Goal: Task Accomplishment & Management: Complete application form

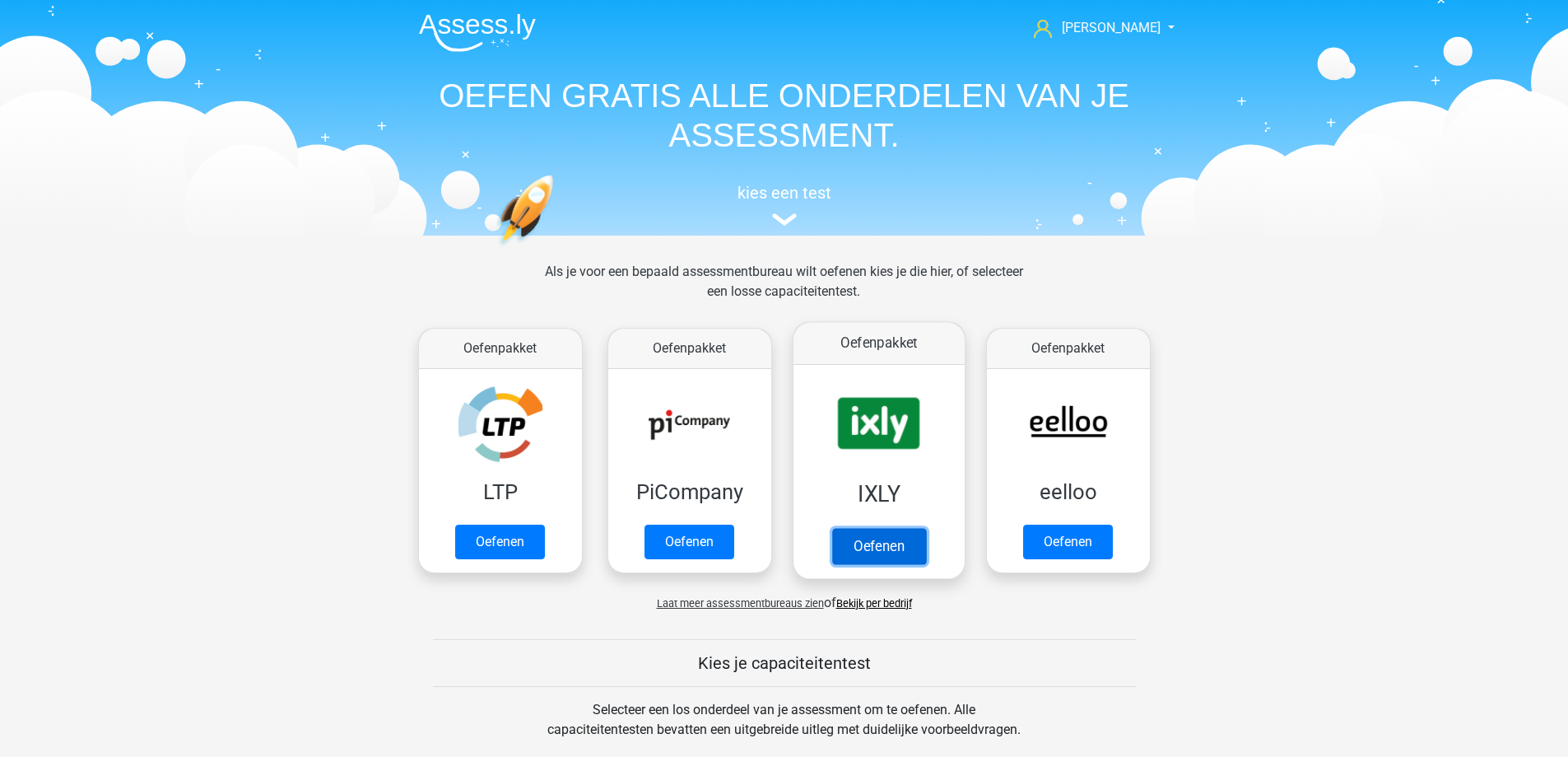
click at [903, 528] on link "Oefenen" at bounding box center [878, 547] width 94 height 37
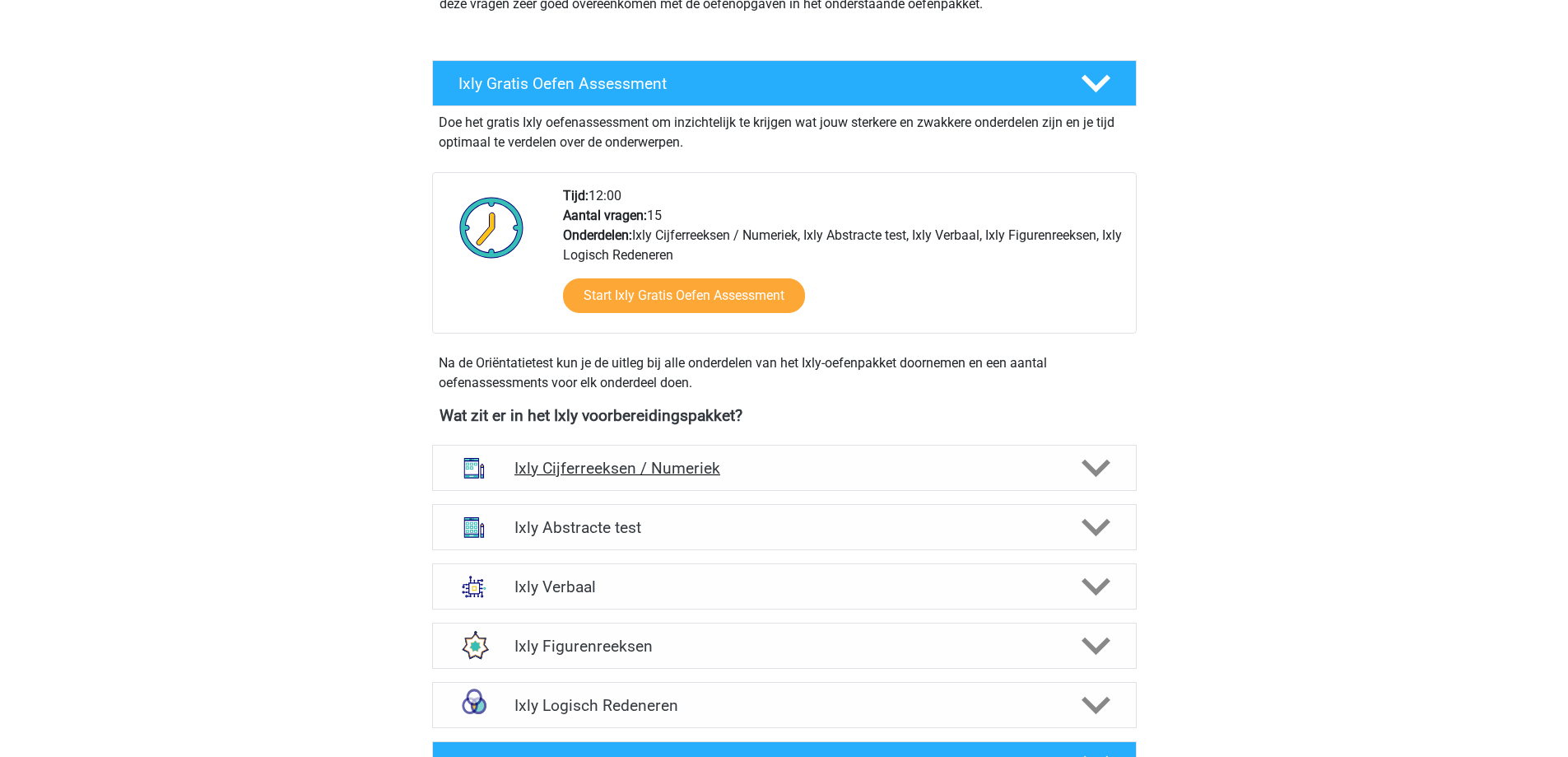
scroll to position [329, 0]
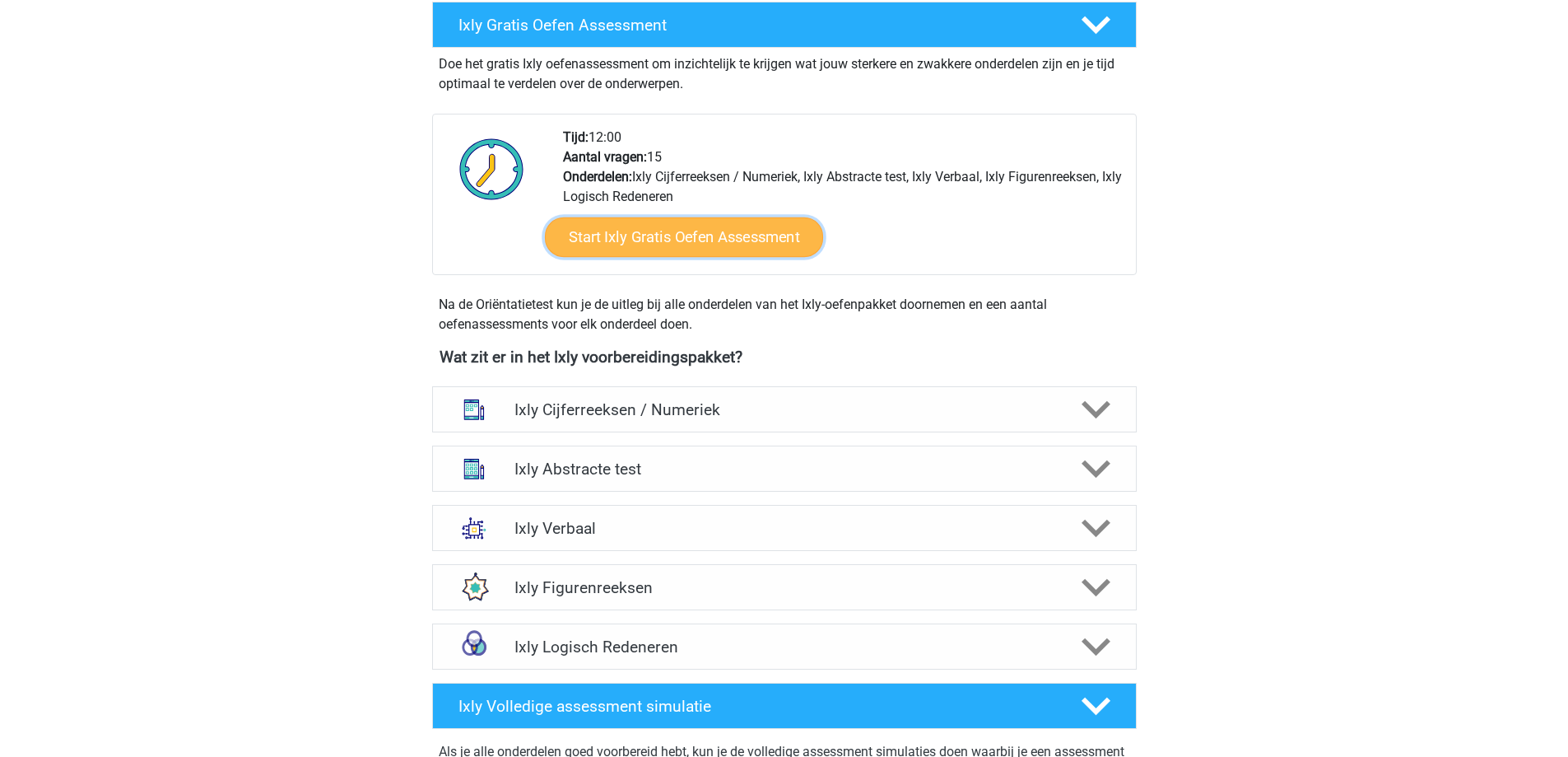
click at [691, 228] on link "Start Ixly Gratis Oefen Assessment" at bounding box center [683, 237] width 279 height 40
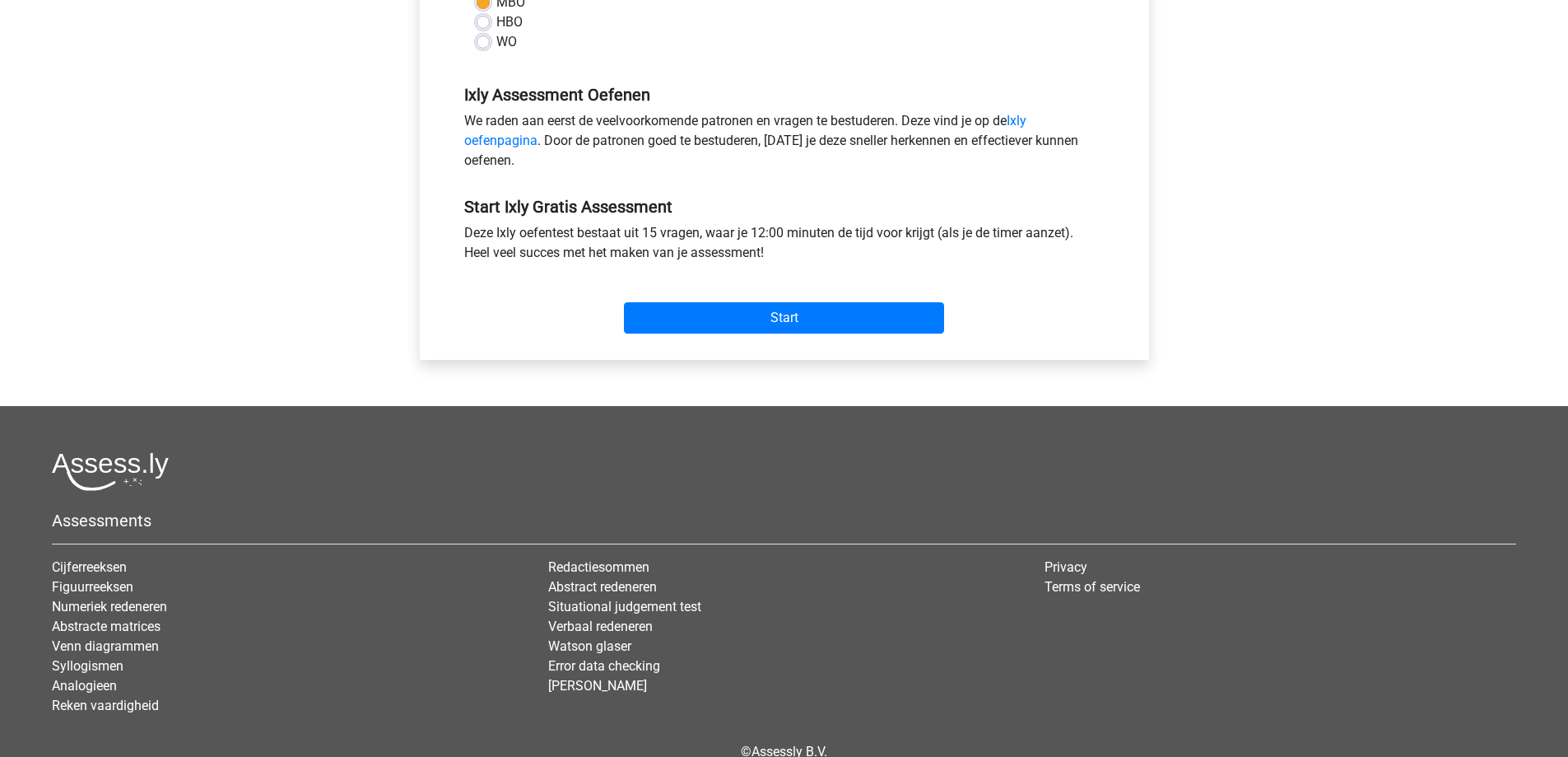
scroll to position [494, 0]
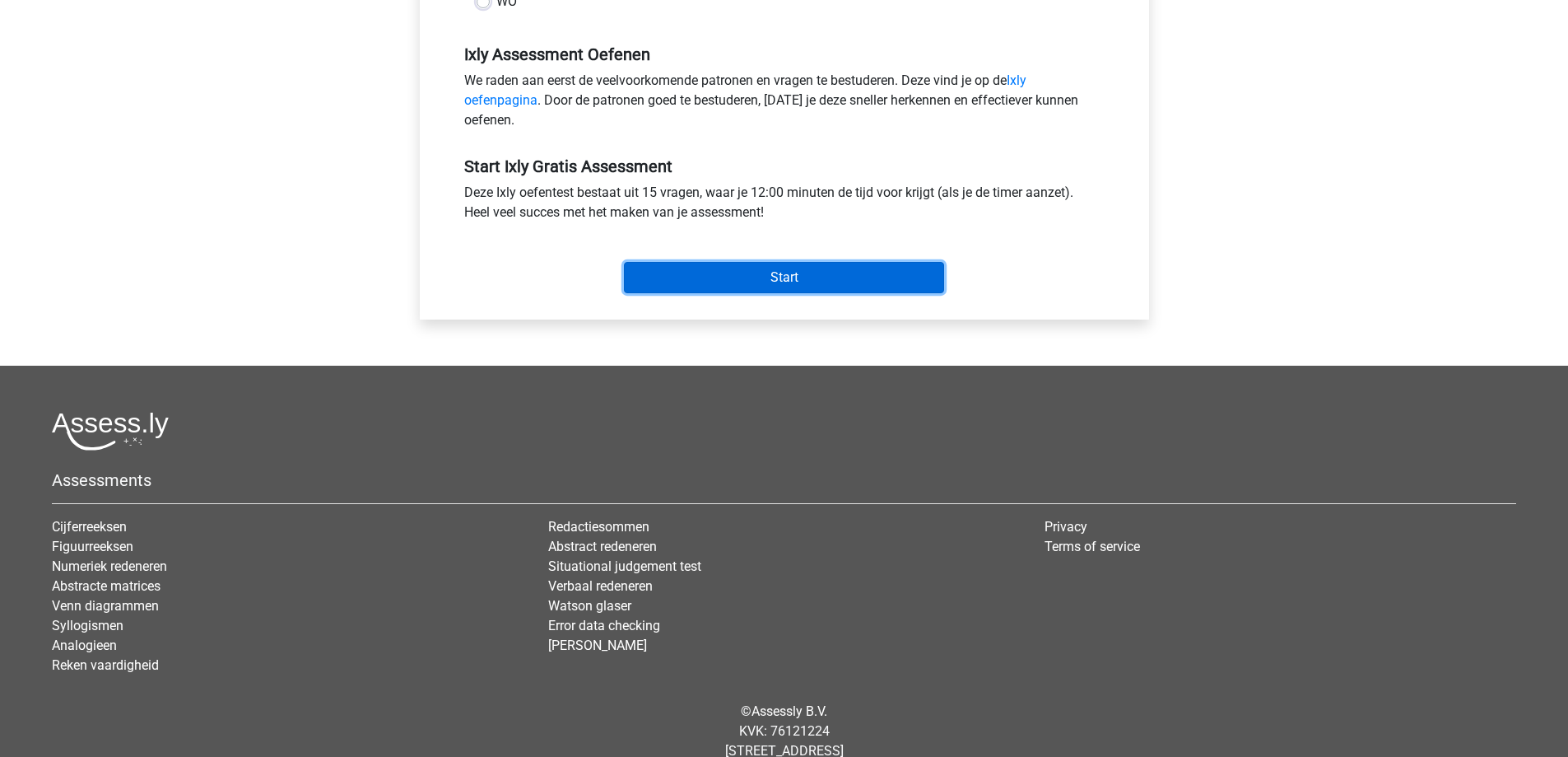
click at [818, 278] on input "Start" at bounding box center [784, 278] width 320 height 32
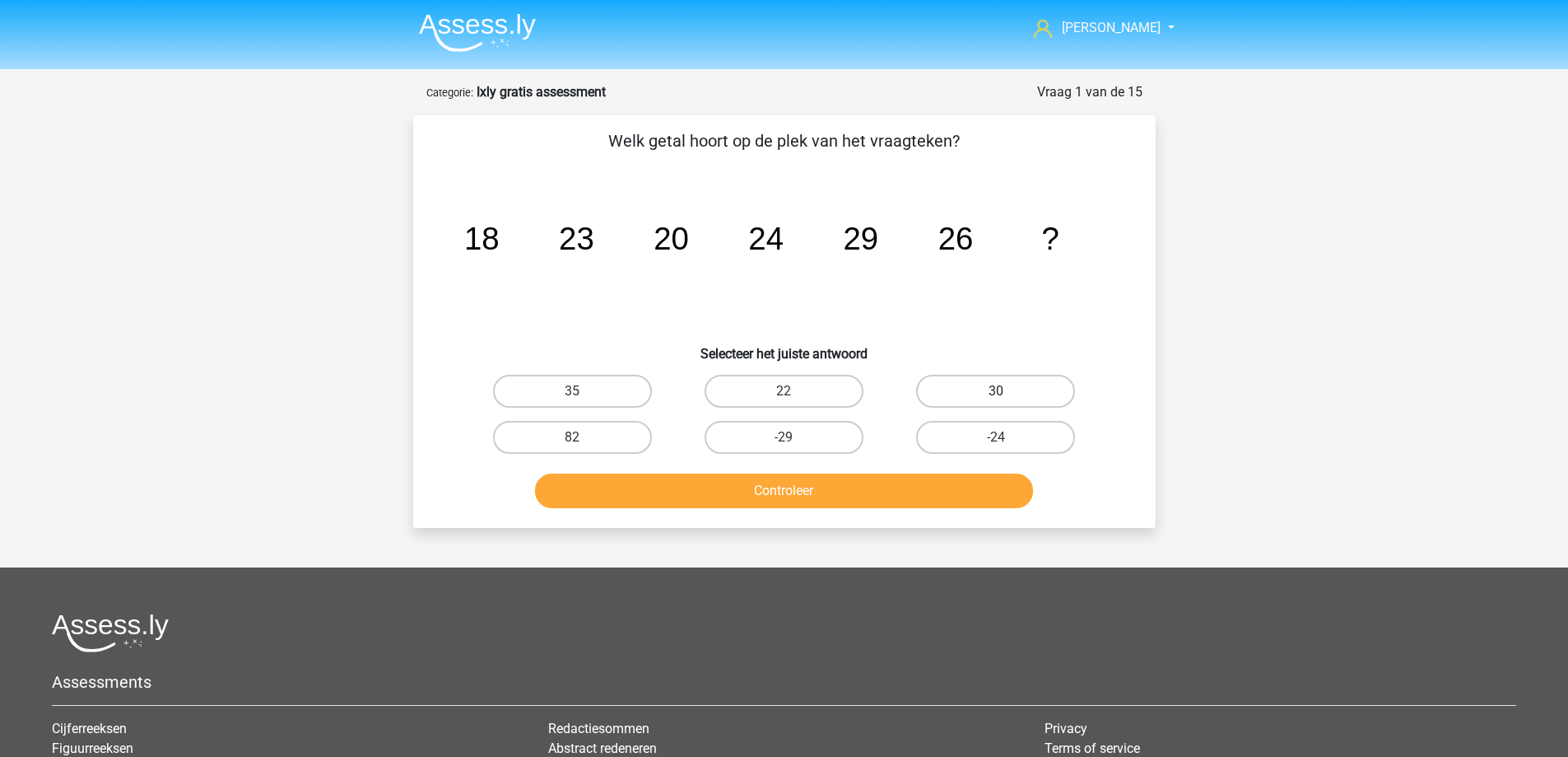
click at [1005, 381] on label "30" at bounding box center [995, 392] width 159 height 33
click at [1005, 391] on input "30" at bounding box center [1001, 396] width 11 height 11
radio input "true"
click at [893, 491] on button "Controleer" at bounding box center [784, 491] width 498 height 35
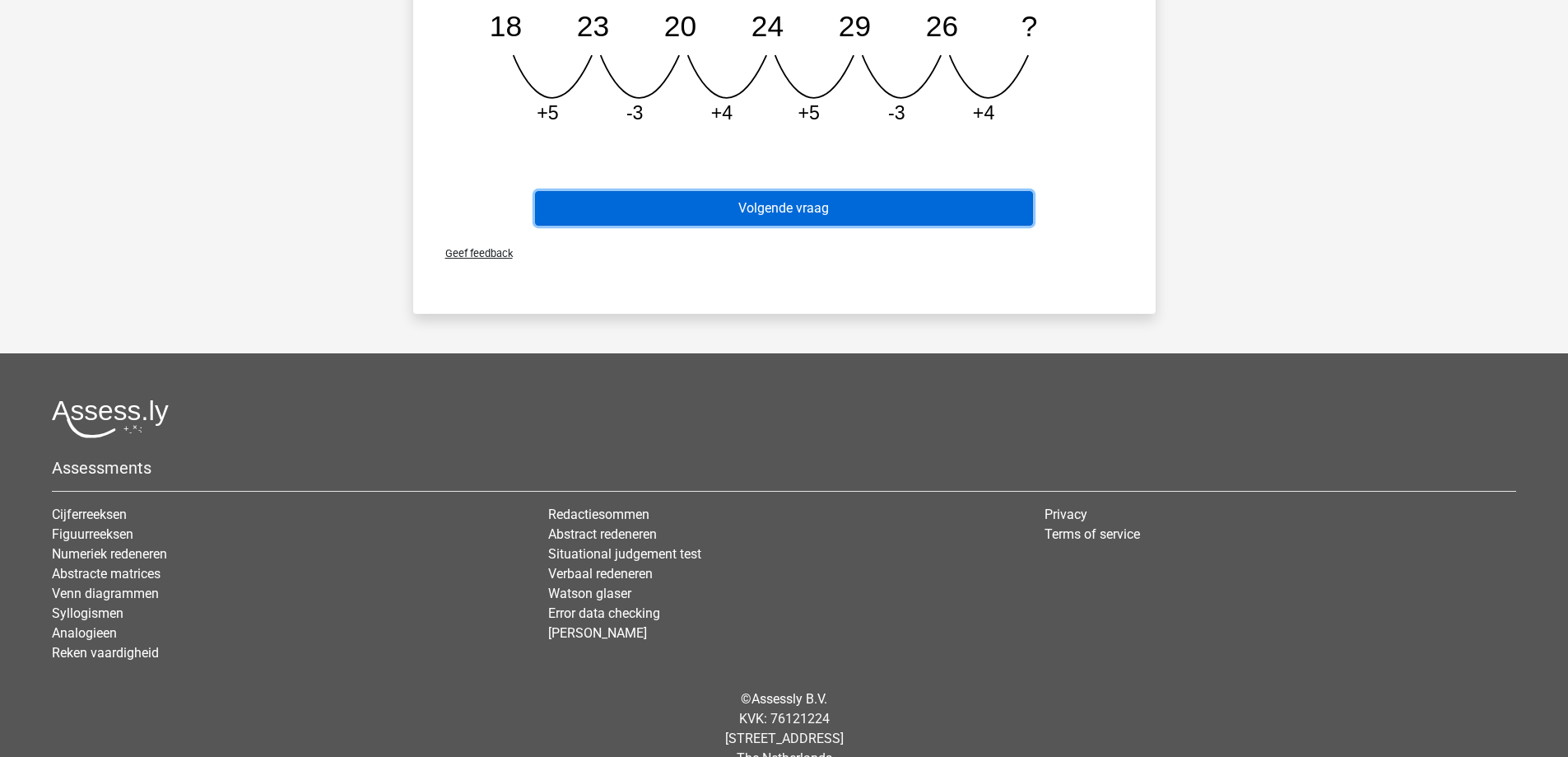
click at [776, 214] on button "Volgende vraag" at bounding box center [784, 209] width 498 height 35
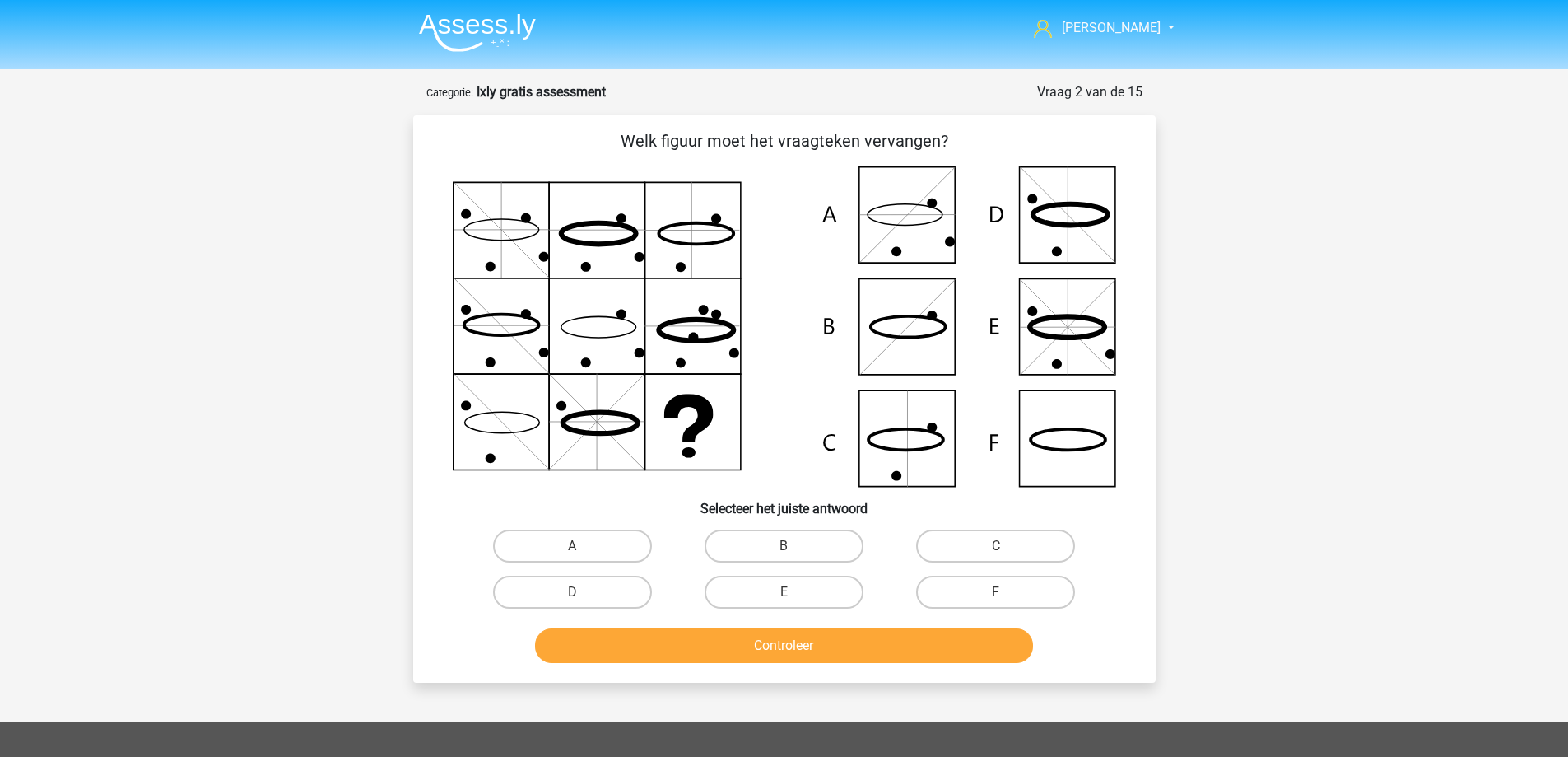
click at [1074, 443] on icon at bounding box center [785, 326] width 663 height 320
click at [996, 592] on input "F" at bounding box center [1001, 597] width 11 height 11
radio input "true"
click at [960, 632] on button "Controleer" at bounding box center [784, 646] width 498 height 35
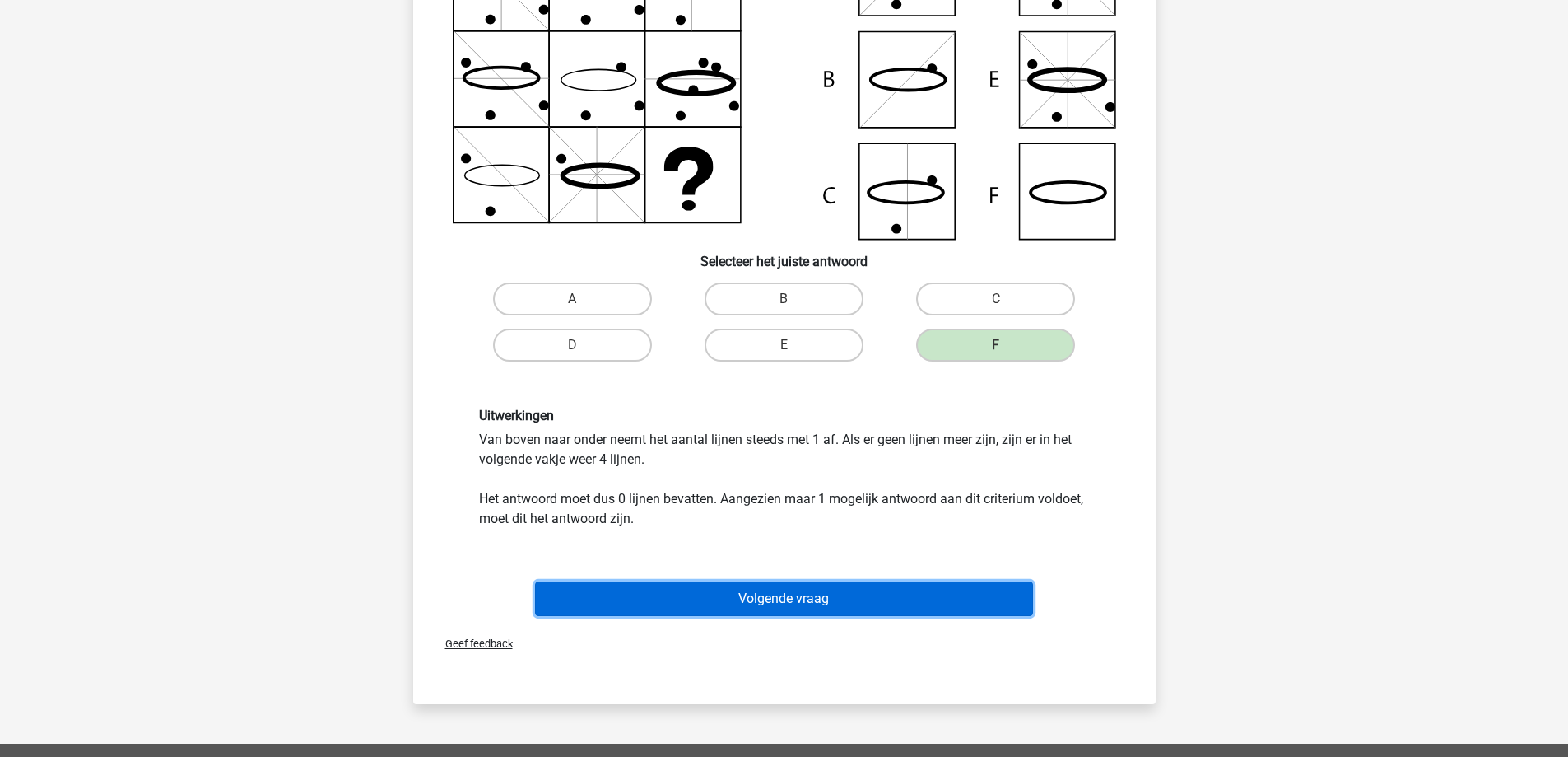
click at [893, 600] on button "Volgende vraag" at bounding box center [784, 599] width 498 height 35
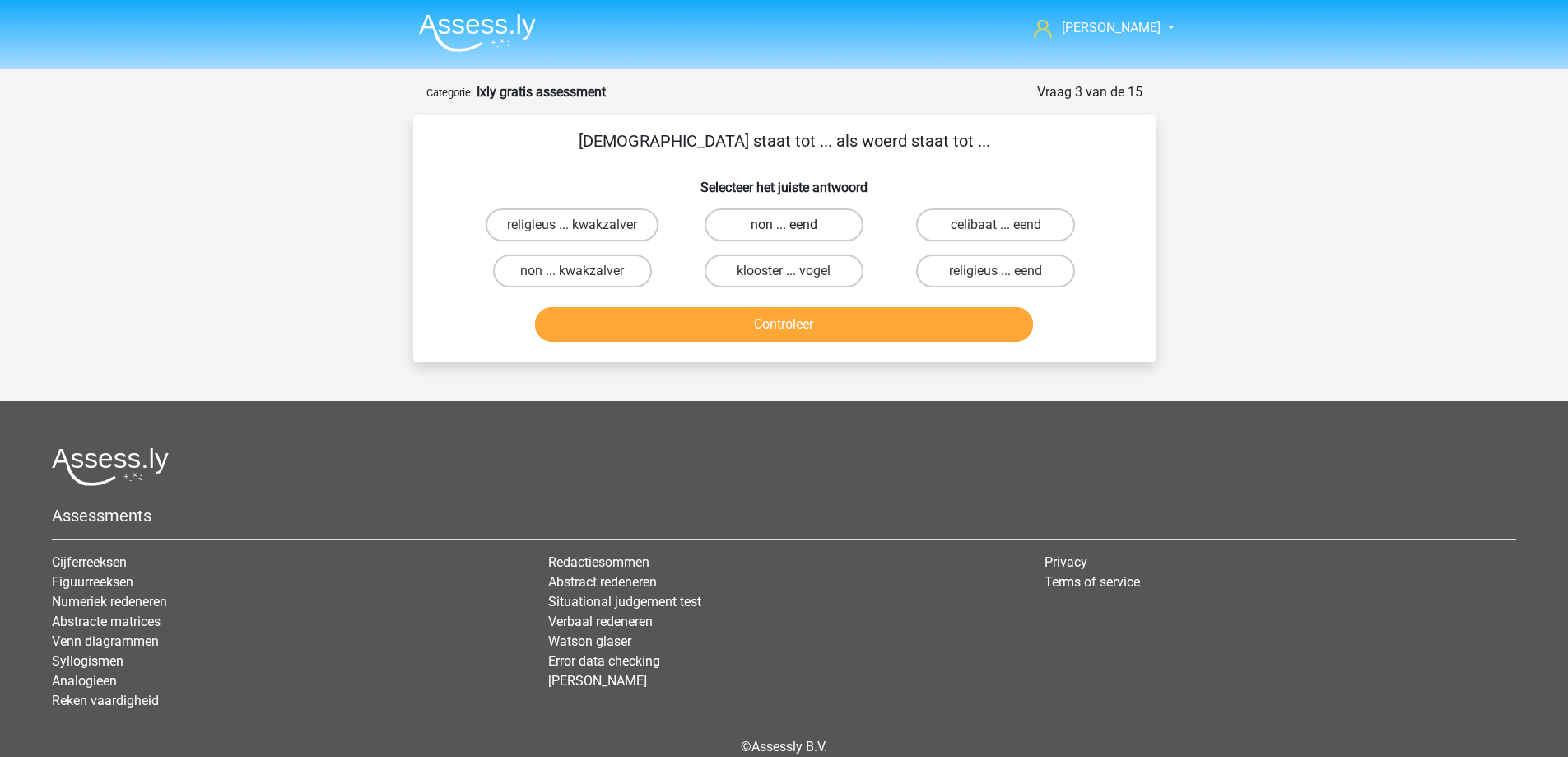
click at [794, 220] on label "non ... eend" at bounding box center [784, 225] width 159 height 33
click at [794, 225] on input "non ... eend" at bounding box center [789, 230] width 11 height 11
radio input "true"
click at [841, 317] on button "Controleer" at bounding box center [784, 324] width 498 height 35
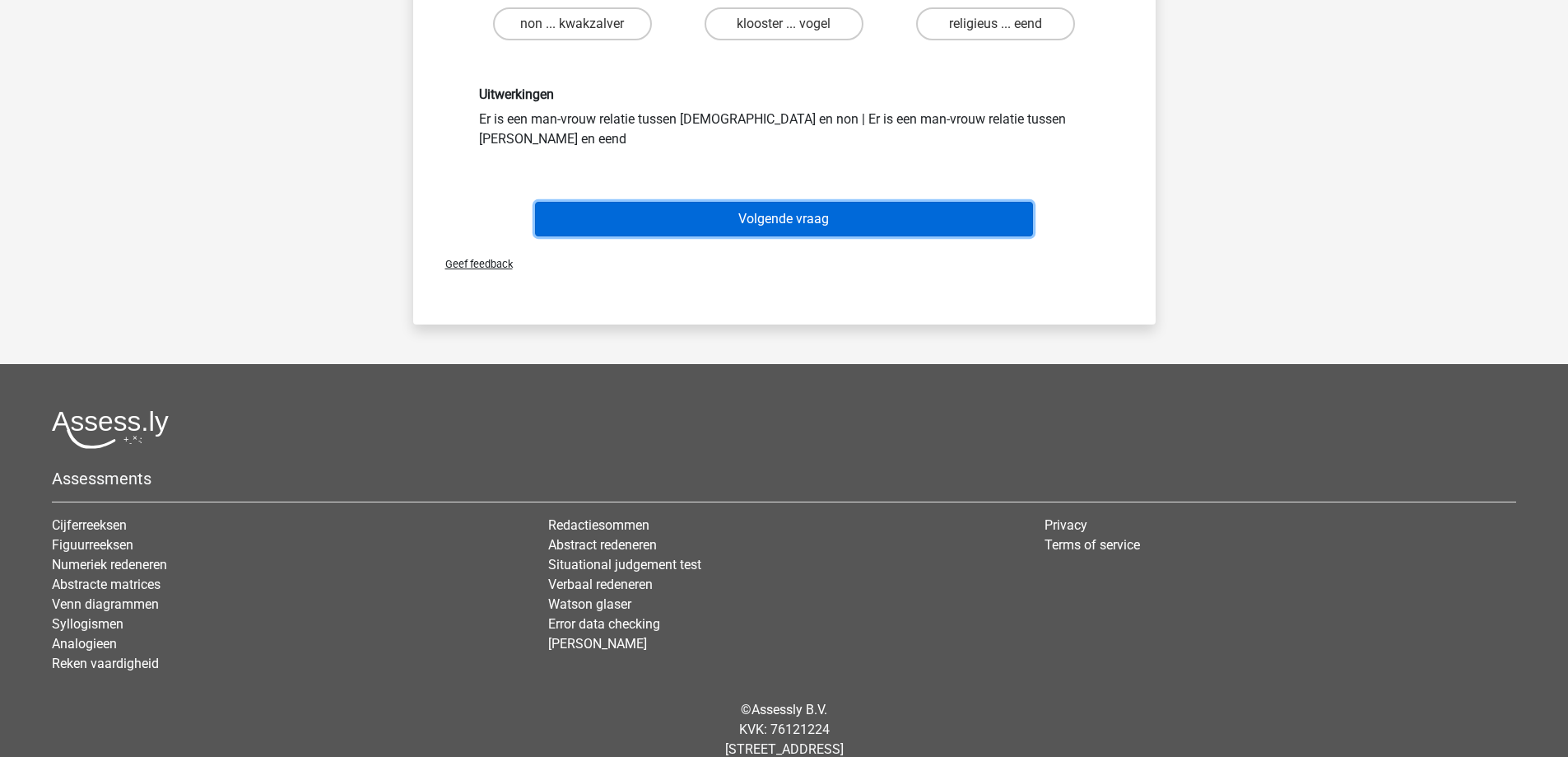
click at [806, 202] on button "Volgende vraag" at bounding box center [784, 220] width 498 height 35
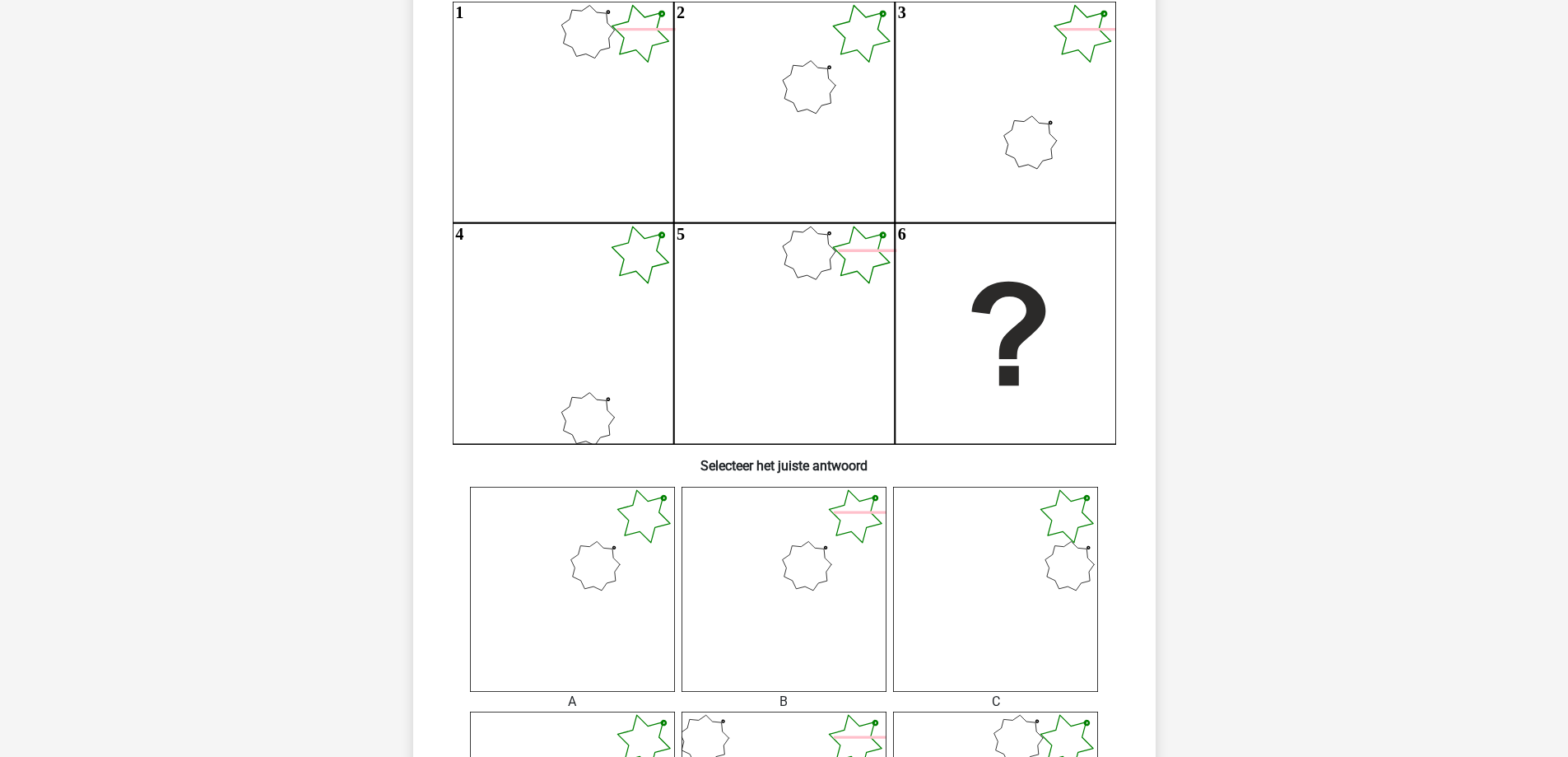
scroll to position [247, 0]
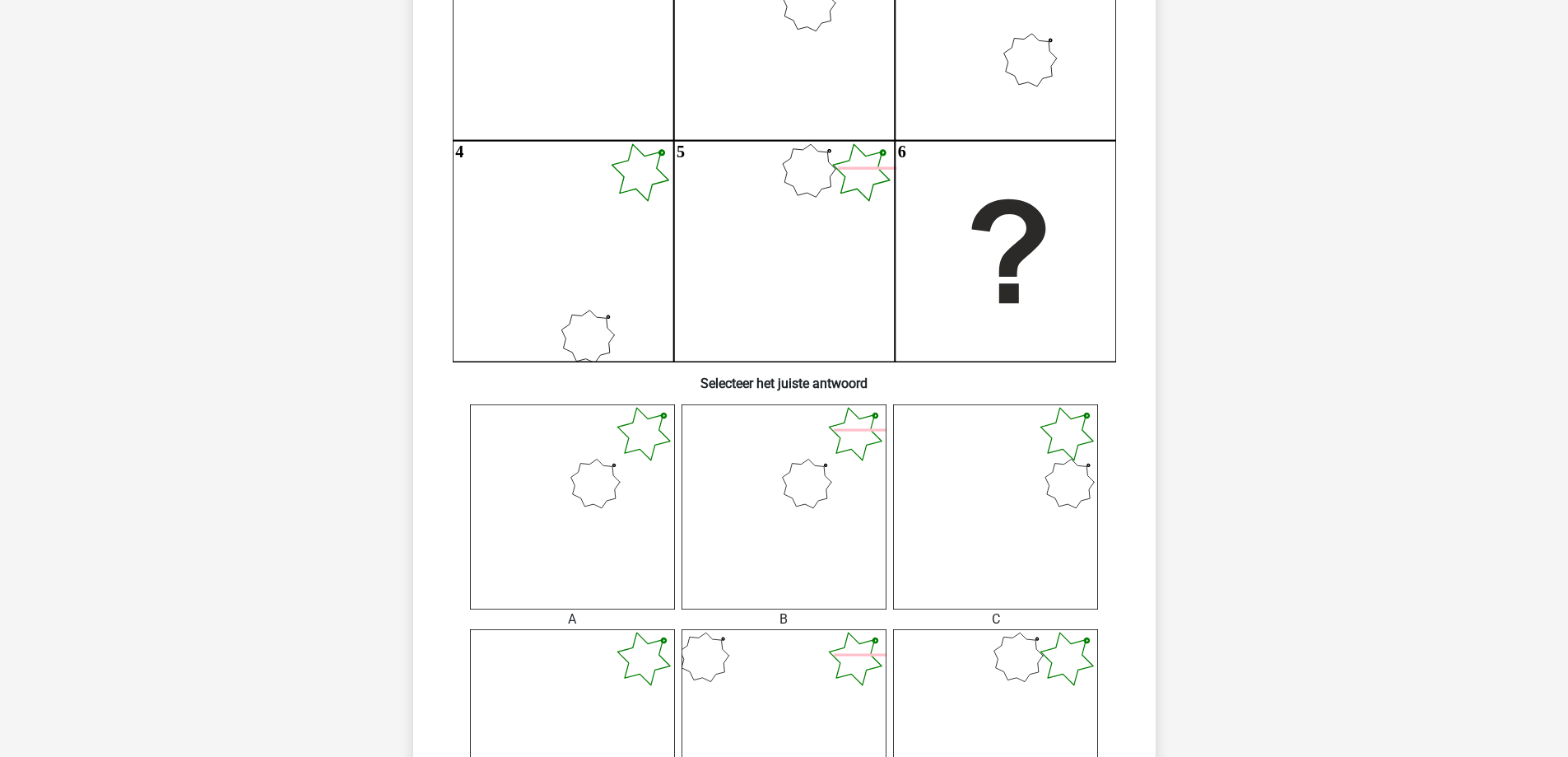
click at [984, 500] on icon at bounding box center [995, 507] width 205 height 205
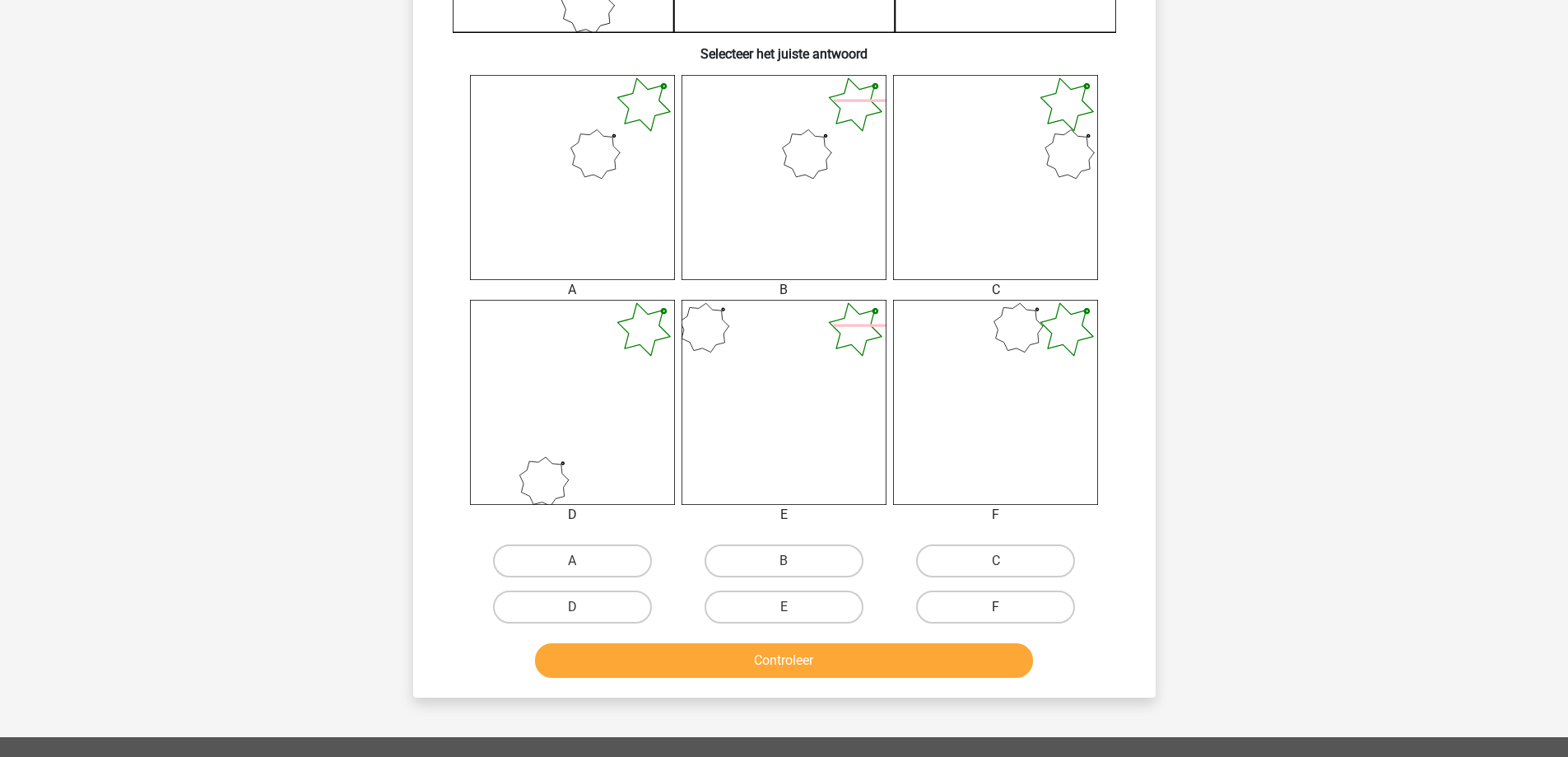
scroll to position [659, 0]
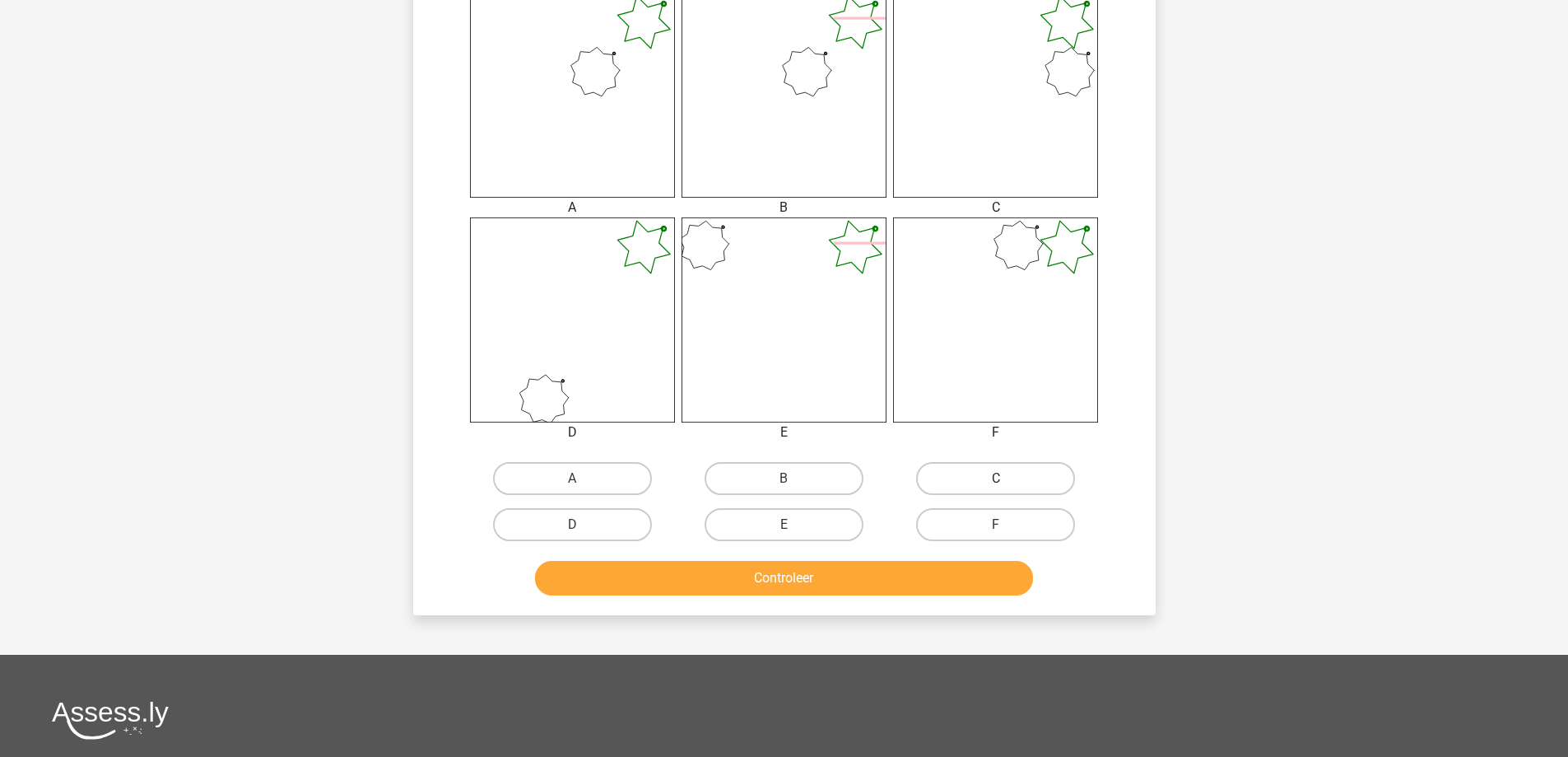
click at [977, 483] on label "C" at bounding box center [995, 478] width 159 height 33
click at [996, 483] on input "C" at bounding box center [1001, 483] width 11 height 11
radio input "true"
click at [959, 570] on button "Controleer" at bounding box center [784, 578] width 498 height 35
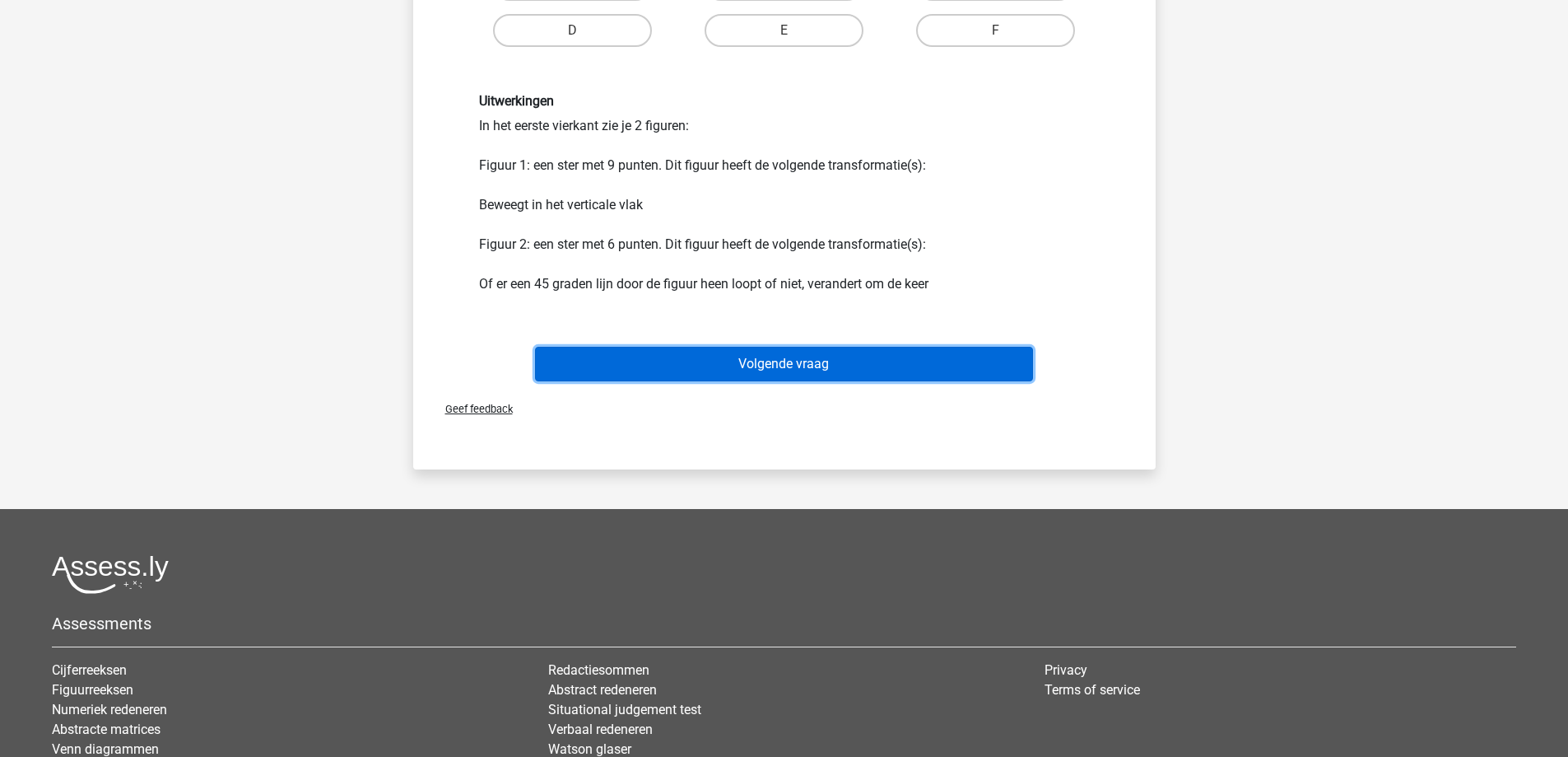
click at [833, 363] on button "Volgende vraag" at bounding box center [784, 364] width 498 height 35
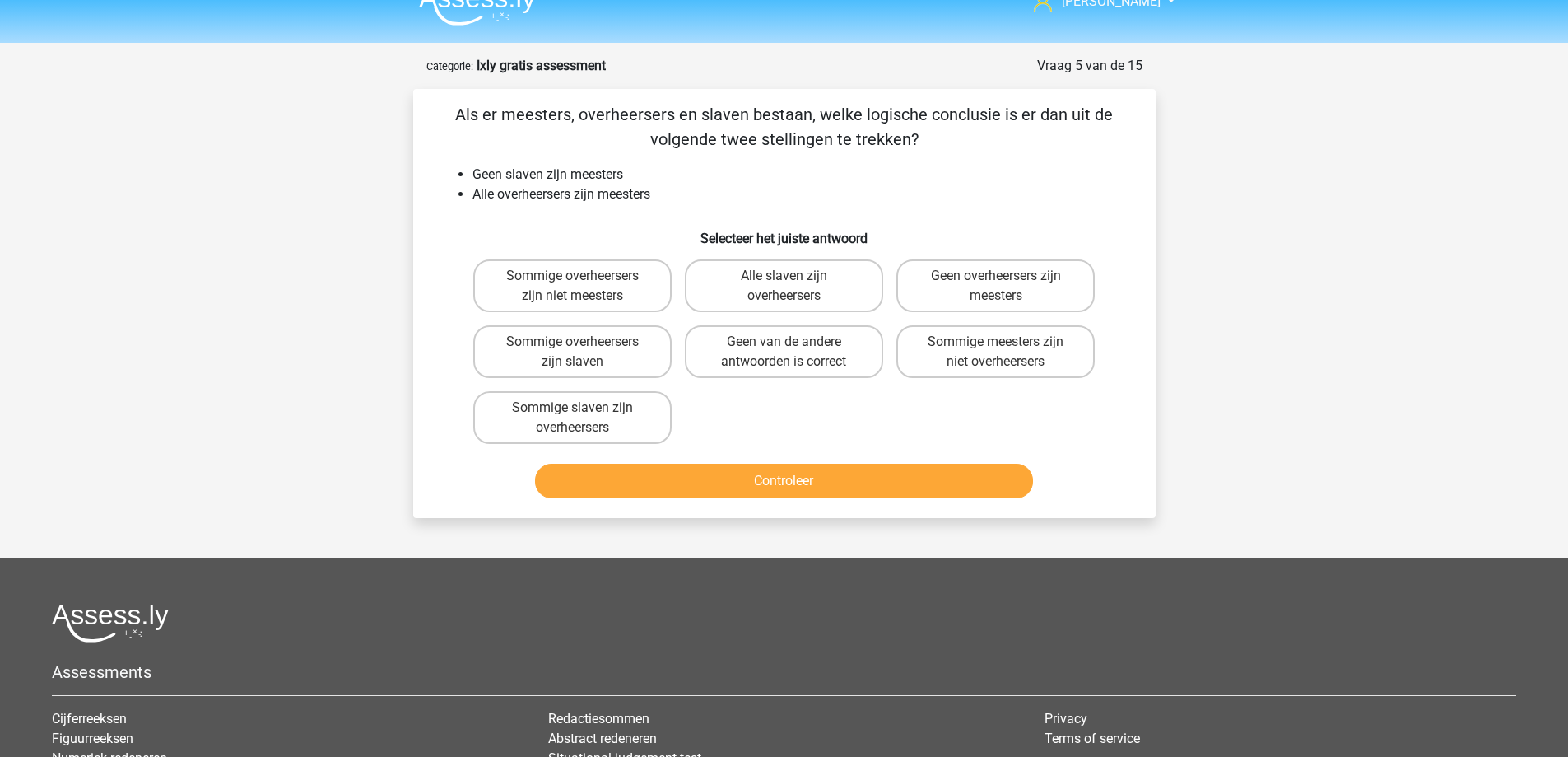
scroll to position [0, 0]
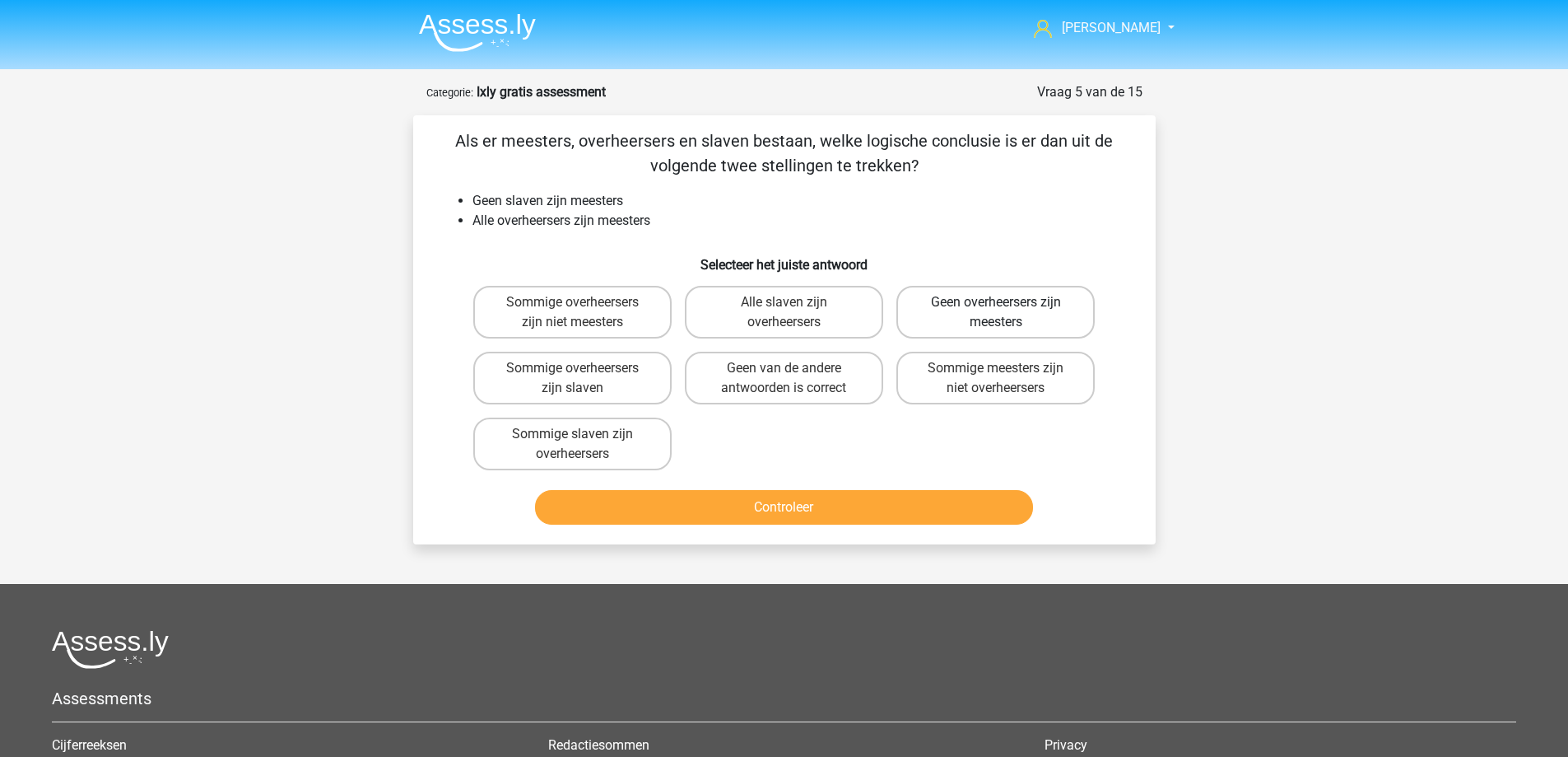
click at [960, 311] on label "Geen overheersers zijn meesters" at bounding box center [995, 312] width 199 height 52
click at [996, 311] on input "Geen overheersers zijn meesters" at bounding box center [1001, 307] width 11 height 11
radio input "true"
click at [814, 532] on div "Als er meesters, overheersers en slaven bestaan, welke logische conclusie is er…" at bounding box center [784, 330] width 742 height 429
click at [827, 509] on button "Controleer" at bounding box center [784, 507] width 498 height 35
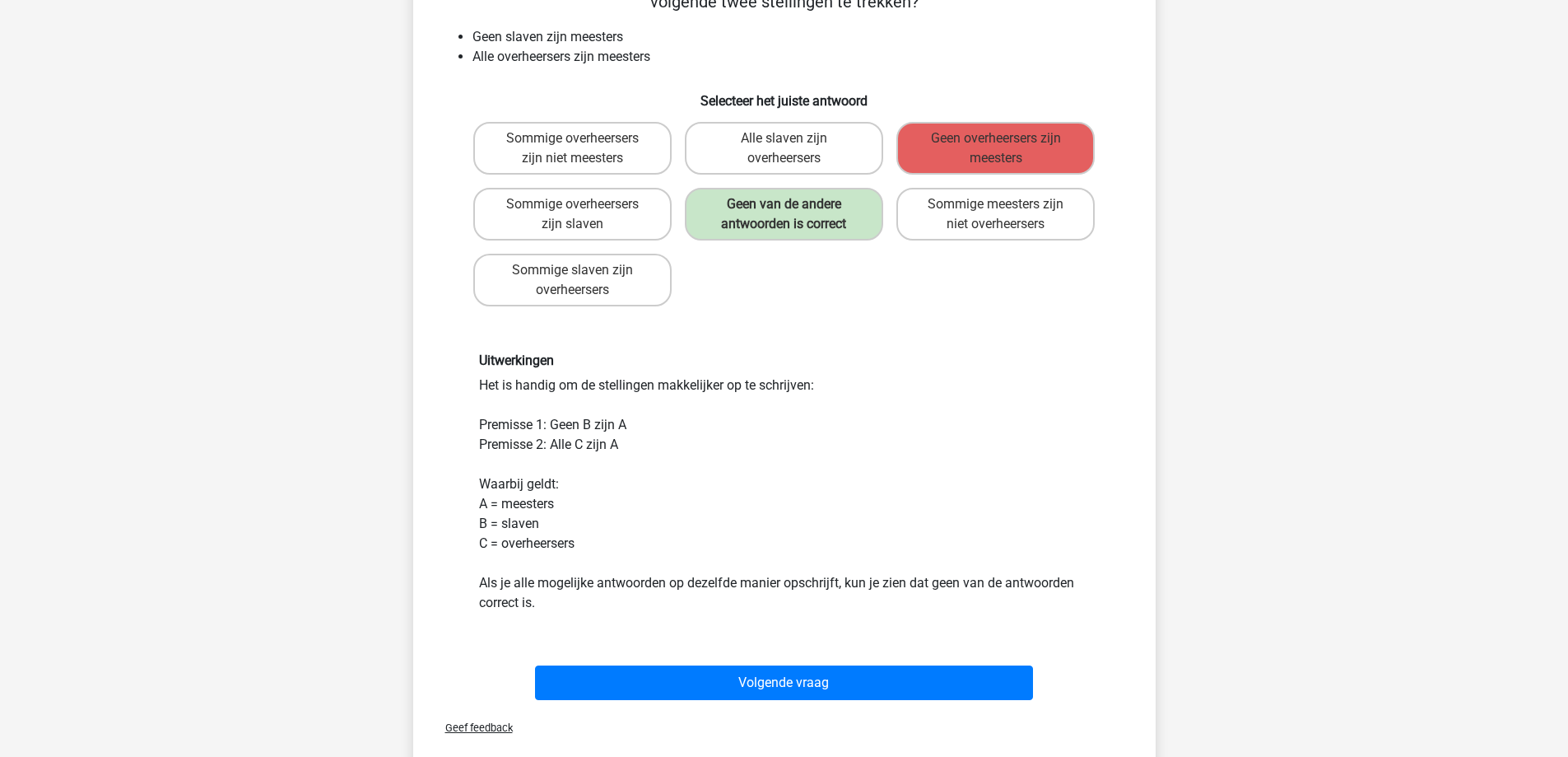
scroll to position [165, 0]
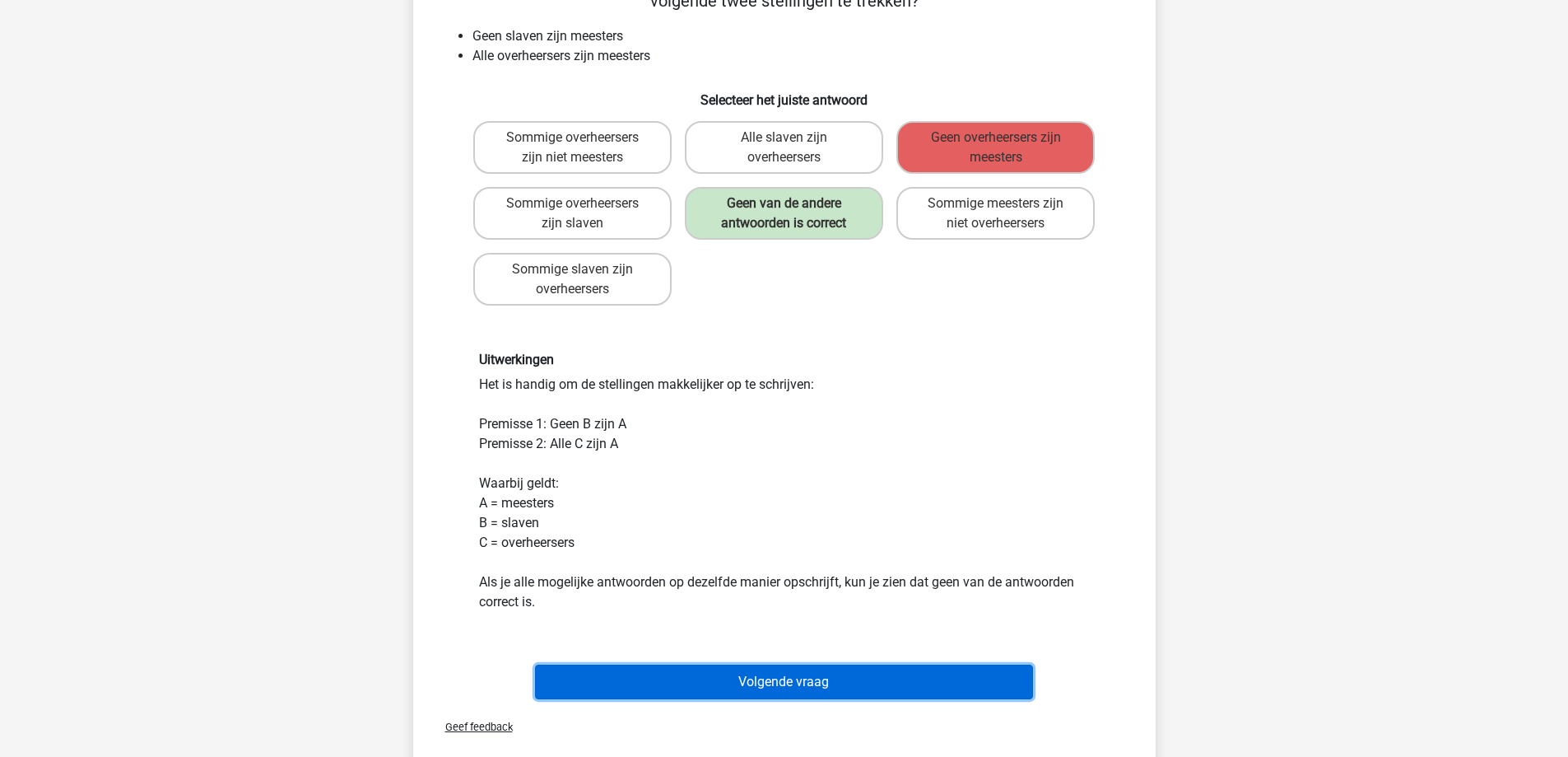
click at [791, 686] on button "Volgende vraag" at bounding box center [784, 682] width 498 height 35
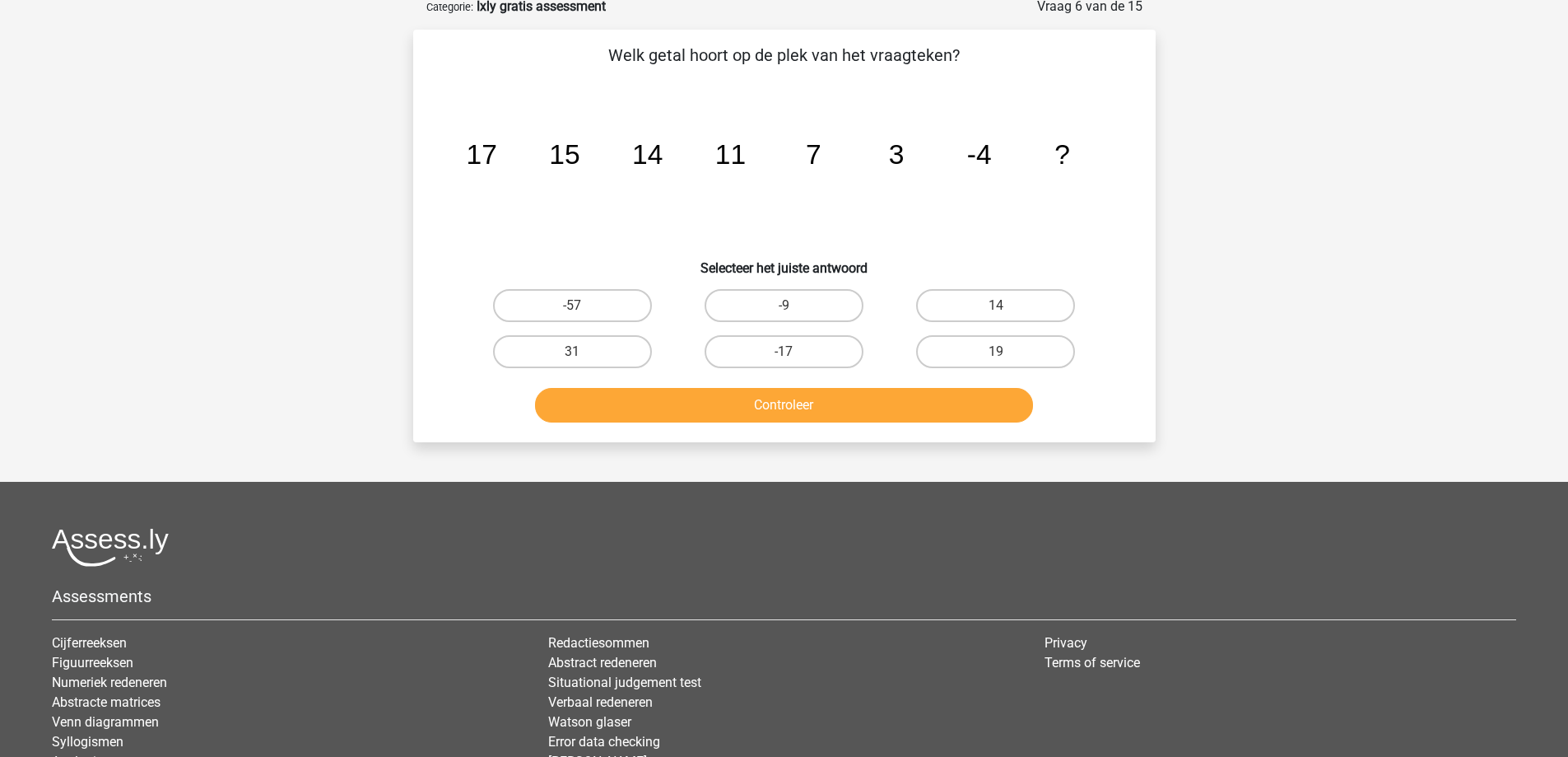
scroll to position [82, 0]
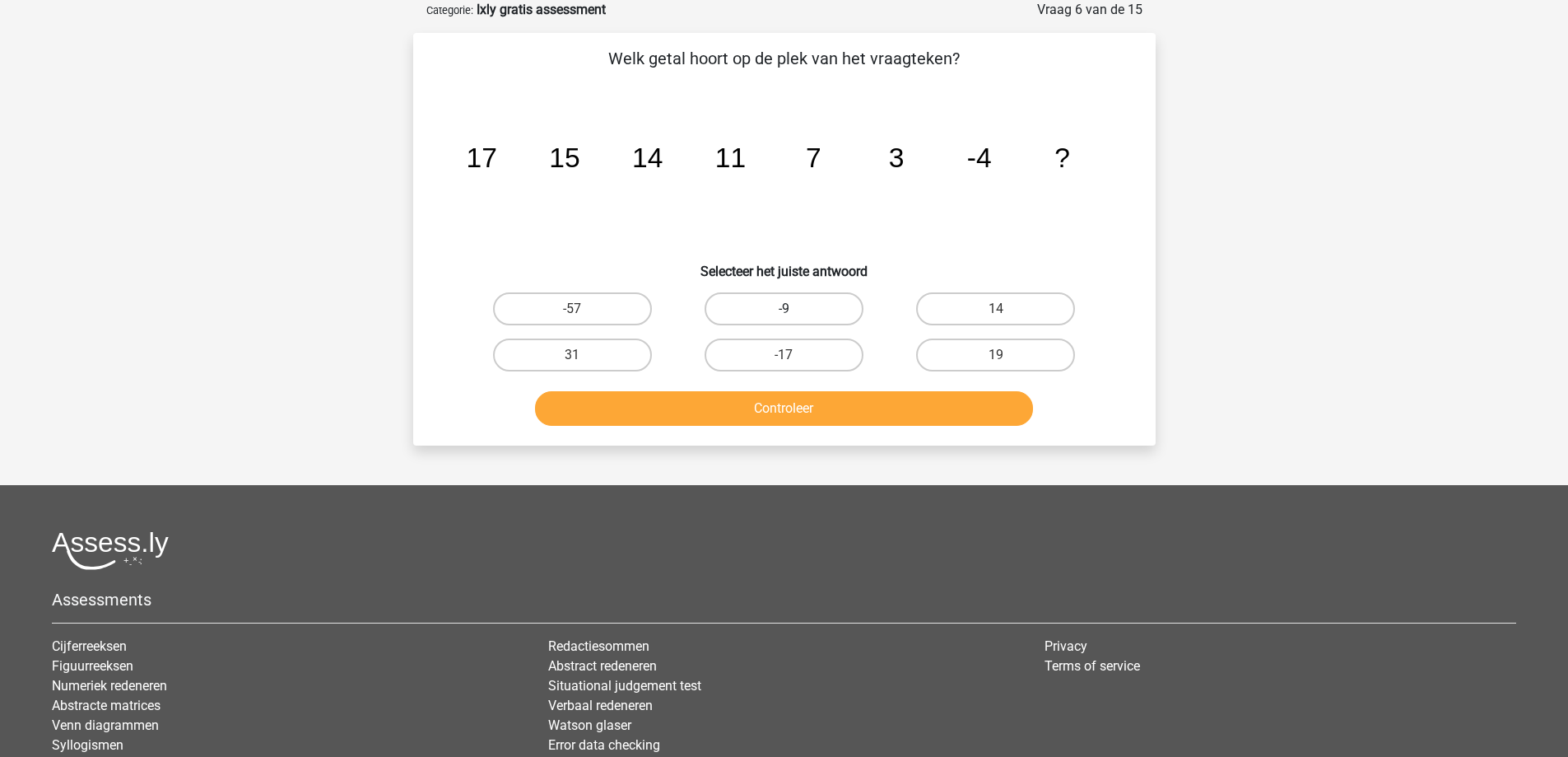
click at [782, 313] on label "-9" at bounding box center [784, 309] width 159 height 33
click at [784, 313] on input "-9" at bounding box center [789, 314] width 11 height 11
radio input "true"
click at [778, 413] on button "Controleer" at bounding box center [784, 408] width 498 height 35
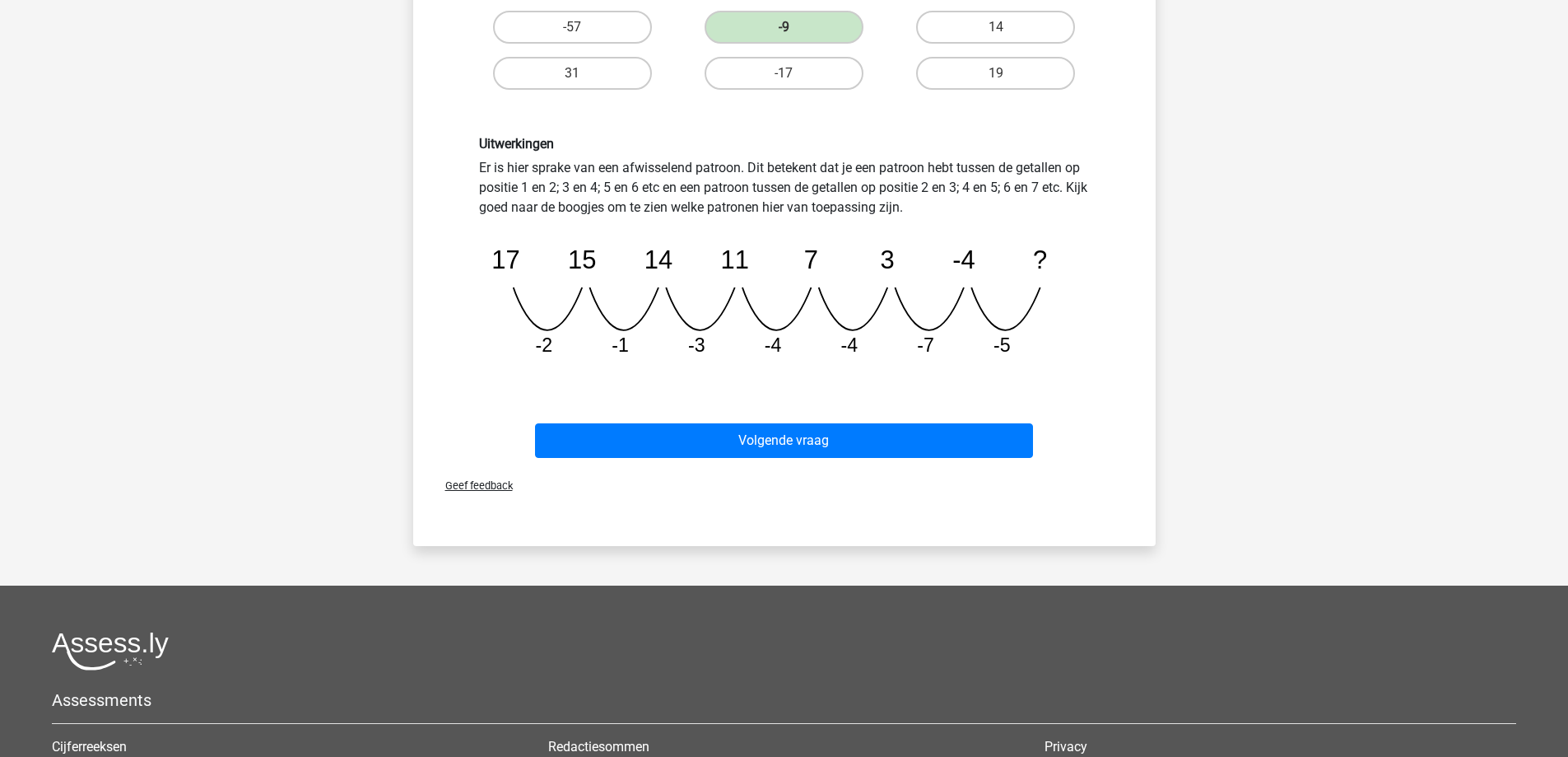
scroll to position [494, 0]
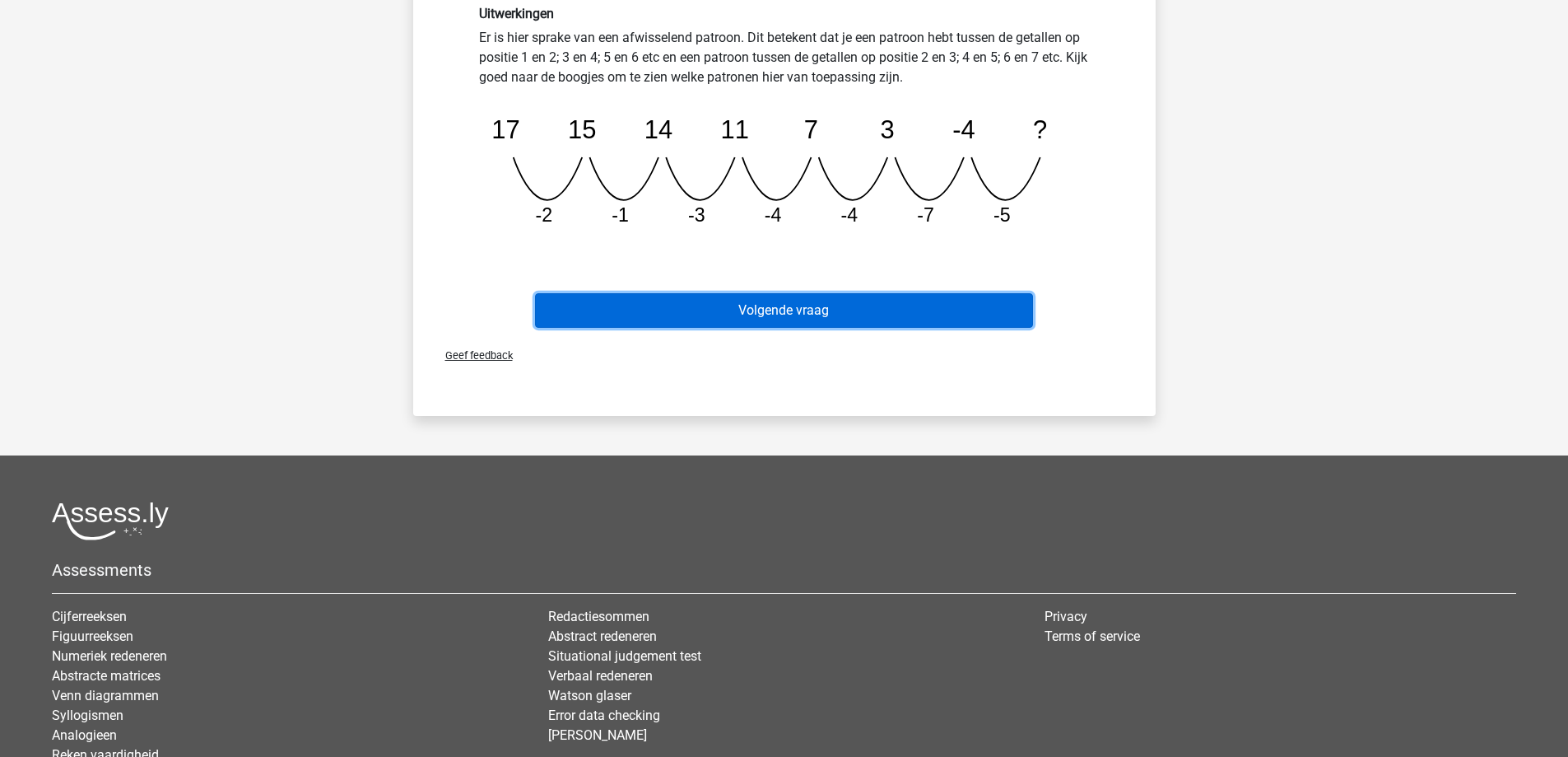
click at [834, 311] on button "Volgende vraag" at bounding box center [784, 311] width 498 height 35
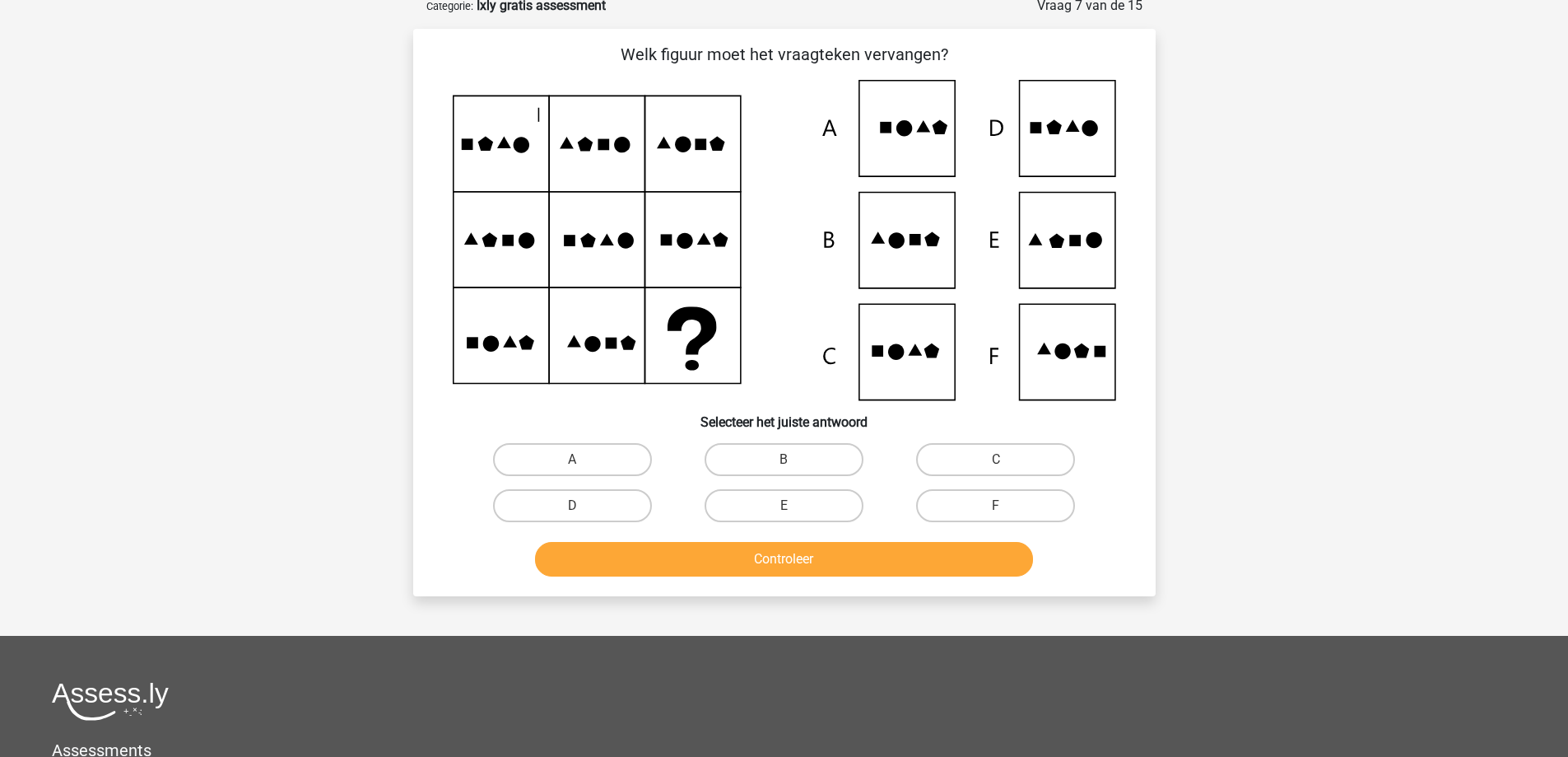
scroll to position [82, 0]
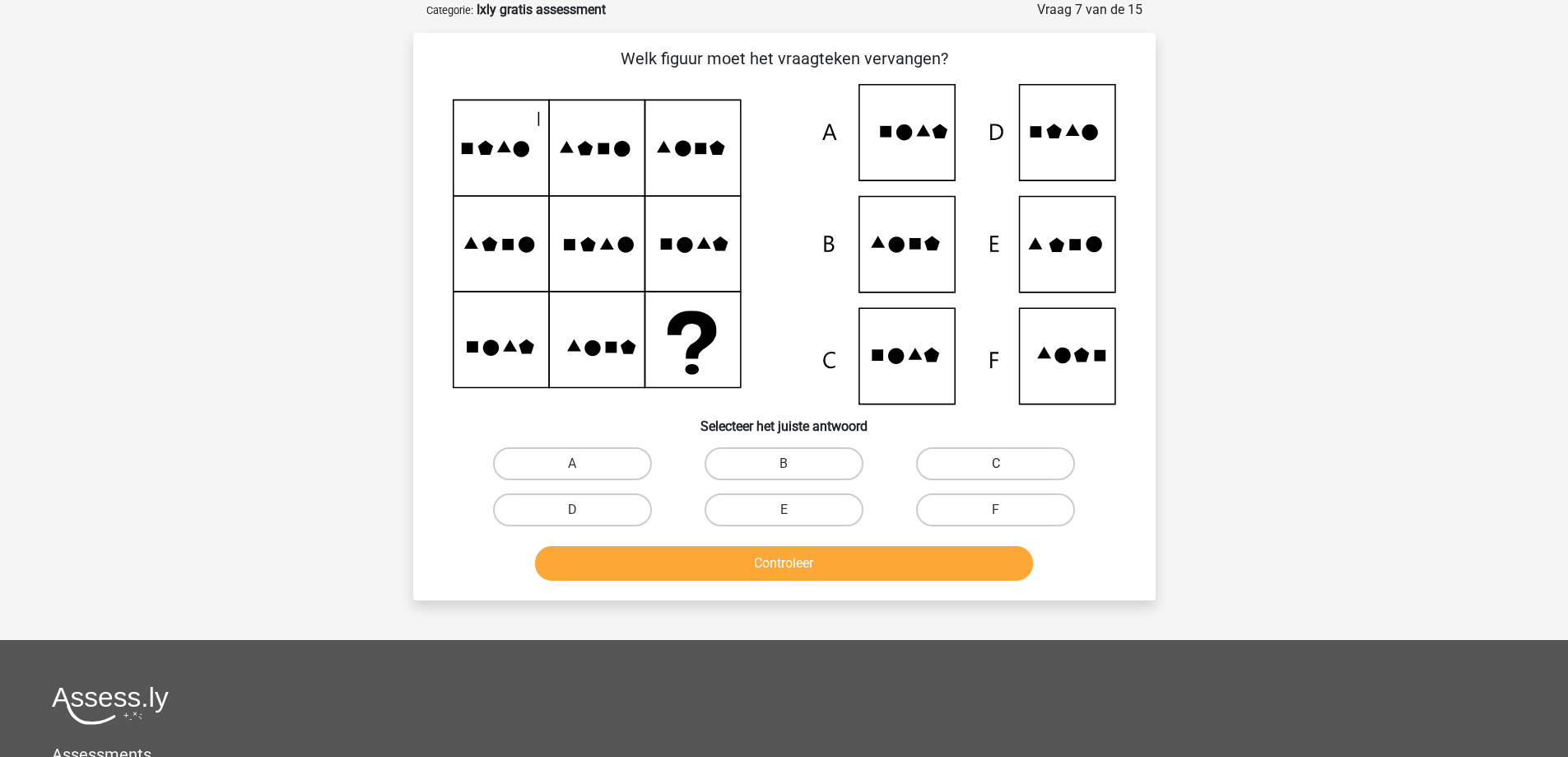
click at [991, 460] on label "C" at bounding box center [995, 464] width 159 height 33
click at [996, 463] on input "C" at bounding box center [1001, 468] width 11 height 11
radio input "true"
click at [850, 585] on div "Controleer" at bounding box center [784, 567] width 635 height 42
click at [851, 571] on button "Controleer" at bounding box center [784, 563] width 498 height 35
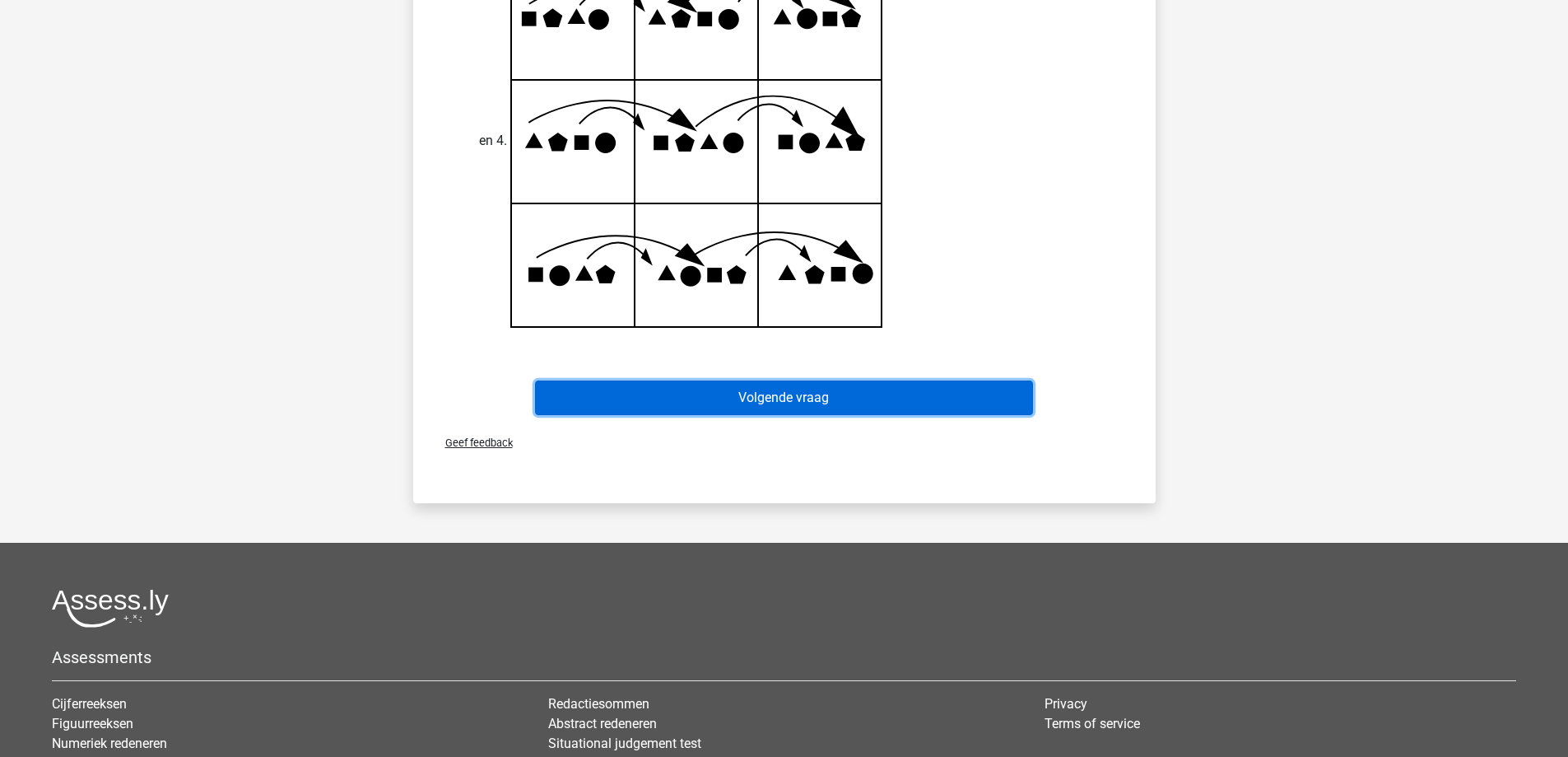
click at [820, 398] on button "Volgende vraag" at bounding box center [784, 398] width 498 height 35
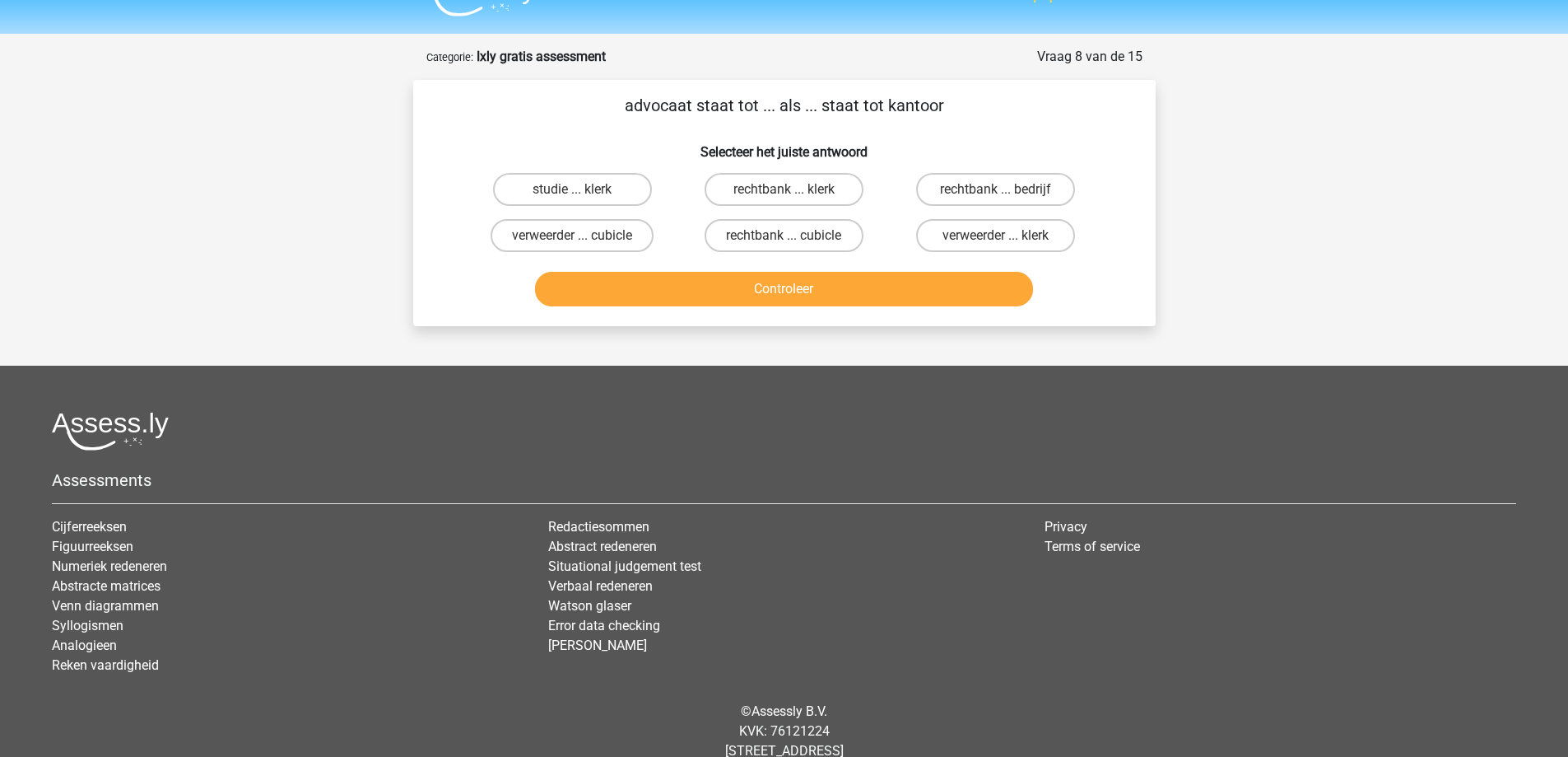
scroll to position [0, 0]
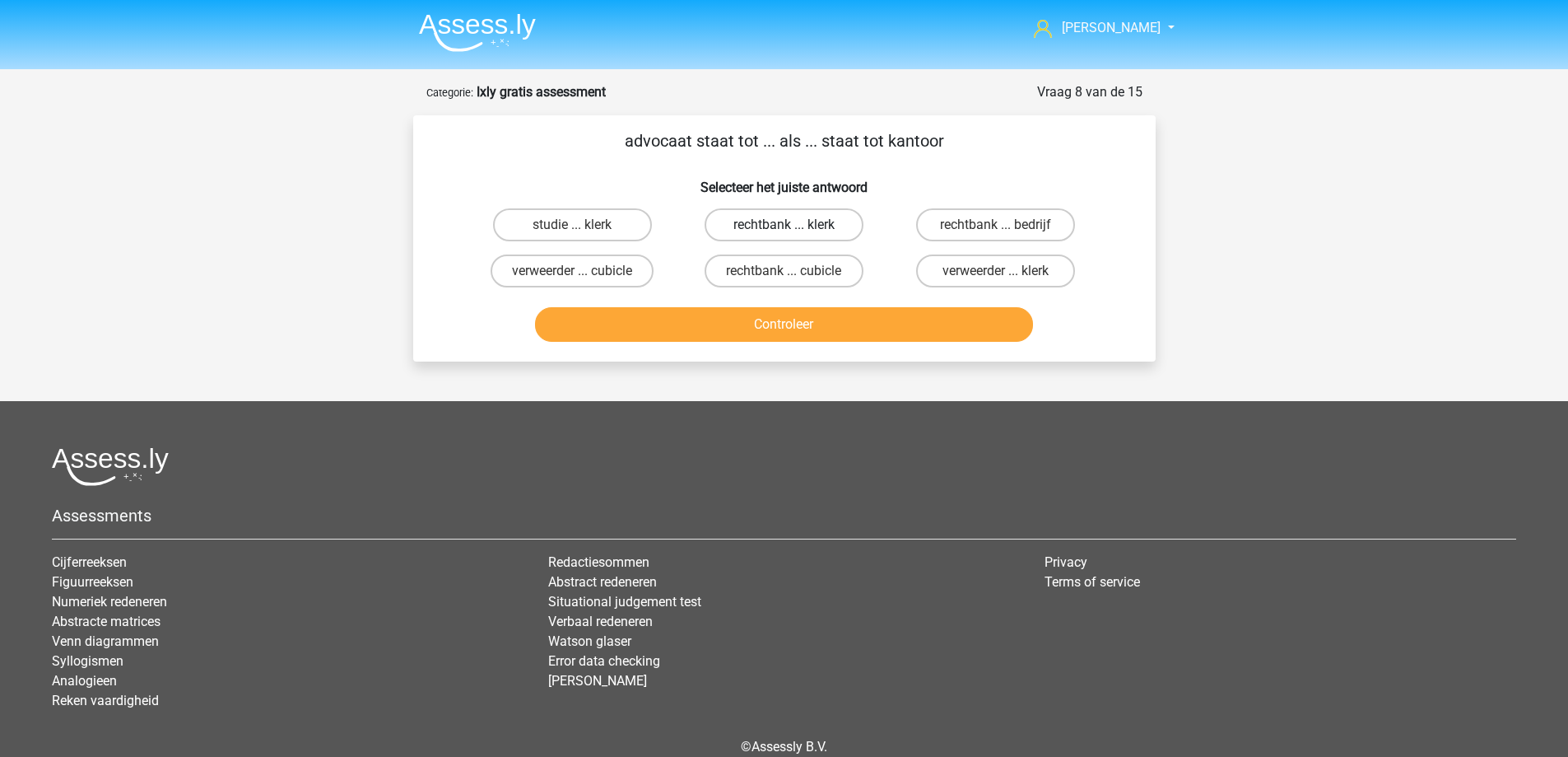
click at [783, 226] on label "rechtbank ... klerk" at bounding box center [784, 225] width 159 height 33
click at [784, 226] on input "rechtbank ... klerk" at bounding box center [789, 230] width 11 height 11
radio input "true"
click at [784, 327] on button "Controleer" at bounding box center [784, 324] width 498 height 35
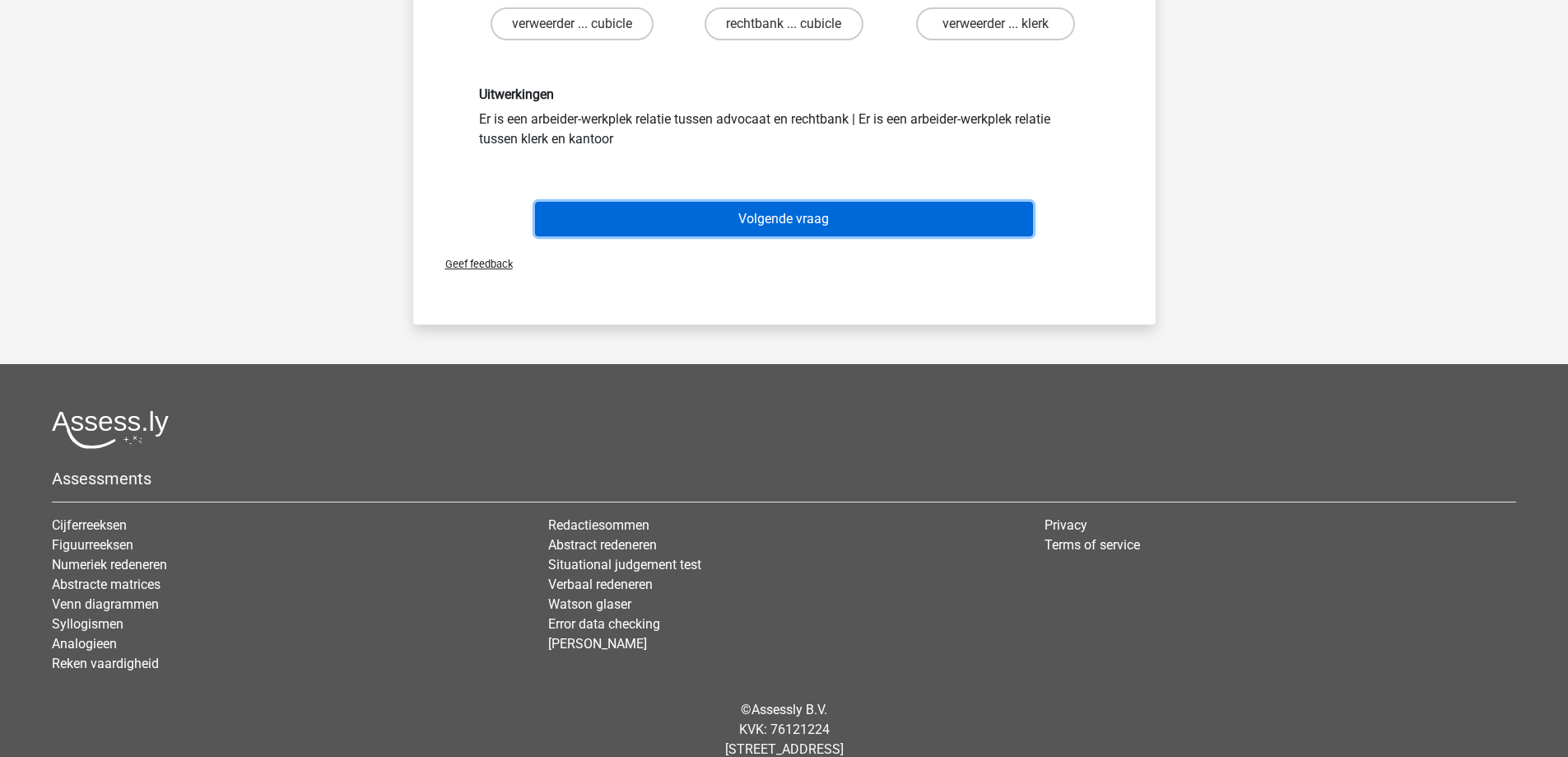
click at [821, 224] on button "Volgende vraag" at bounding box center [784, 220] width 498 height 35
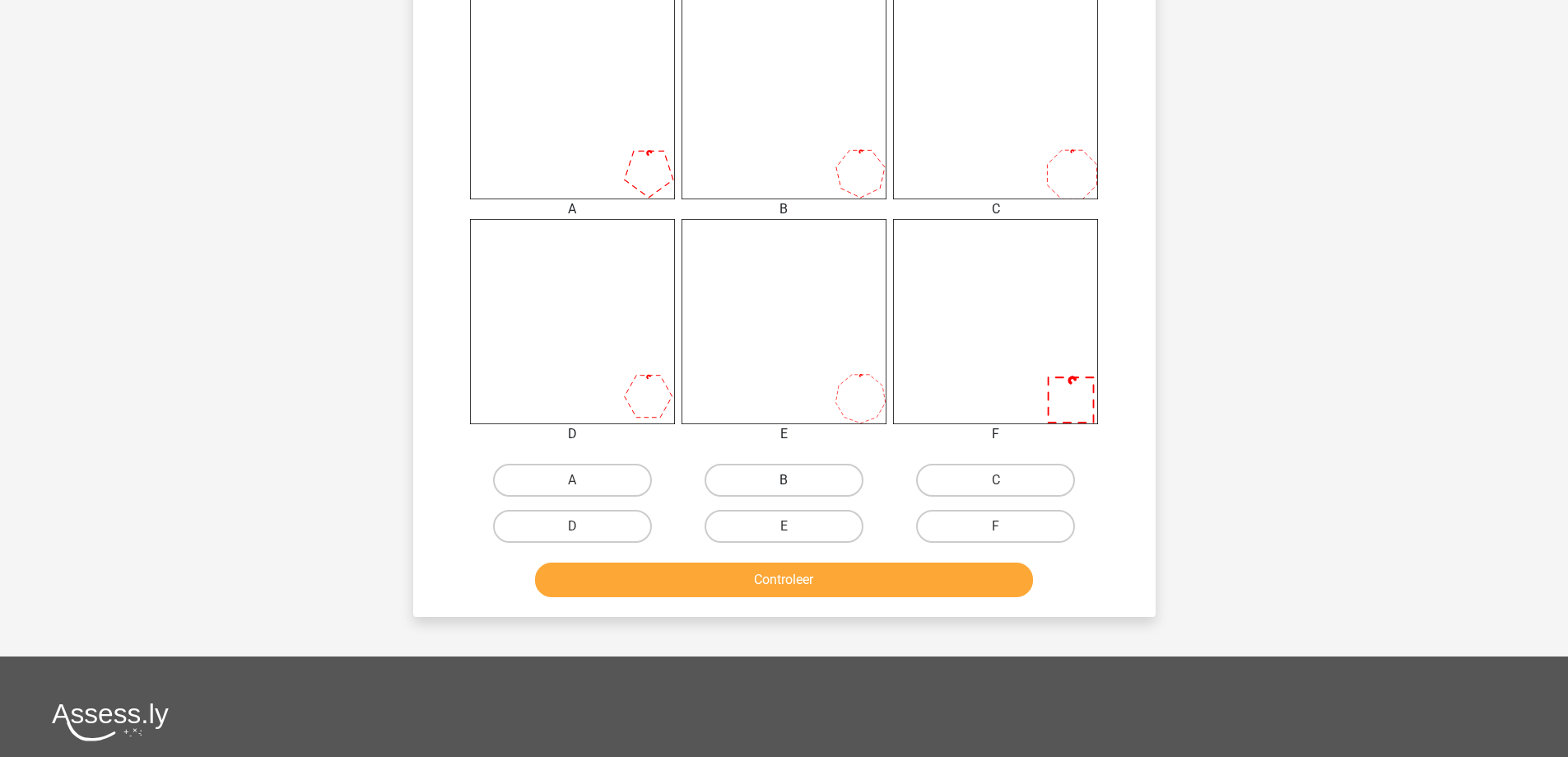
scroll to position [659, 0]
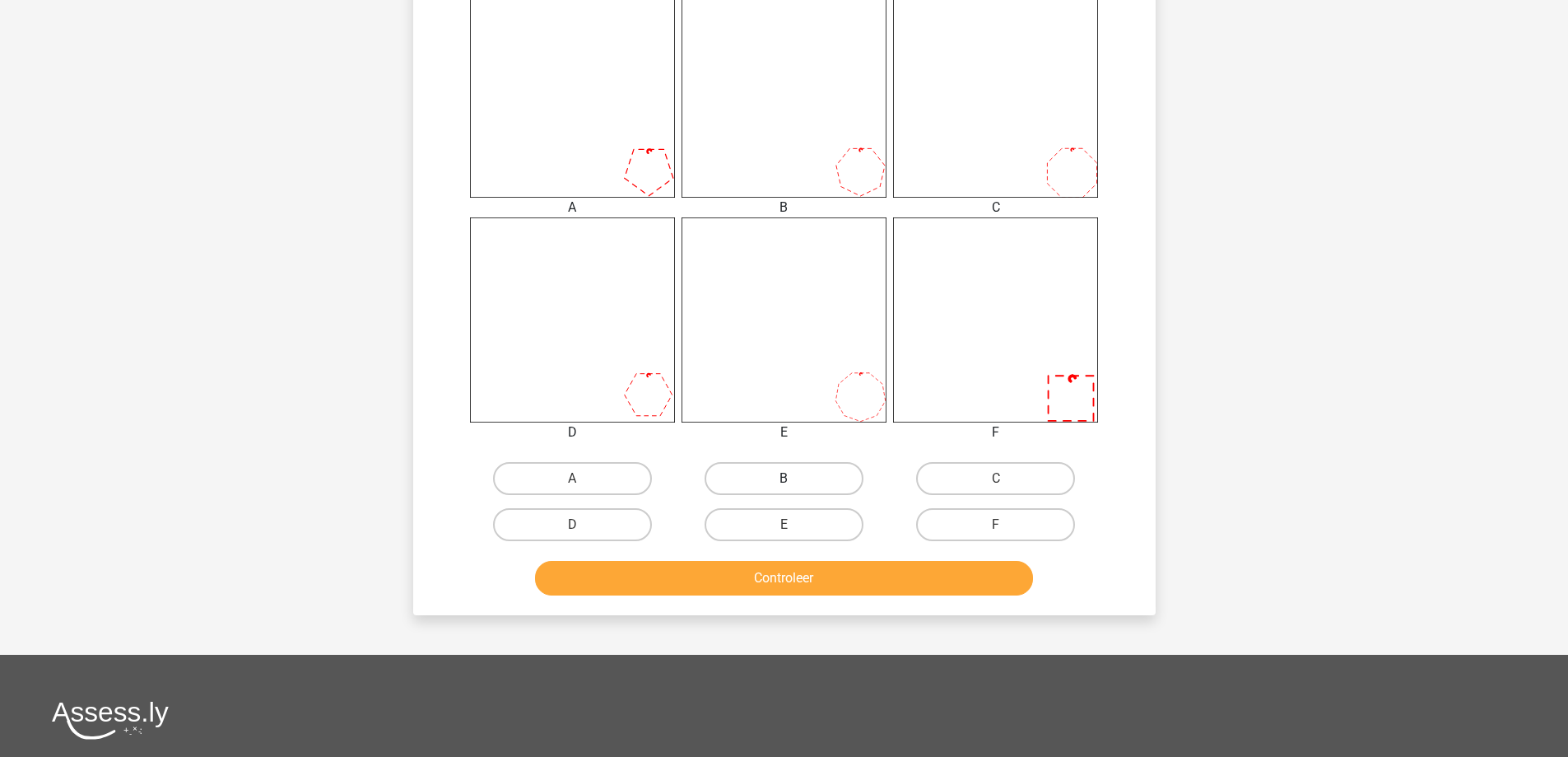
click at [802, 476] on label "B" at bounding box center [784, 478] width 159 height 33
click at [795, 478] on input "B" at bounding box center [789, 483] width 11 height 11
radio input "true"
click at [817, 580] on button "Controleer" at bounding box center [784, 578] width 498 height 35
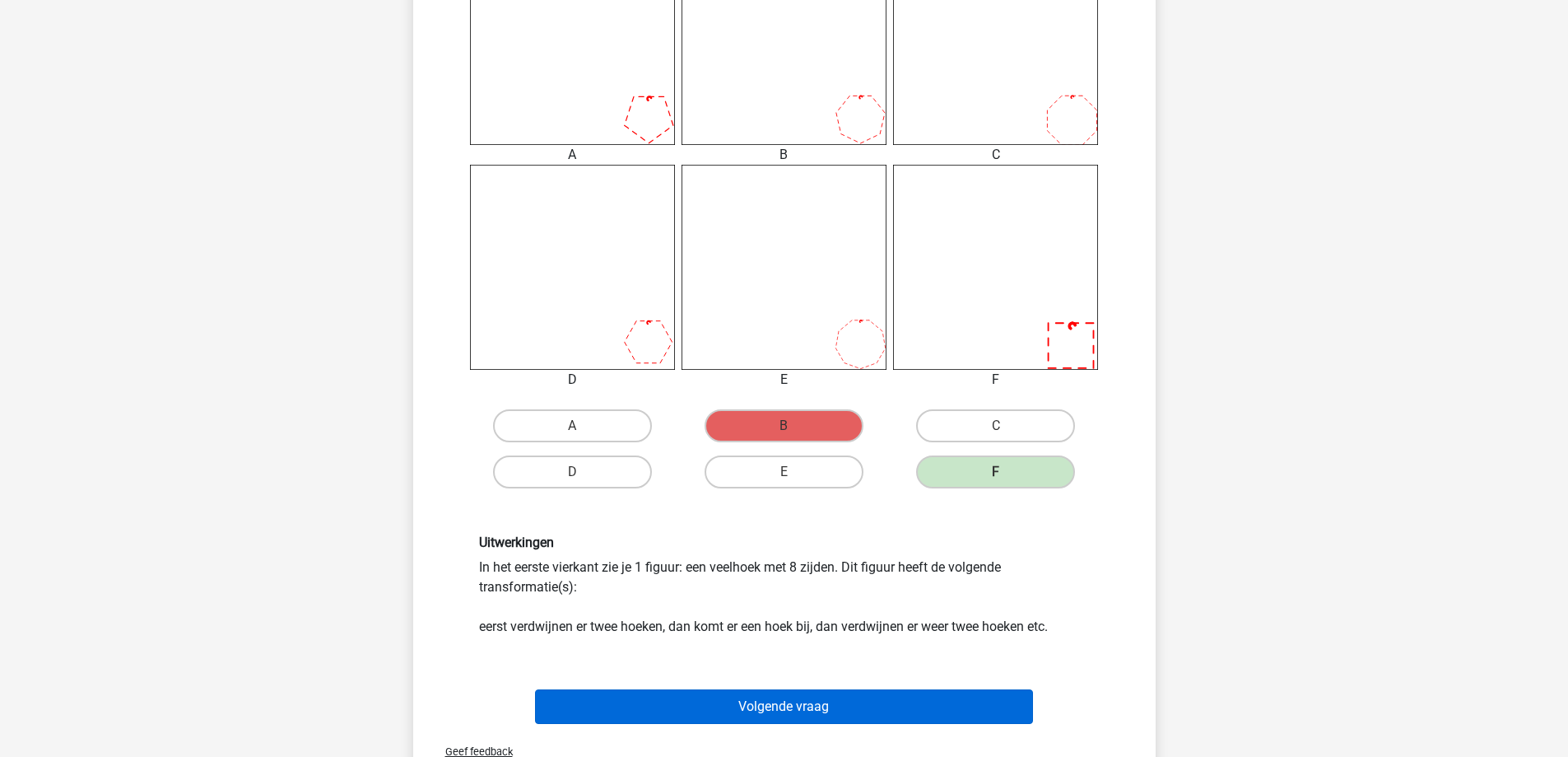
scroll to position [988, 0]
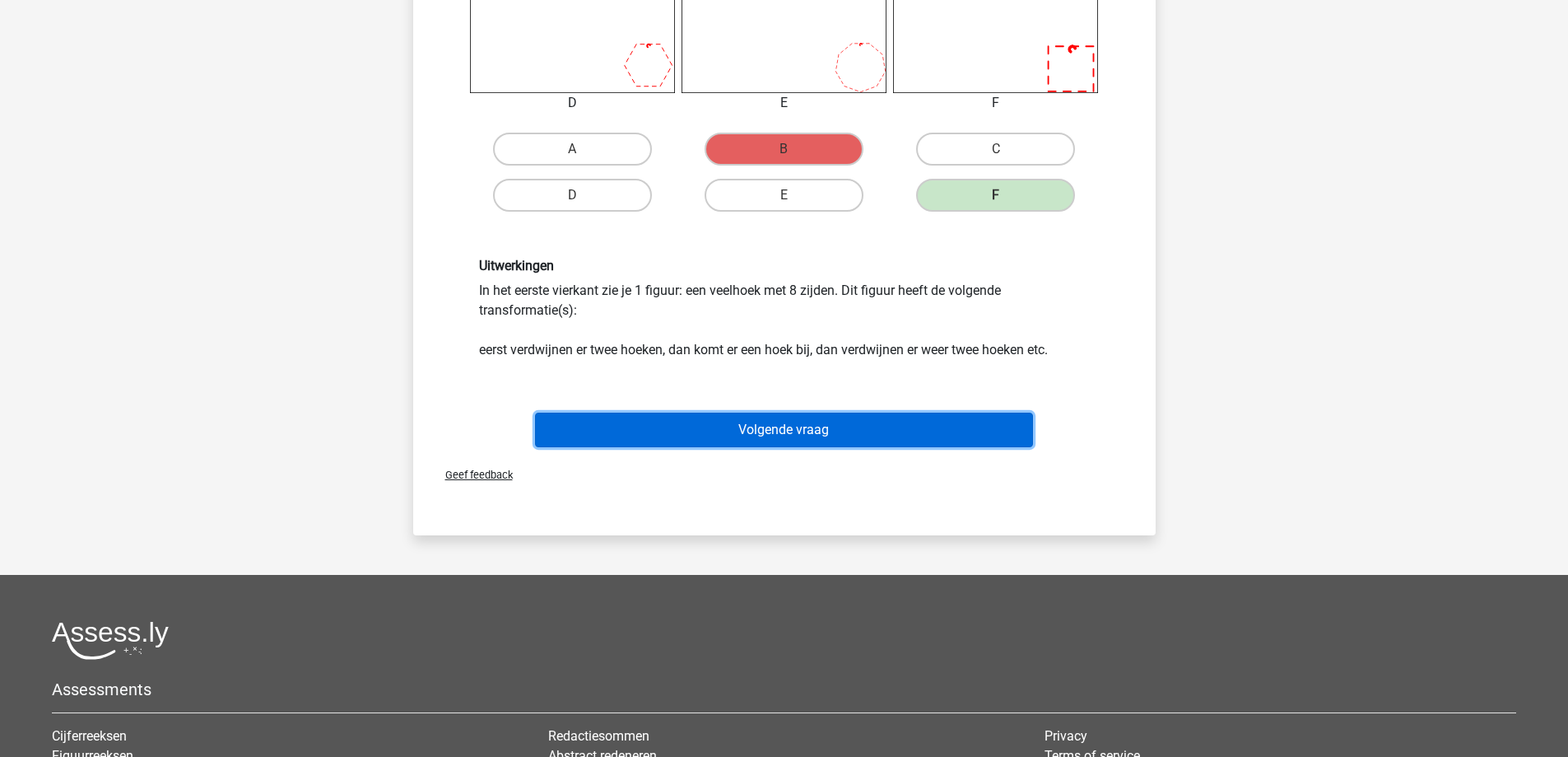
click at [851, 433] on button "Volgende vraag" at bounding box center [784, 430] width 498 height 35
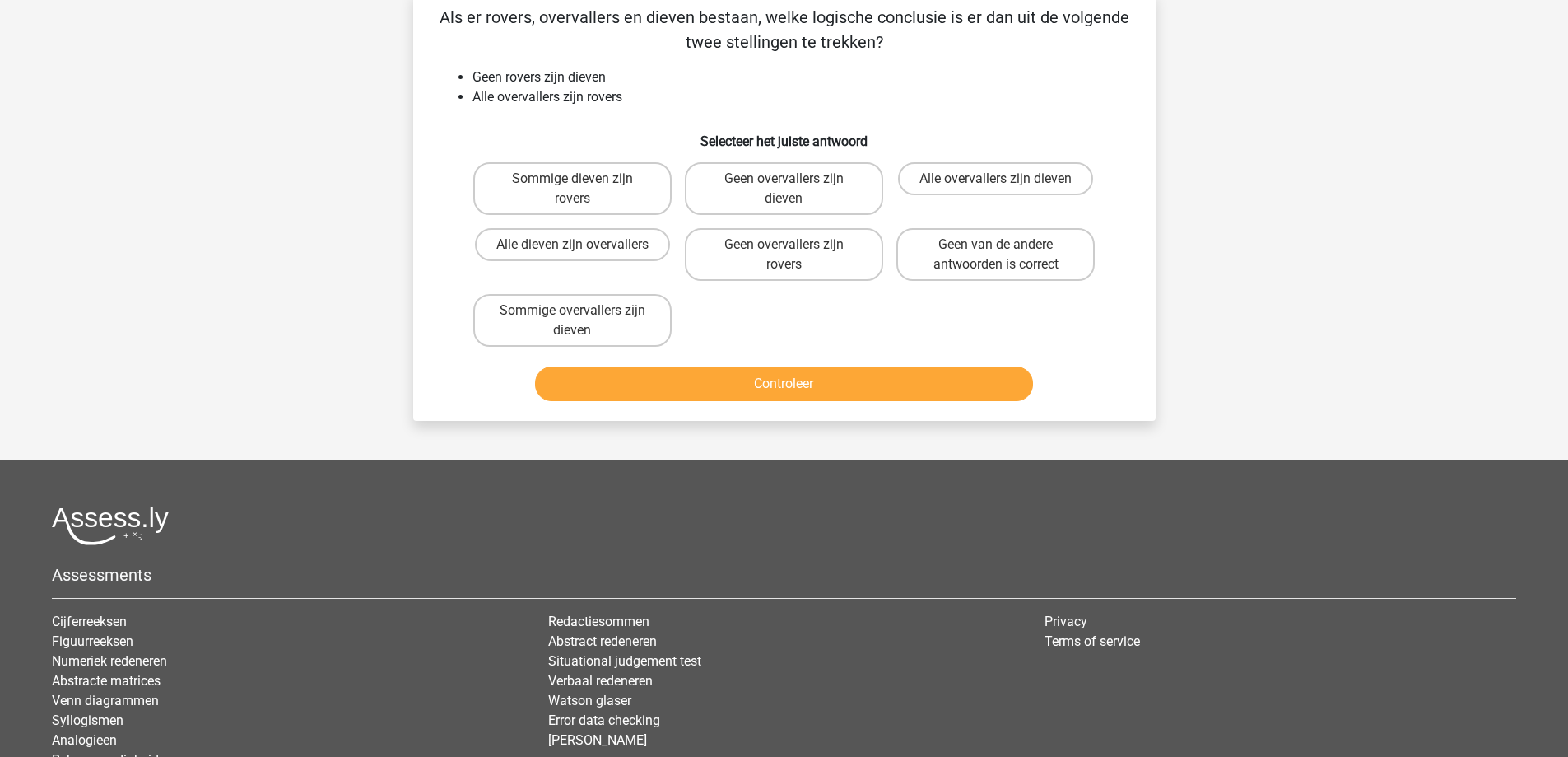
scroll to position [82, 0]
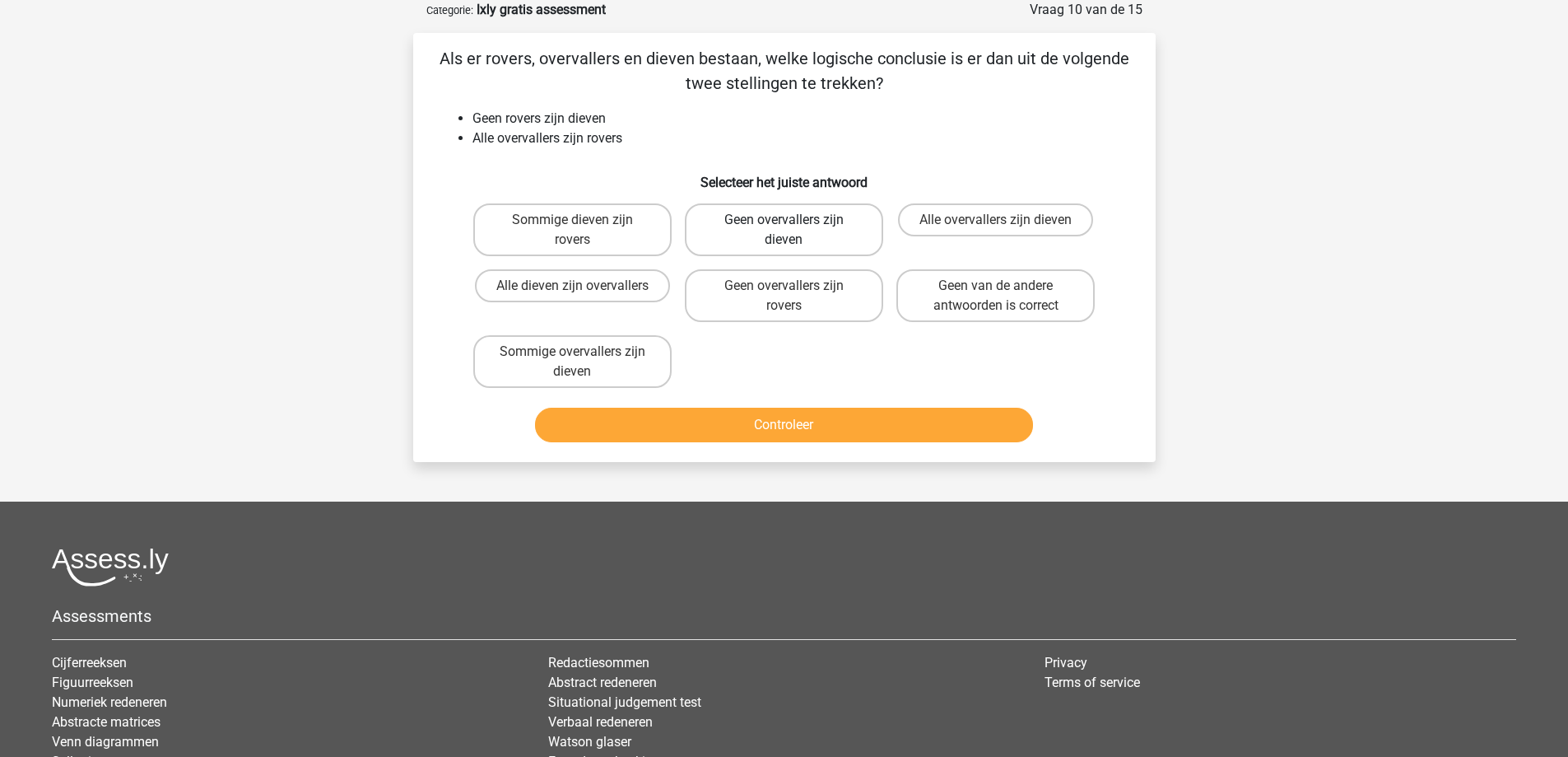
click at [809, 230] on label "Geen overvallers zijn dieven" at bounding box center [784, 230] width 199 height 52
click at [795, 230] on input "Geen overvallers zijn dieven" at bounding box center [789, 225] width 11 height 11
radio input "true"
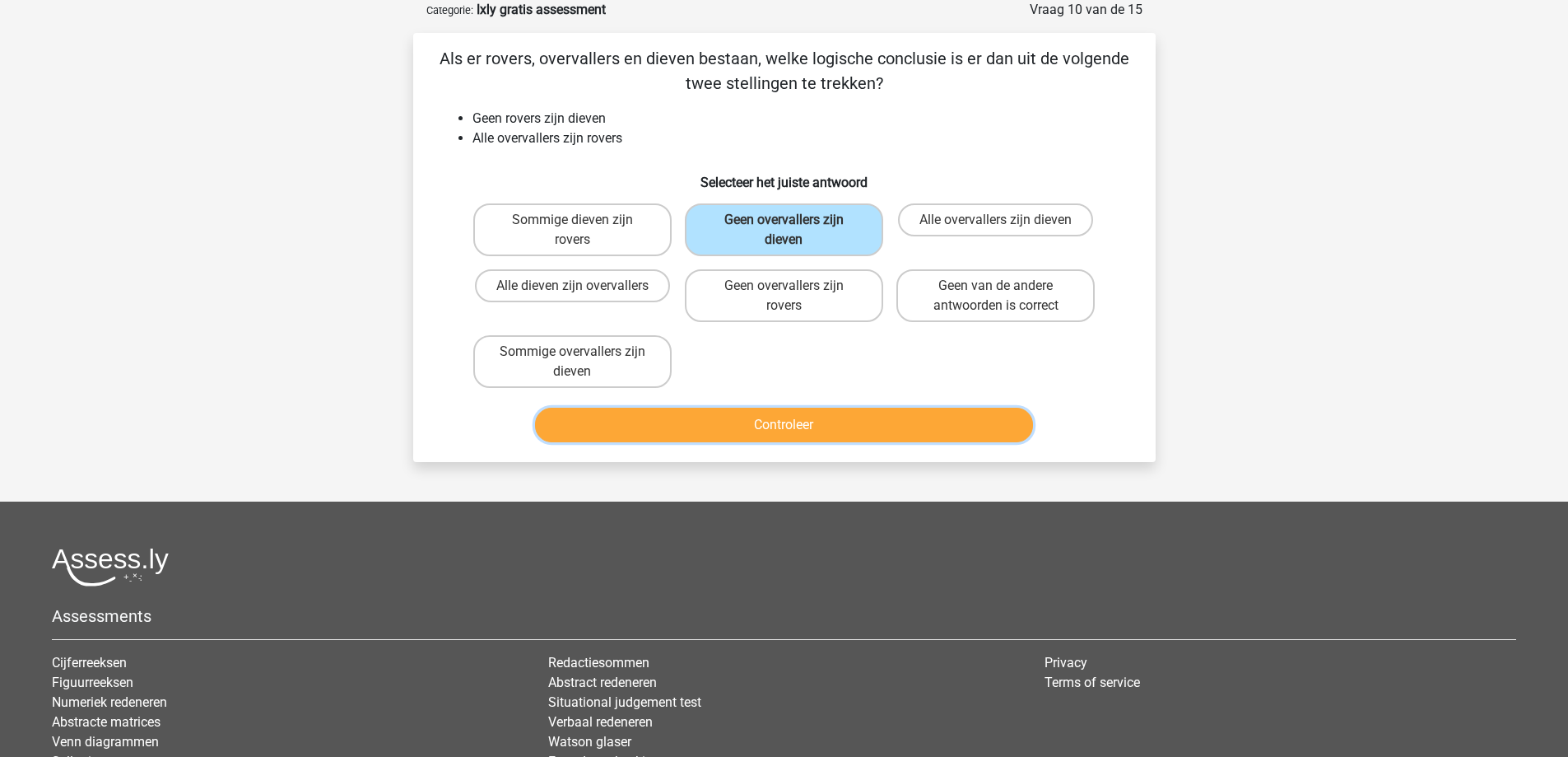
click at [830, 410] on button "Controleer" at bounding box center [784, 425] width 498 height 35
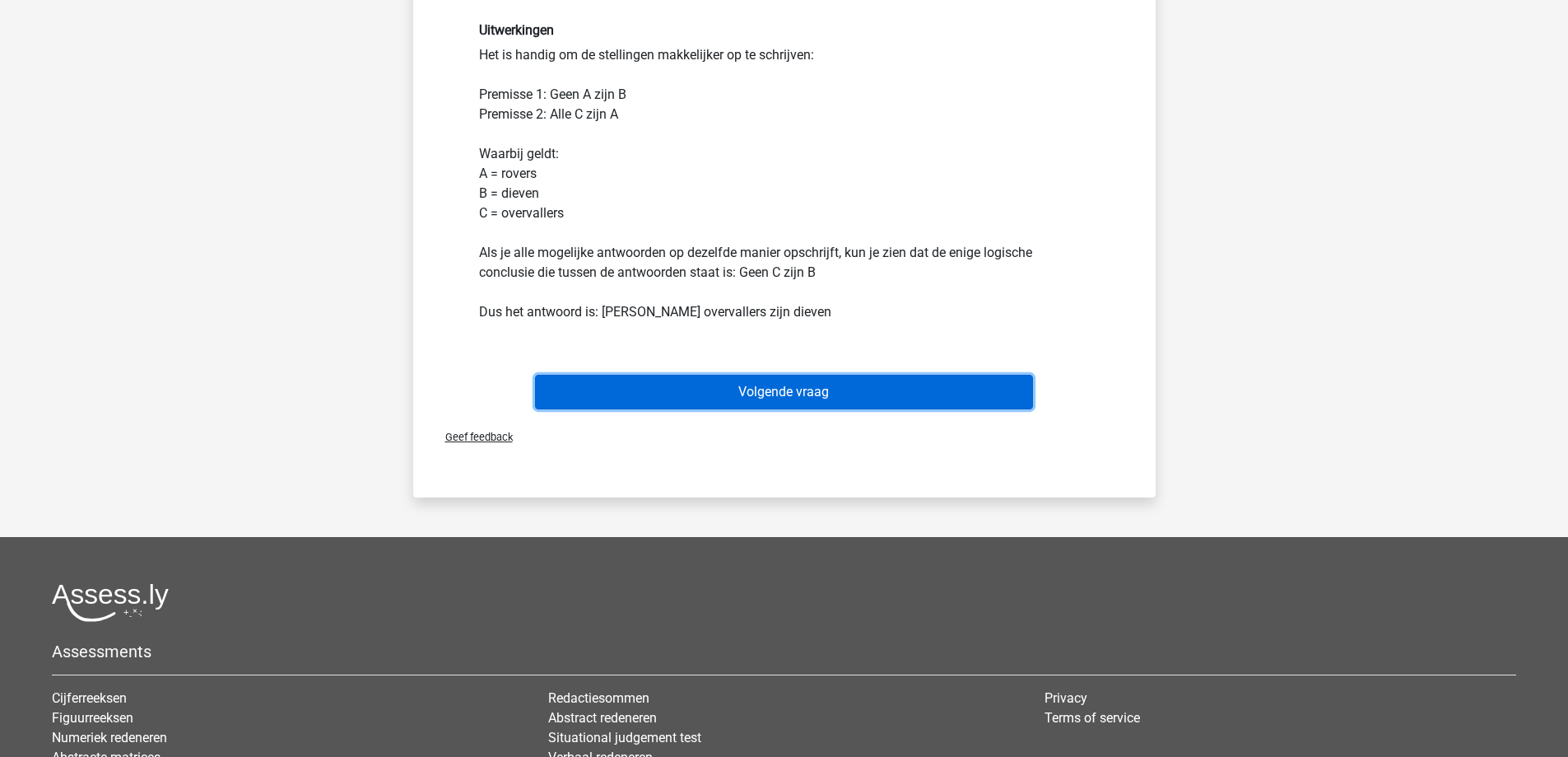
click at [805, 388] on button "Volgende vraag" at bounding box center [784, 393] width 498 height 35
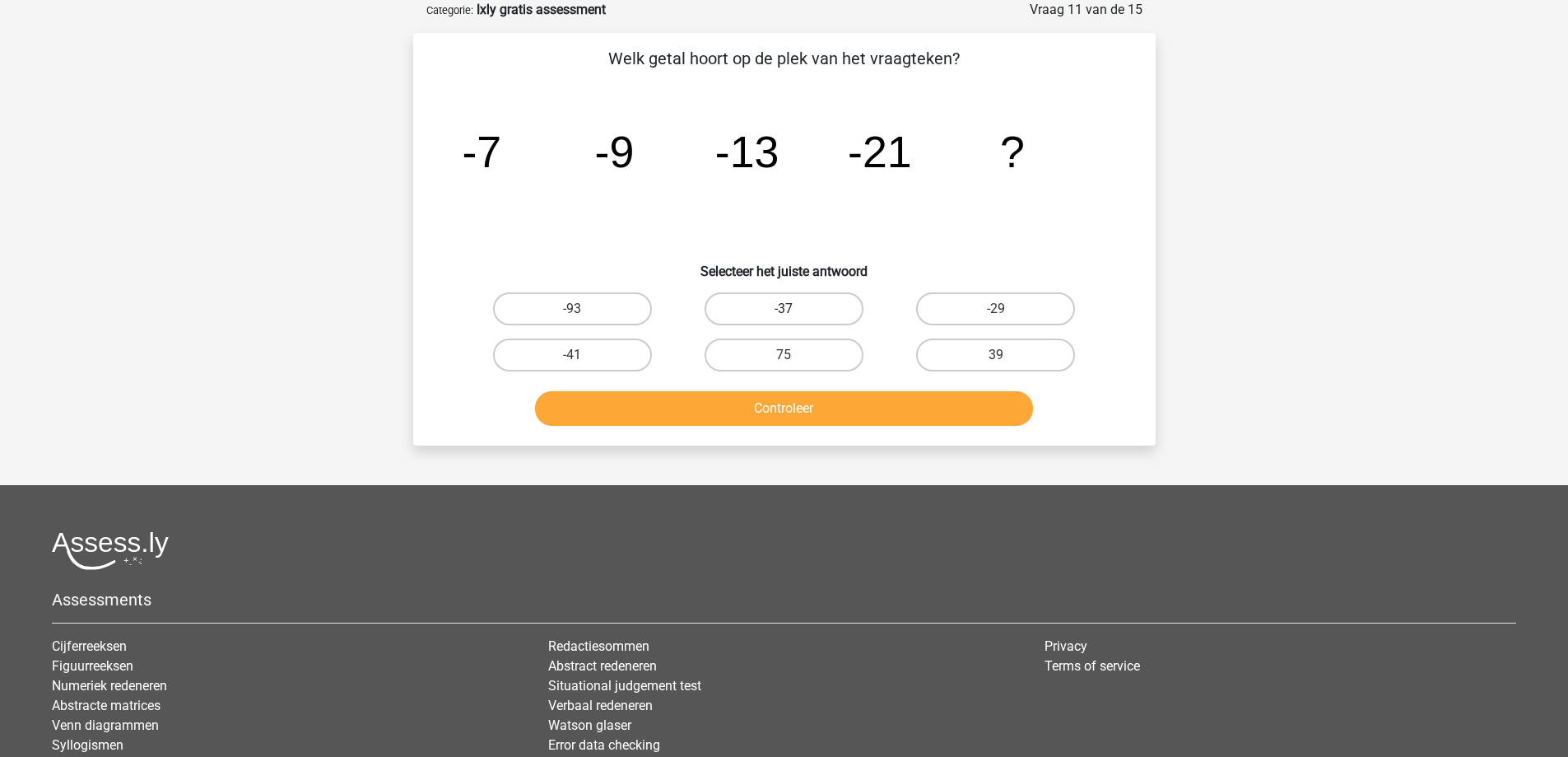
click at [783, 308] on label "-37" at bounding box center [784, 309] width 159 height 33
click at [784, 309] on input "-37" at bounding box center [789, 314] width 11 height 11
radio input "true"
click at [782, 403] on button "Controleer" at bounding box center [784, 408] width 498 height 35
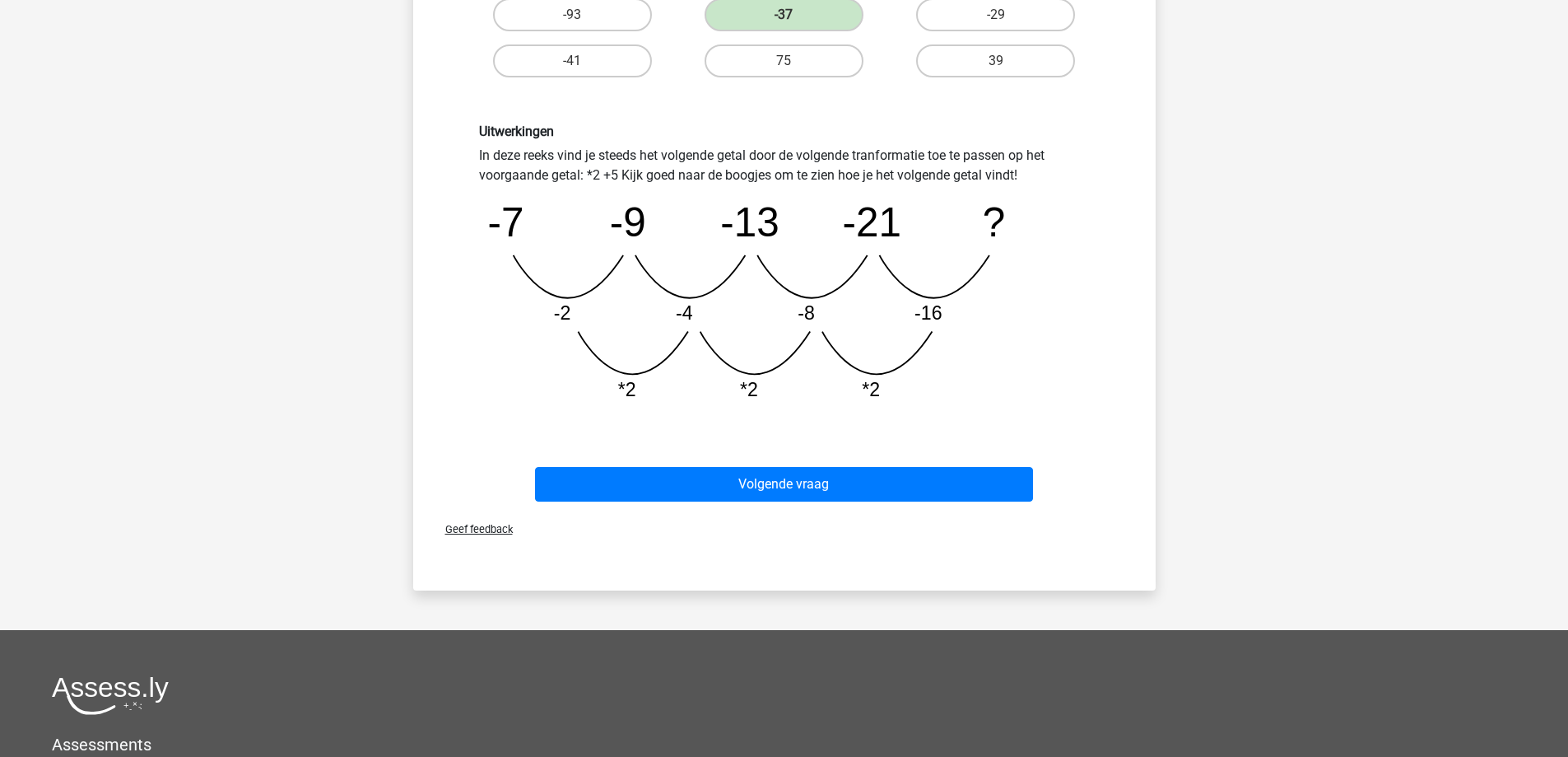
scroll to position [412, 0]
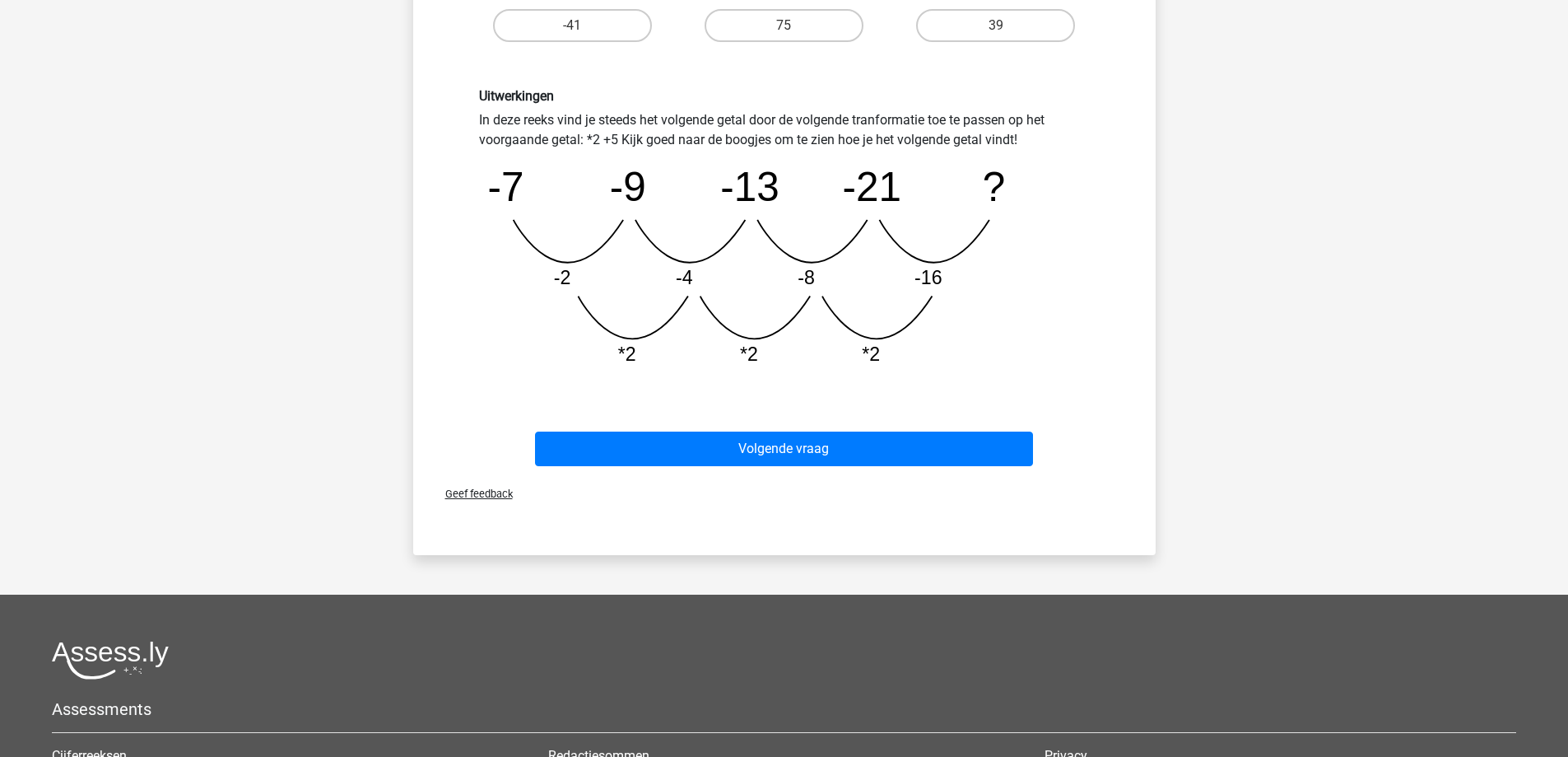
click at [809, 470] on div "Volgende vraag" at bounding box center [784, 453] width 635 height 42
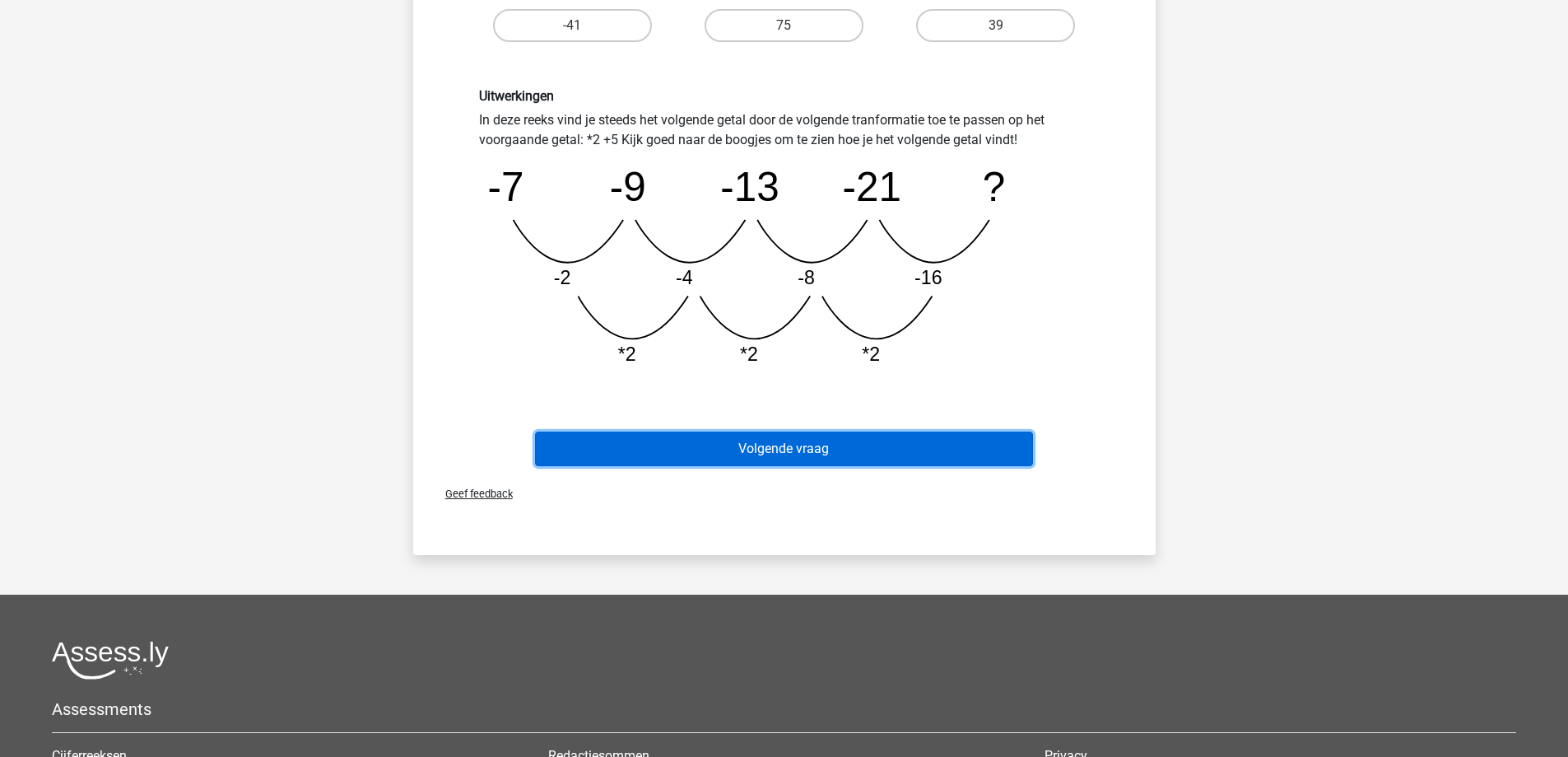
click at [814, 447] on button "Volgende vraag" at bounding box center [784, 449] width 498 height 35
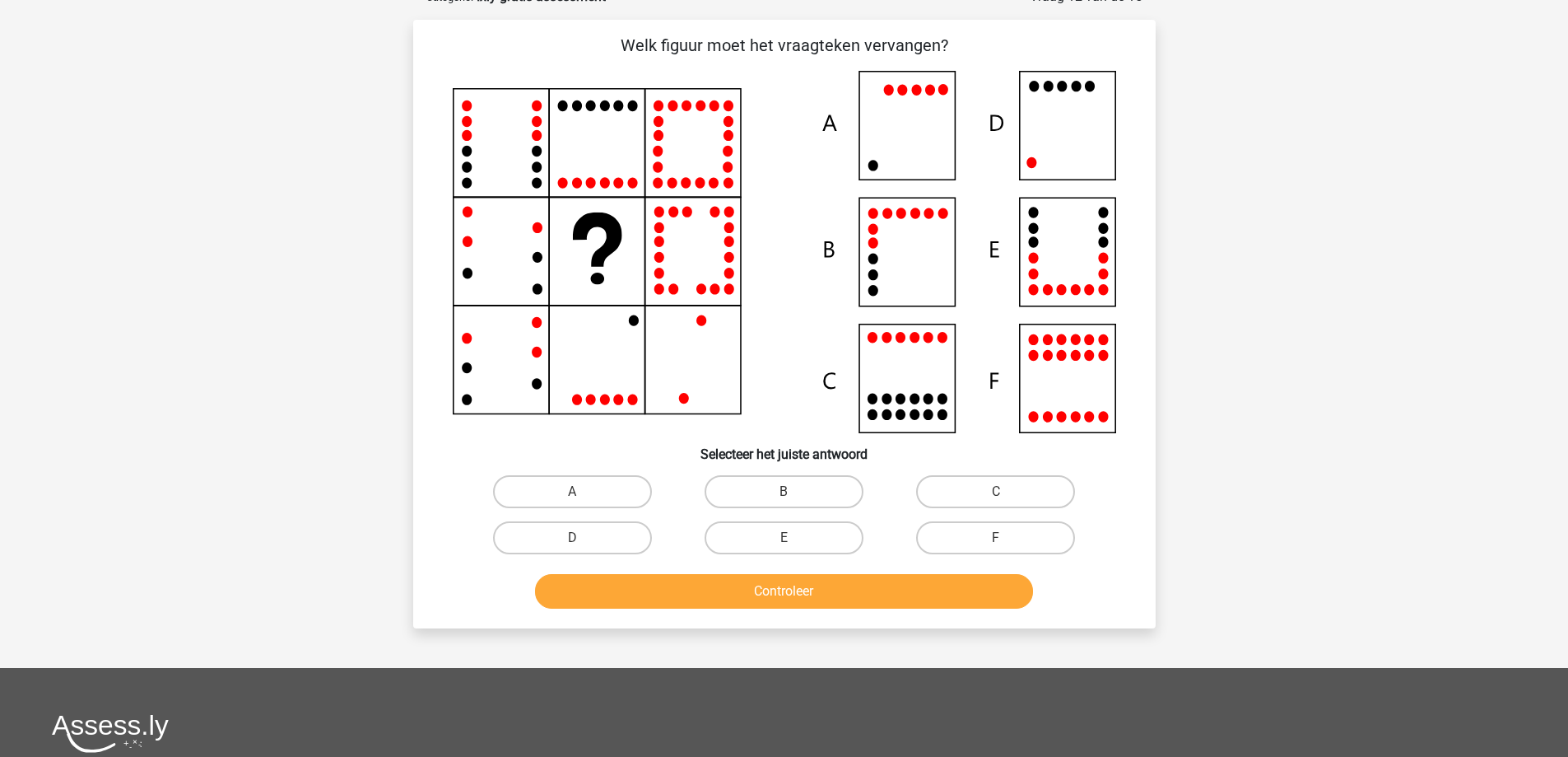
scroll to position [82, 0]
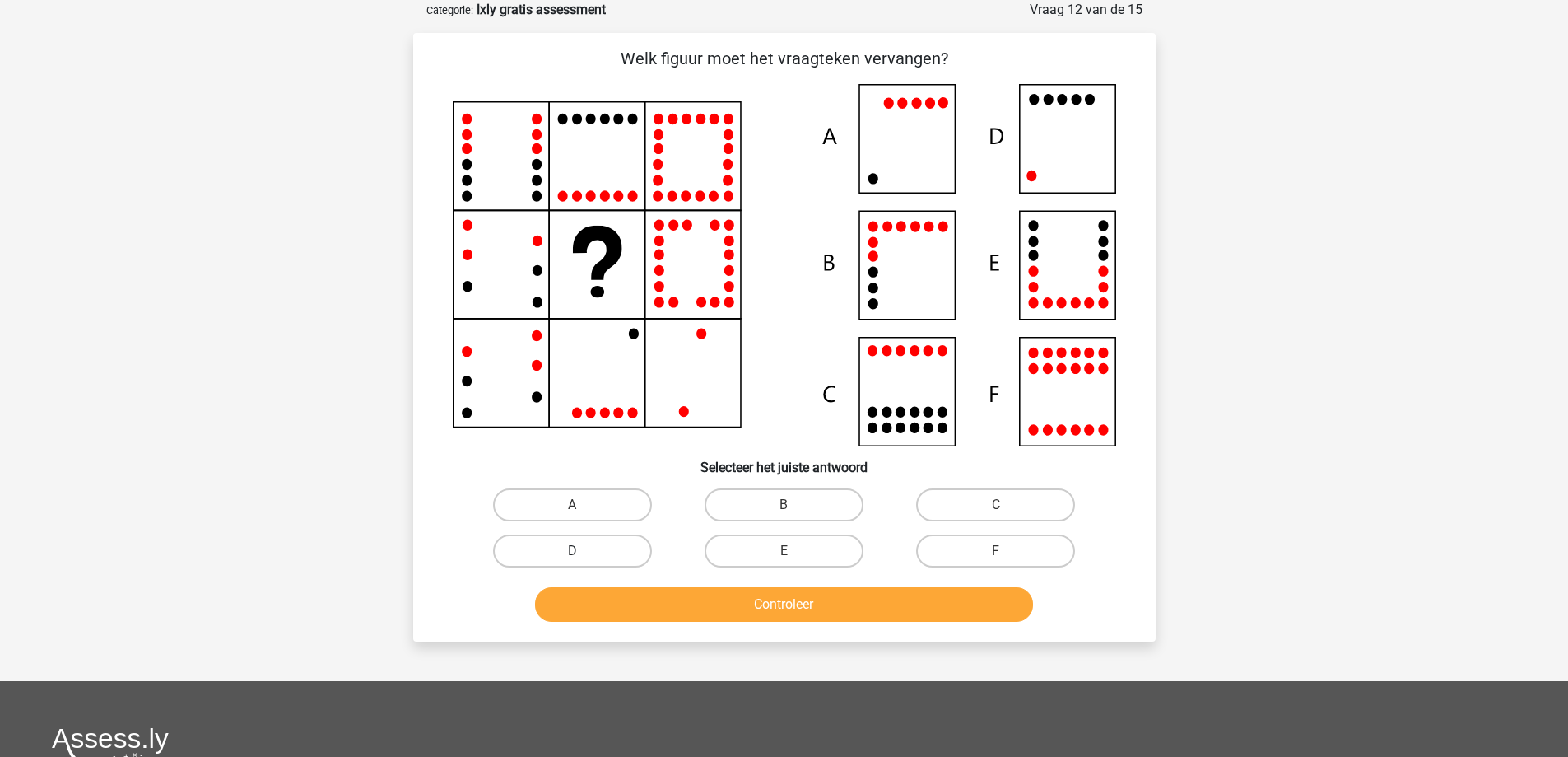
click at [564, 553] on label "D" at bounding box center [572, 552] width 159 height 33
click at [572, 553] on input "D" at bounding box center [577, 556] width 11 height 11
radio input "true"
click at [806, 611] on button "Controleer" at bounding box center [784, 605] width 498 height 35
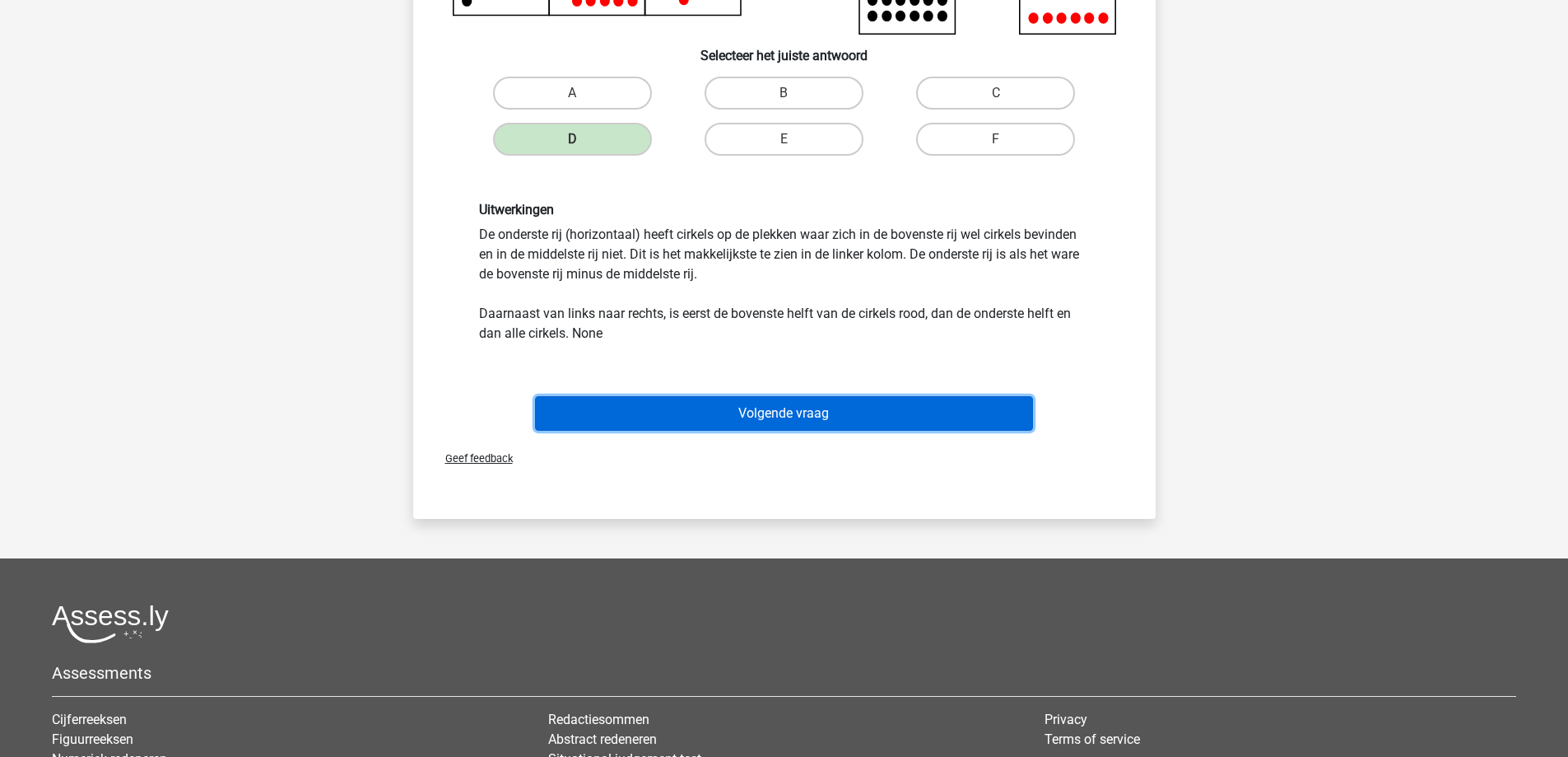
click at [801, 417] on button "Volgende vraag" at bounding box center [784, 413] width 498 height 35
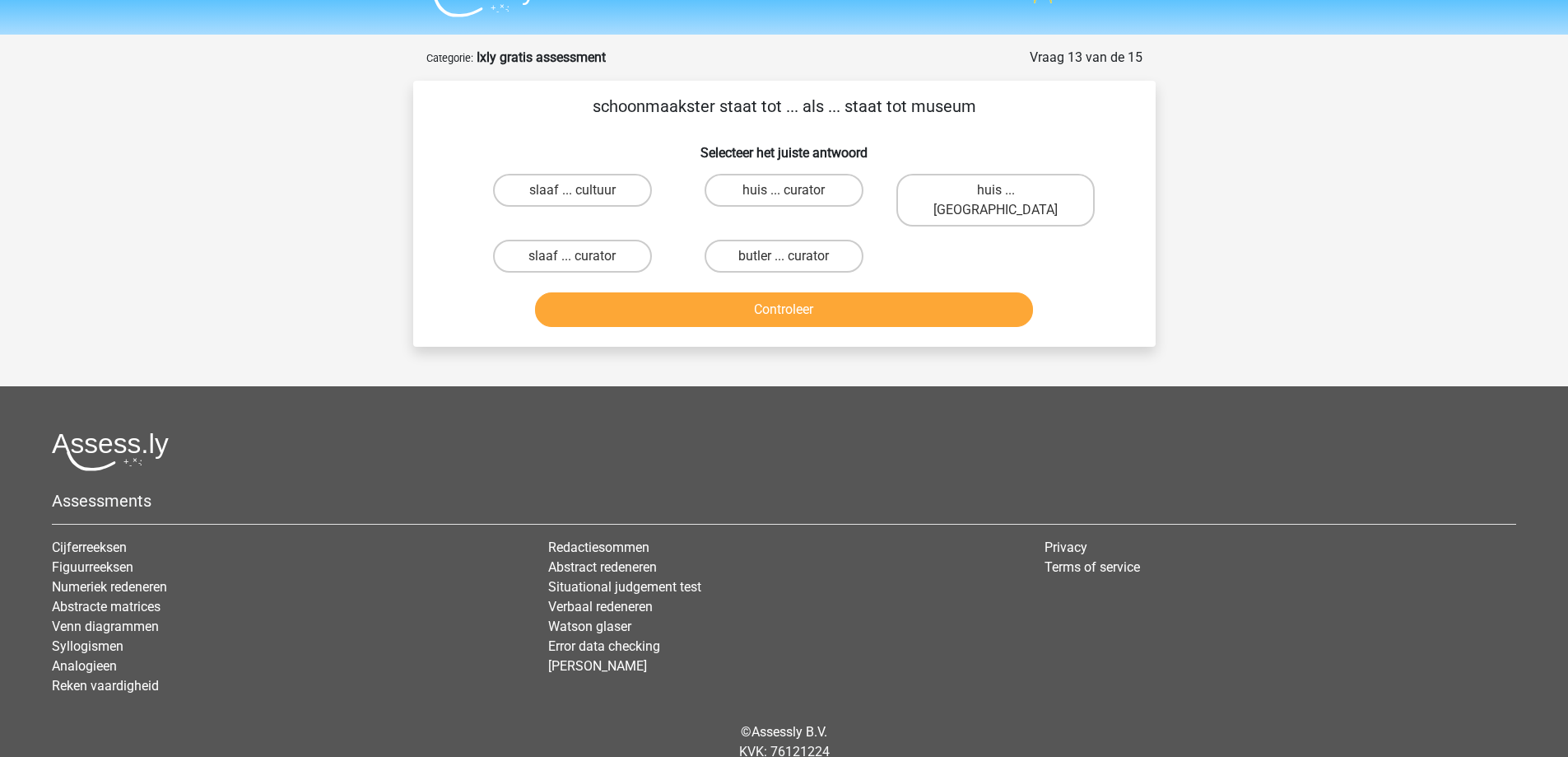
scroll to position [0, 0]
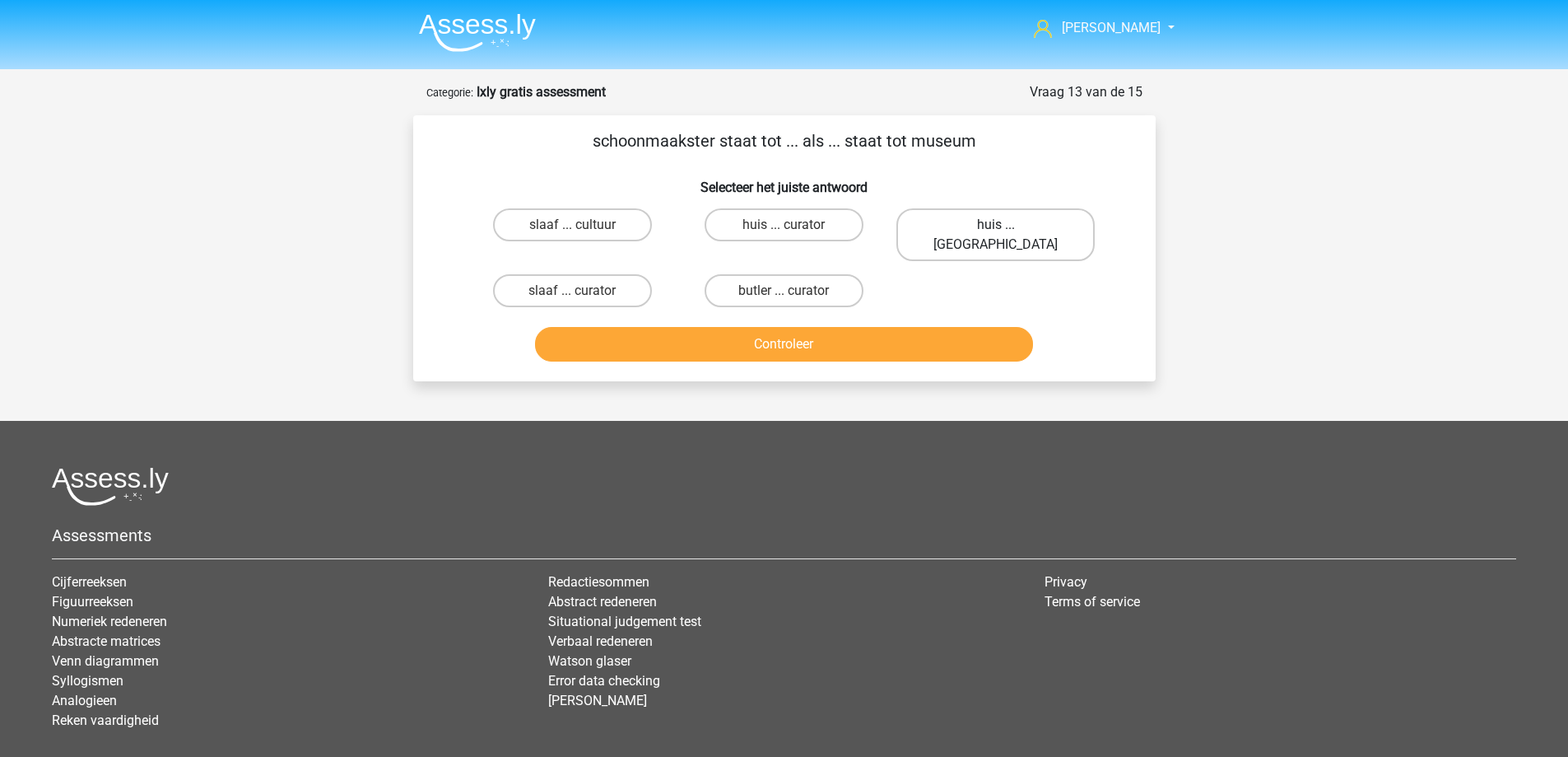
click at [979, 220] on label "huis ... louvre" at bounding box center [995, 235] width 199 height 52
click at [996, 225] on input "huis ... louvre" at bounding box center [1001, 230] width 11 height 11
radio input "true"
click at [891, 327] on button "Controleer" at bounding box center [784, 344] width 498 height 35
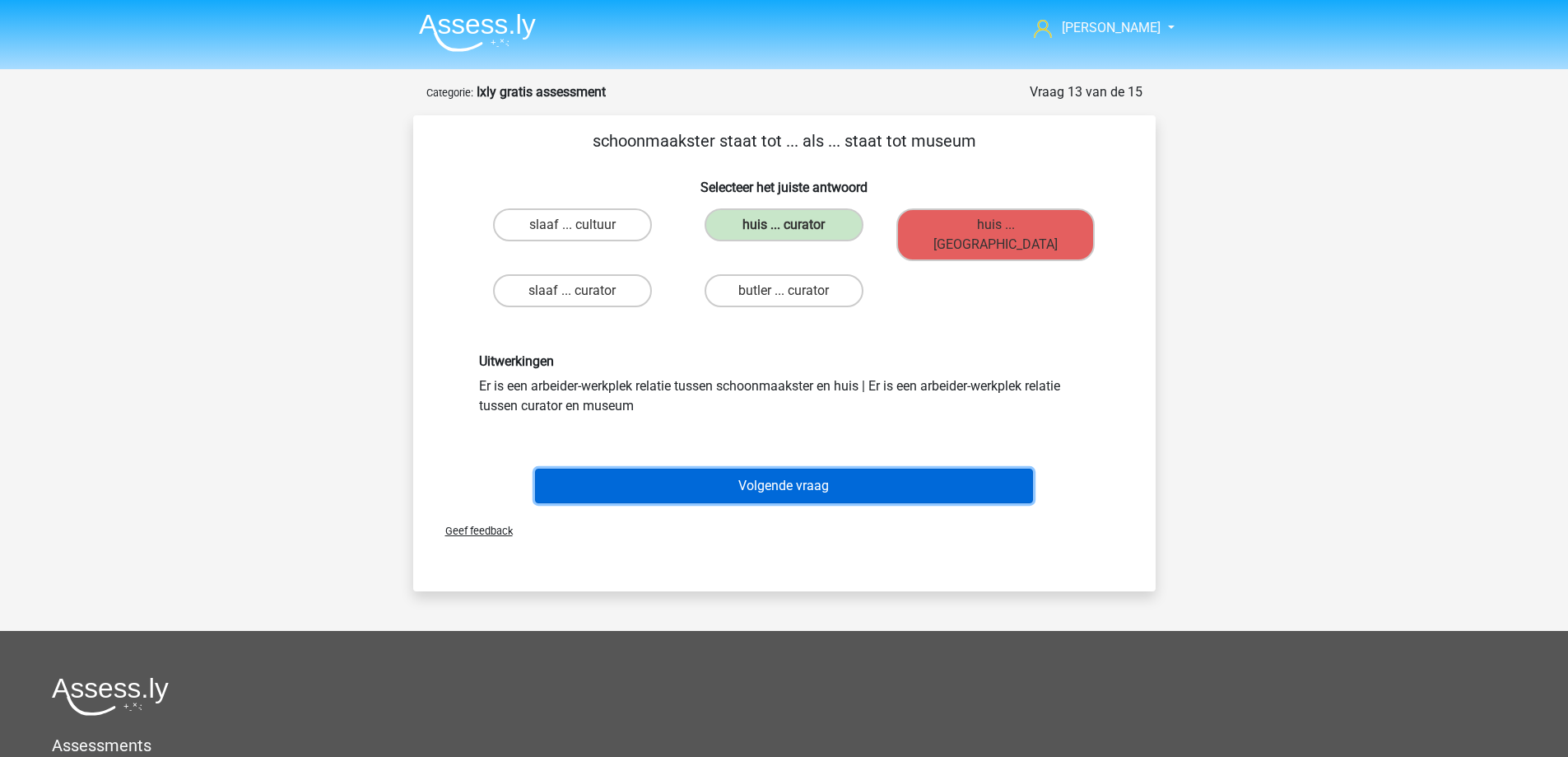
click at [786, 468] on button "Volgende vraag" at bounding box center [784, 486] width 498 height 35
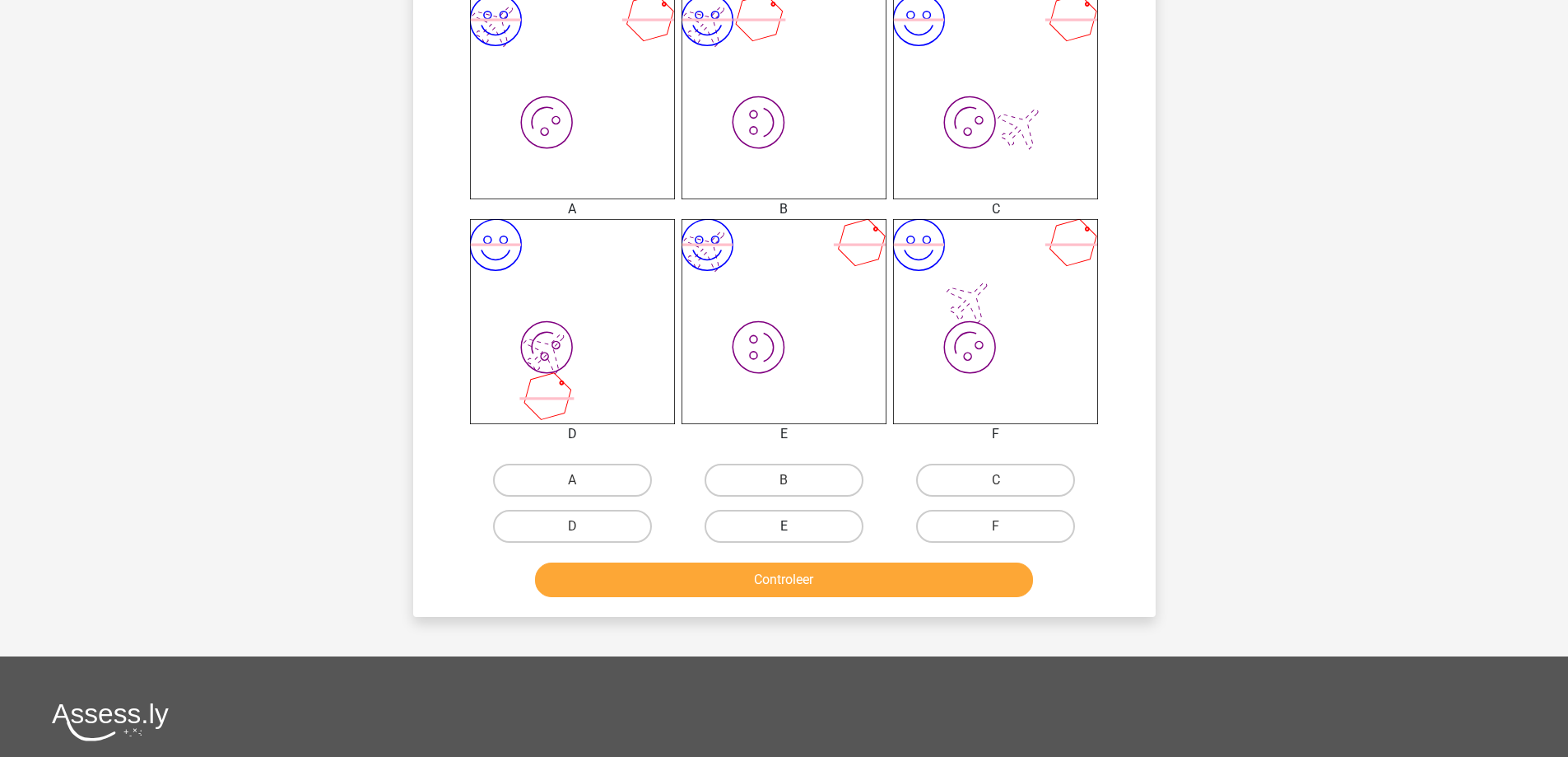
scroll to position [659, 0]
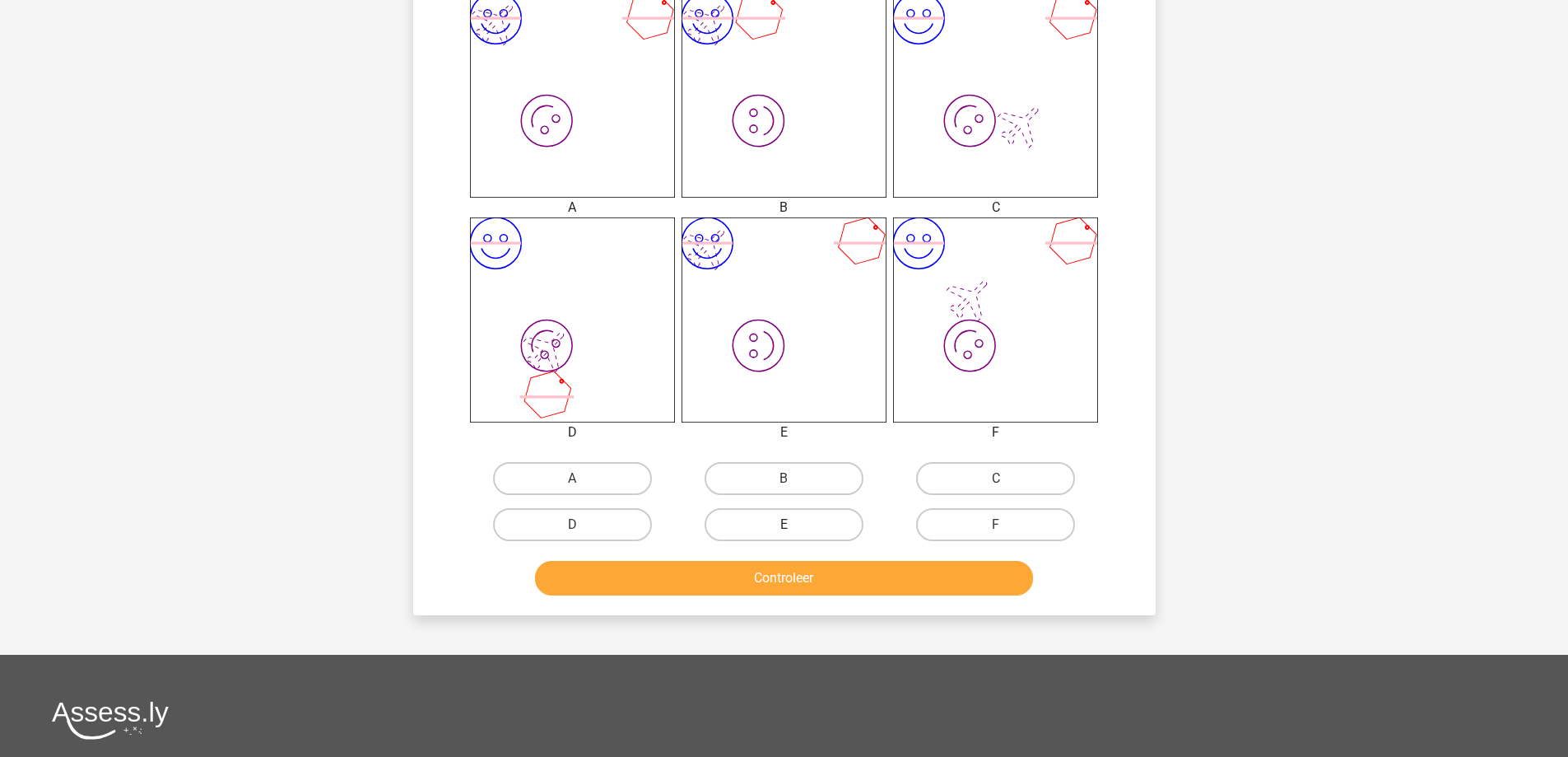
click at [788, 522] on label "E" at bounding box center [784, 525] width 159 height 33
click at [788, 525] on input "E" at bounding box center [789, 530] width 11 height 11
radio input "true"
click at [795, 577] on button "Controleer" at bounding box center [784, 578] width 498 height 35
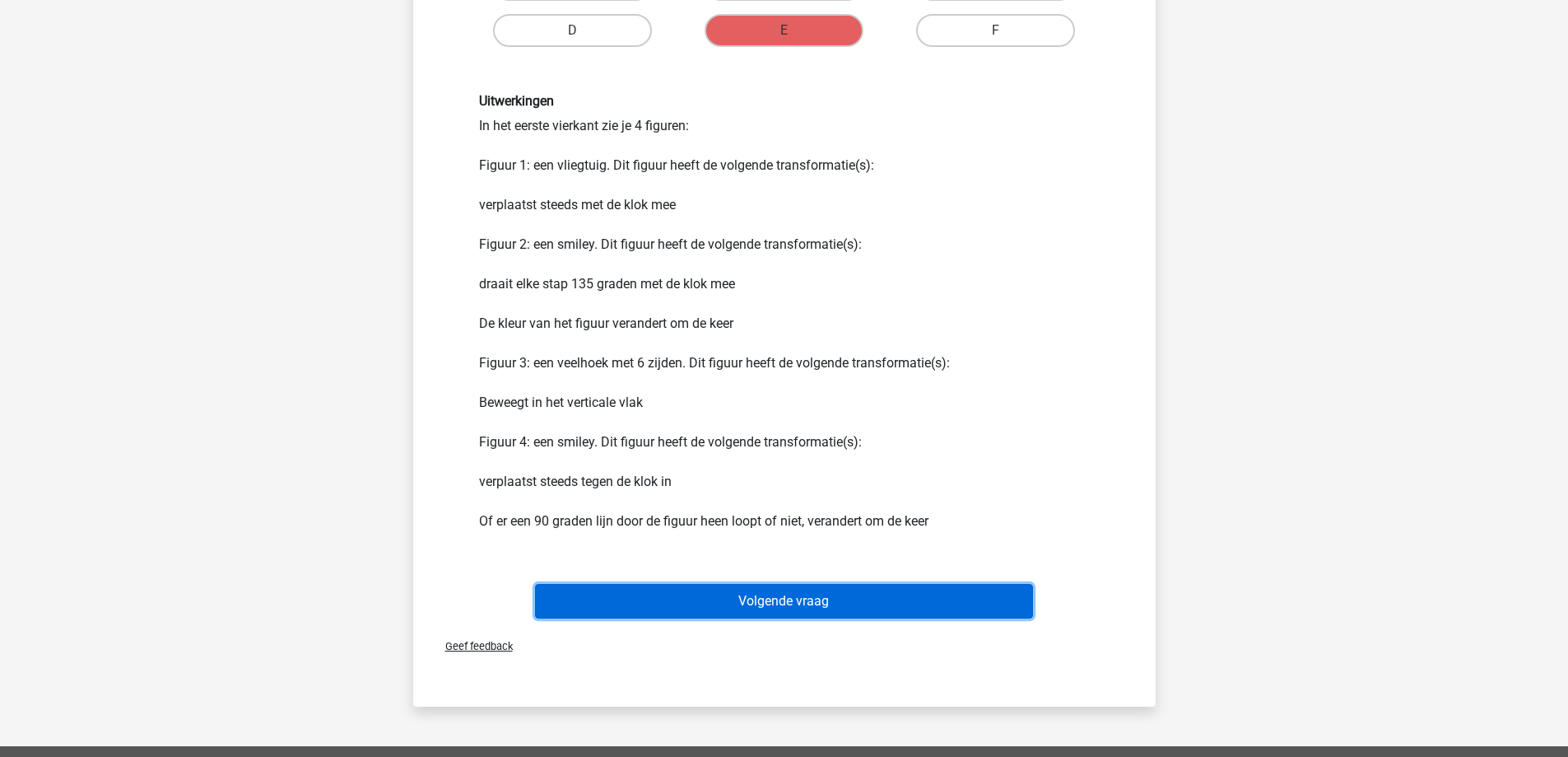
click at [779, 601] on button "Volgende vraag" at bounding box center [784, 601] width 498 height 35
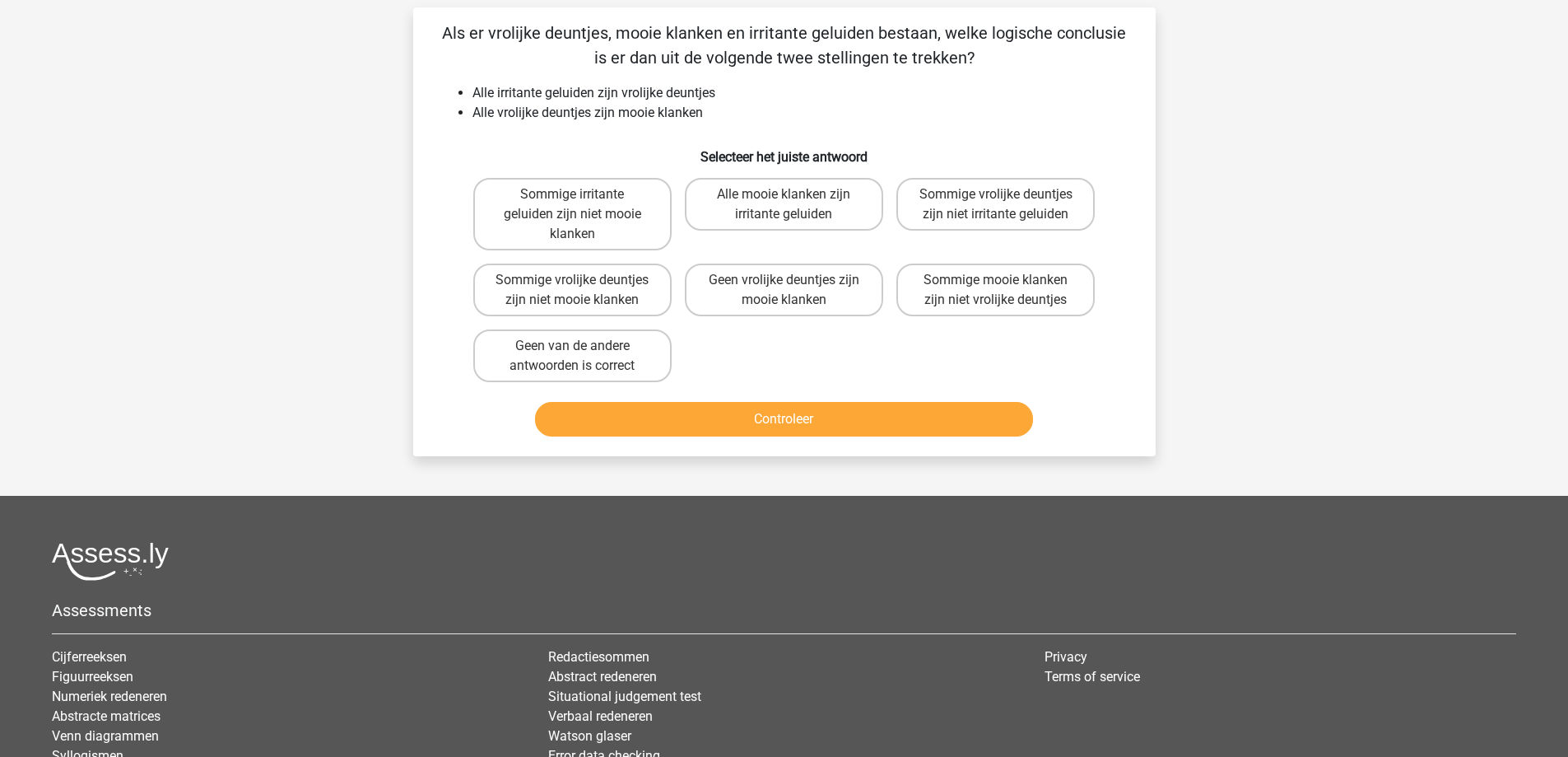
scroll to position [82, 0]
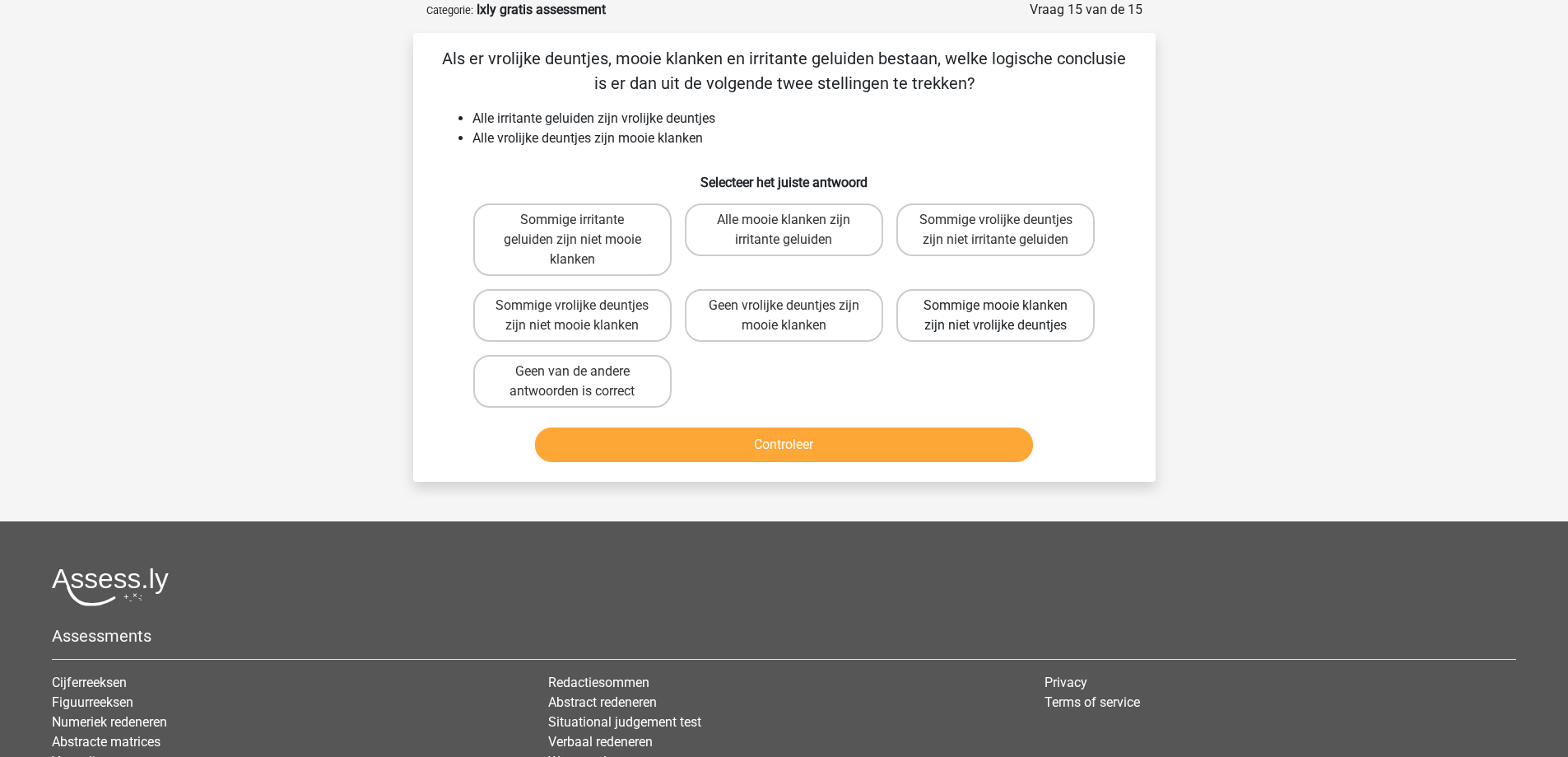
click at [939, 322] on label "Sommige mooie klanken zijn niet vrolijke deuntjes" at bounding box center [995, 315] width 199 height 52
click at [996, 316] on input "Sommige mooie klanken zijn niet vrolijke deuntjes" at bounding box center [1001, 310] width 11 height 11
radio input "true"
click at [861, 431] on button "Controleer" at bounding box center [784, 445] width 498 height 35
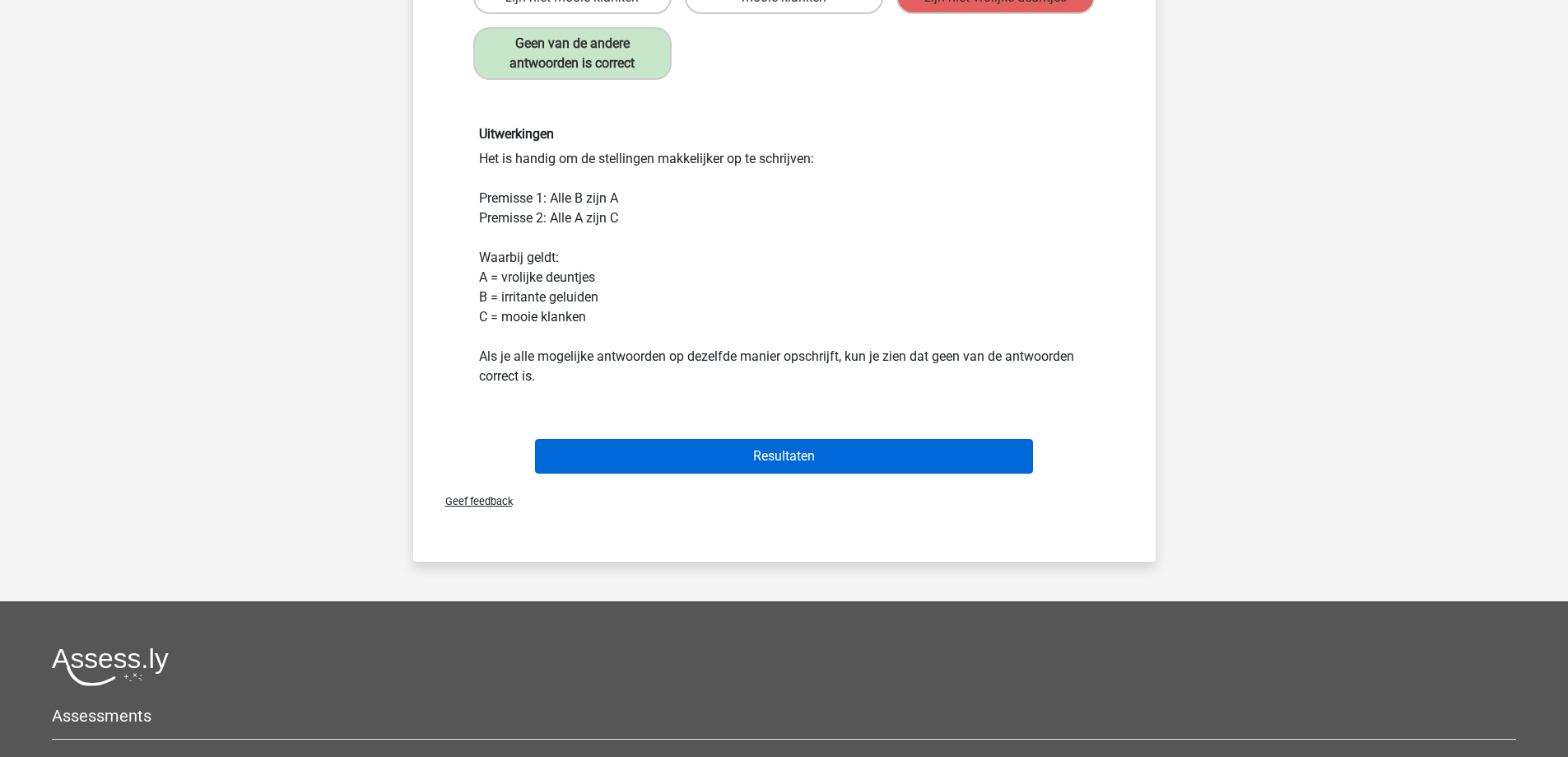
scroll to position [412, 0]
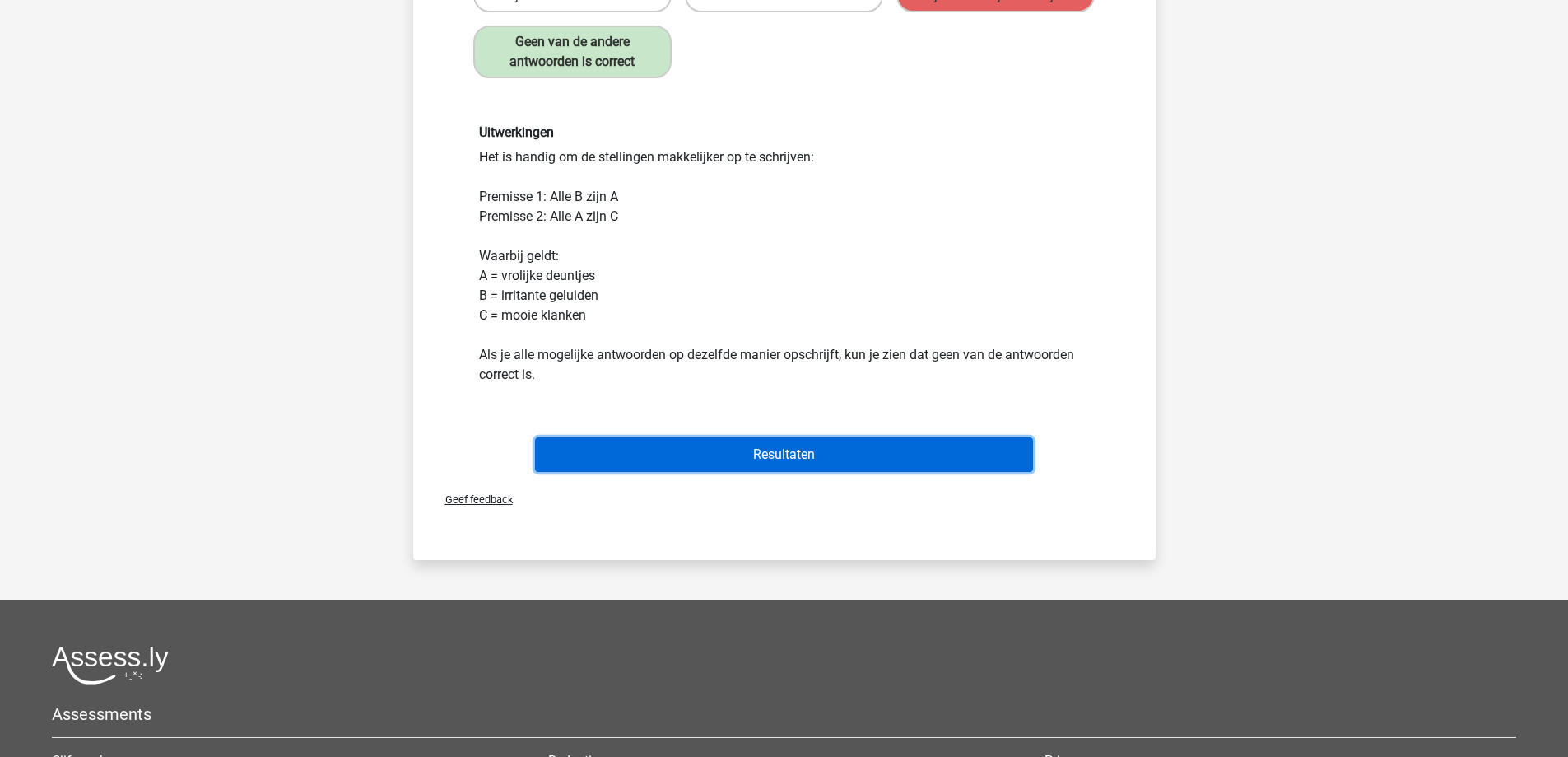
click at [805, 462] on button "Resultaten" at bounding box center [784, 455] width 498 height 35
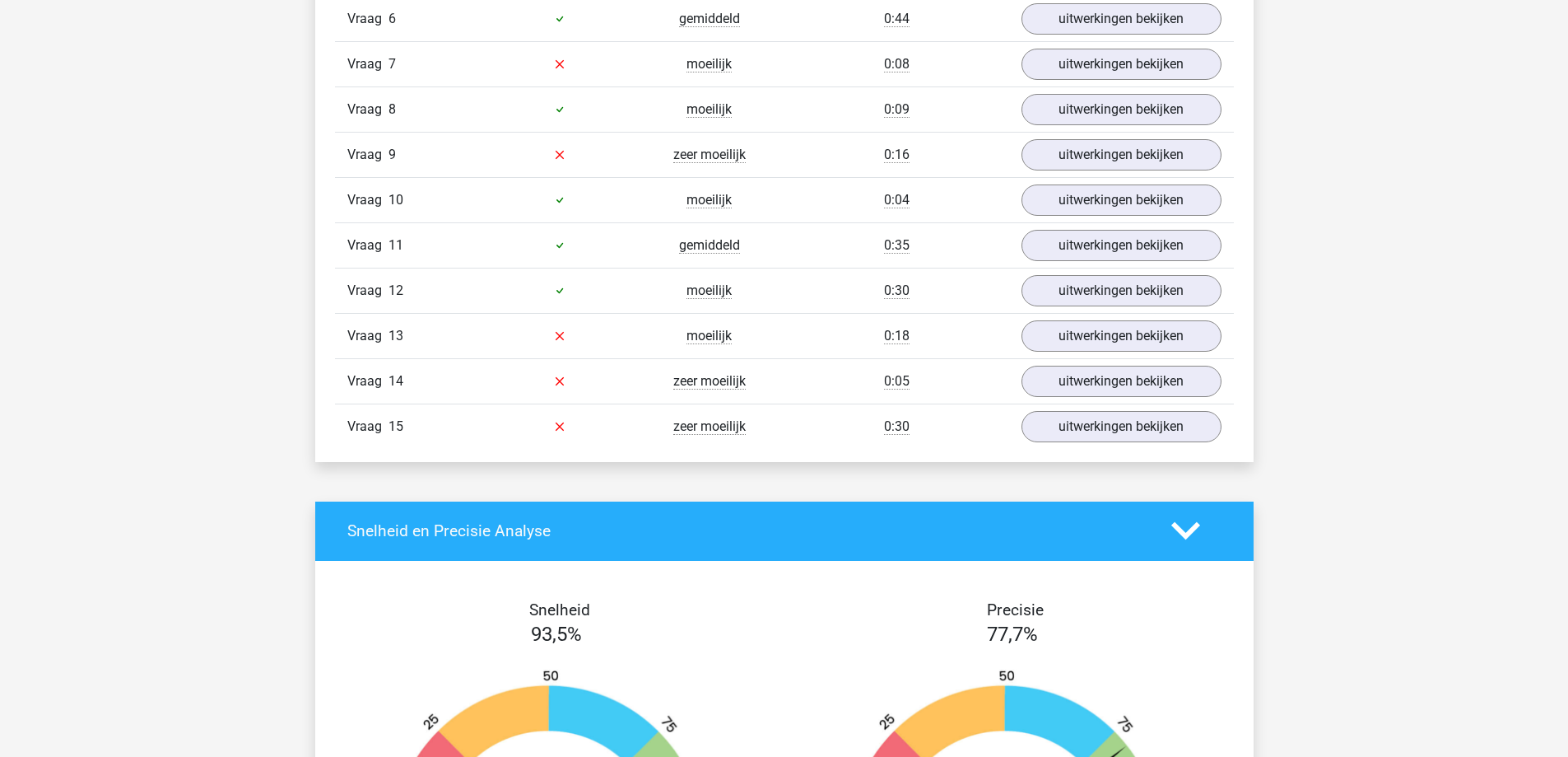
scroll to position [1812, 0]
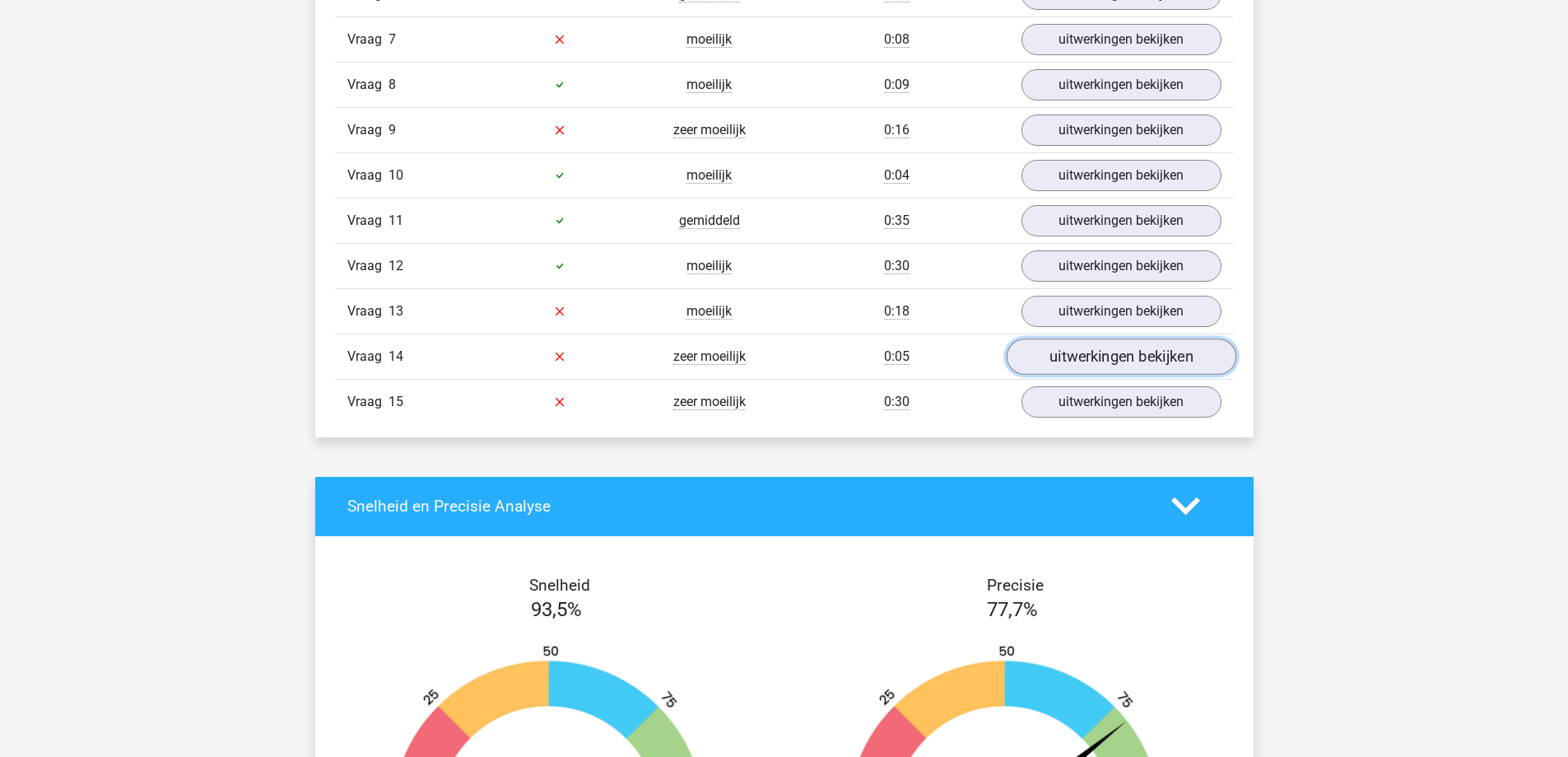
click at [1077, 352] on link "uitwerkingen bekijken" at bounding box center [1121, 357] width 229 height 37
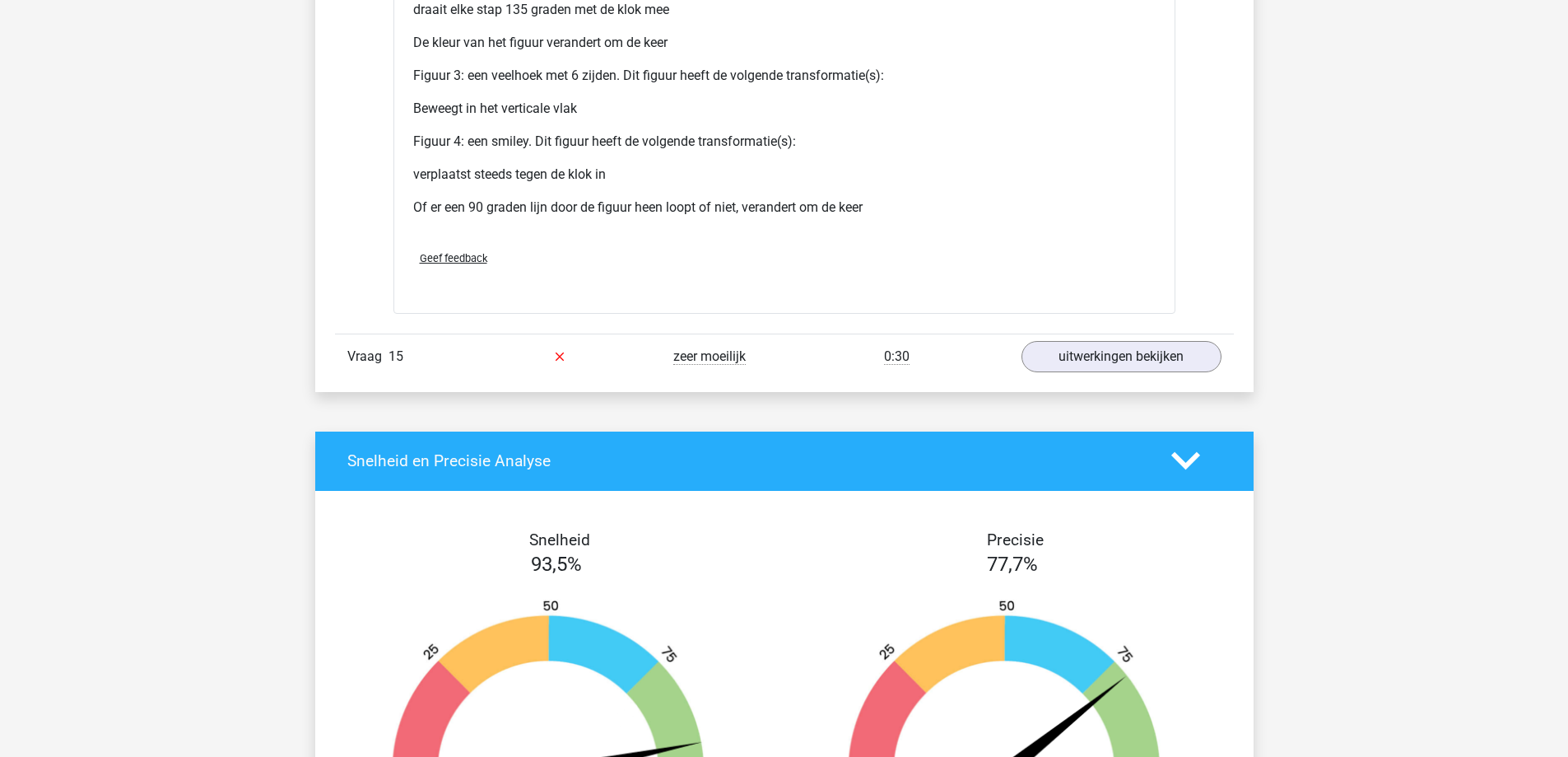
scroll to position [3460, 0]
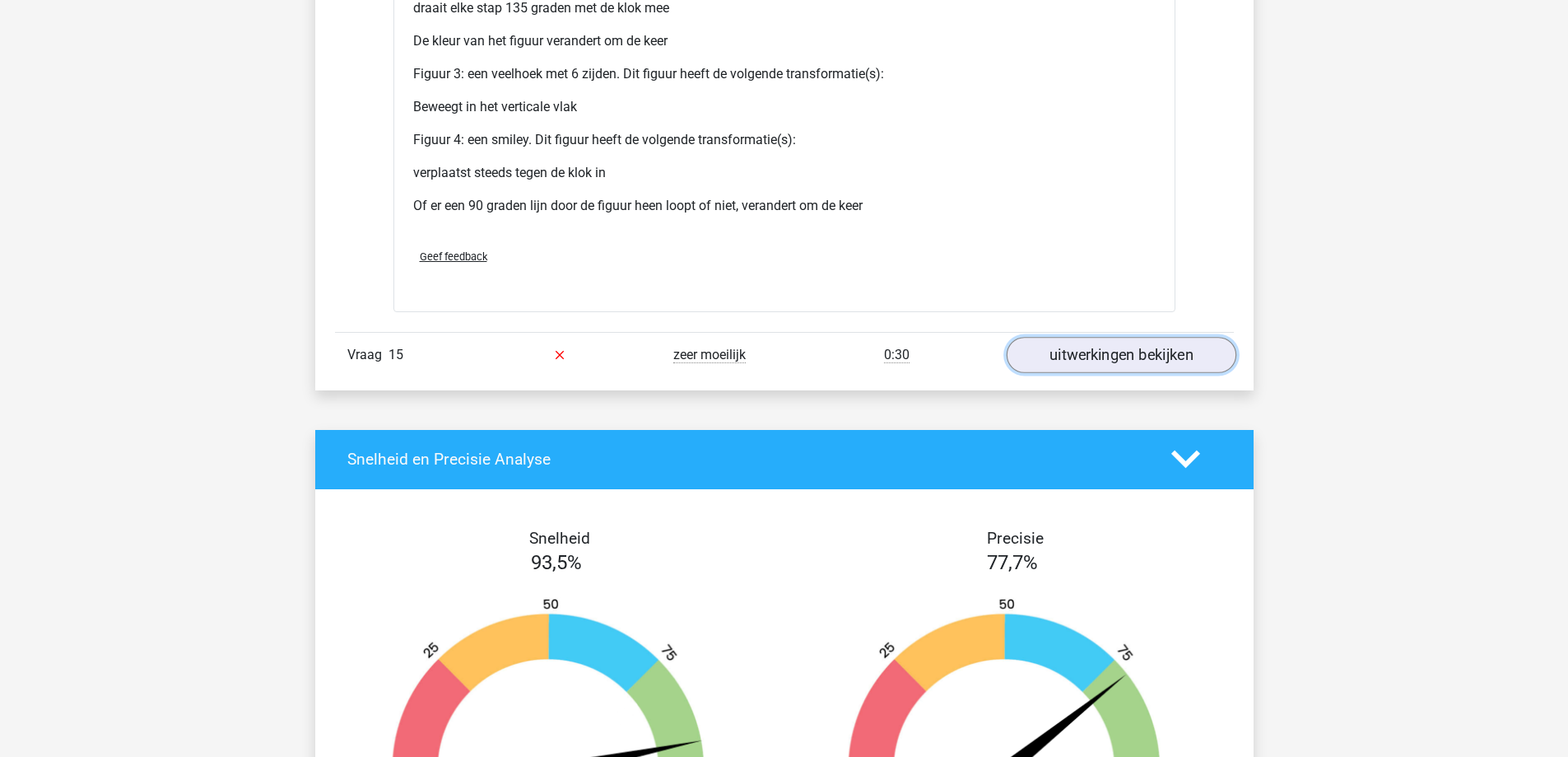
click at [1106, 362] on link "uitwerkingen bekijken" at bounding box center [1121, 355] width 229 height 37
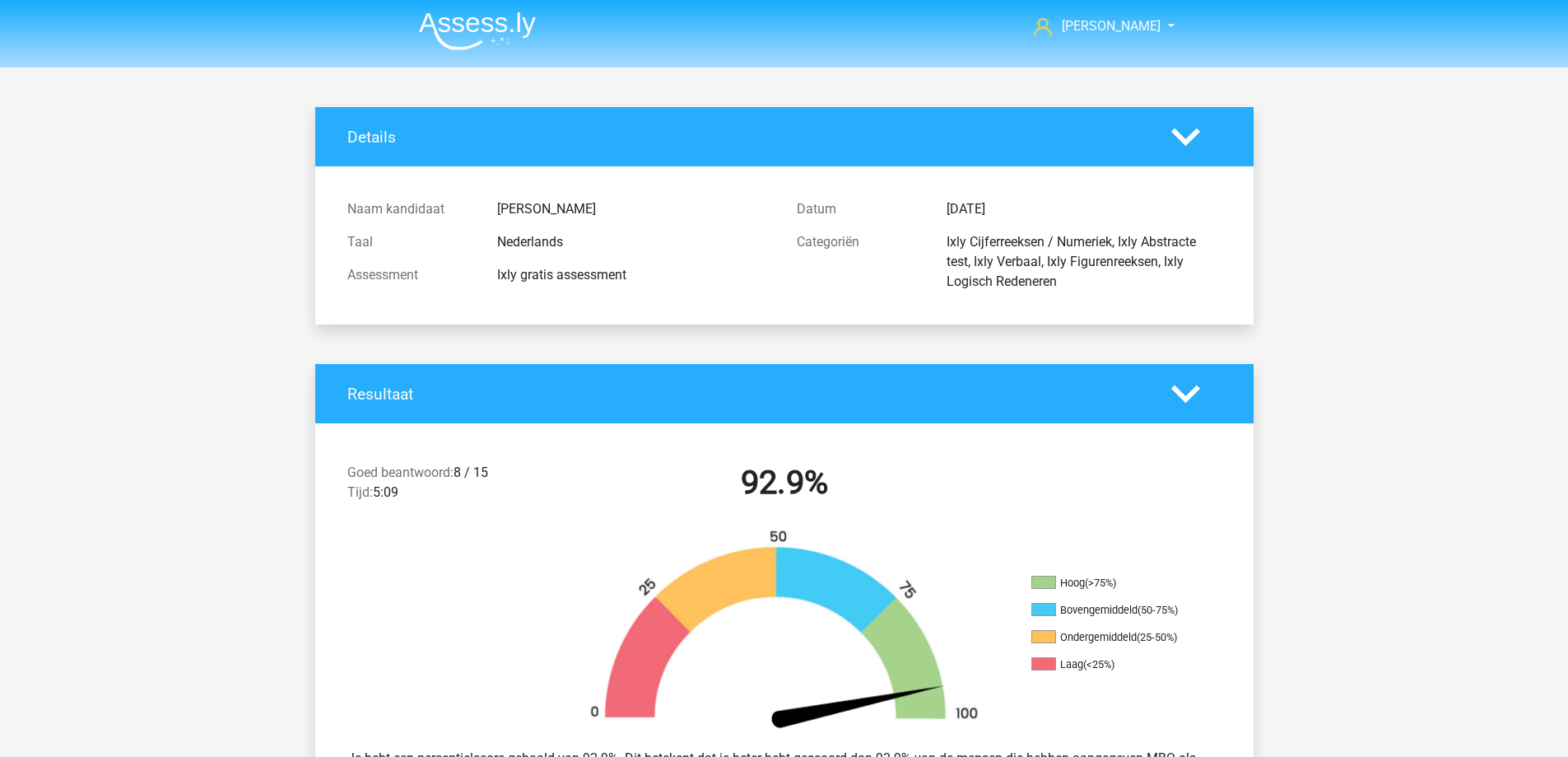
scroll to position [0, 0]
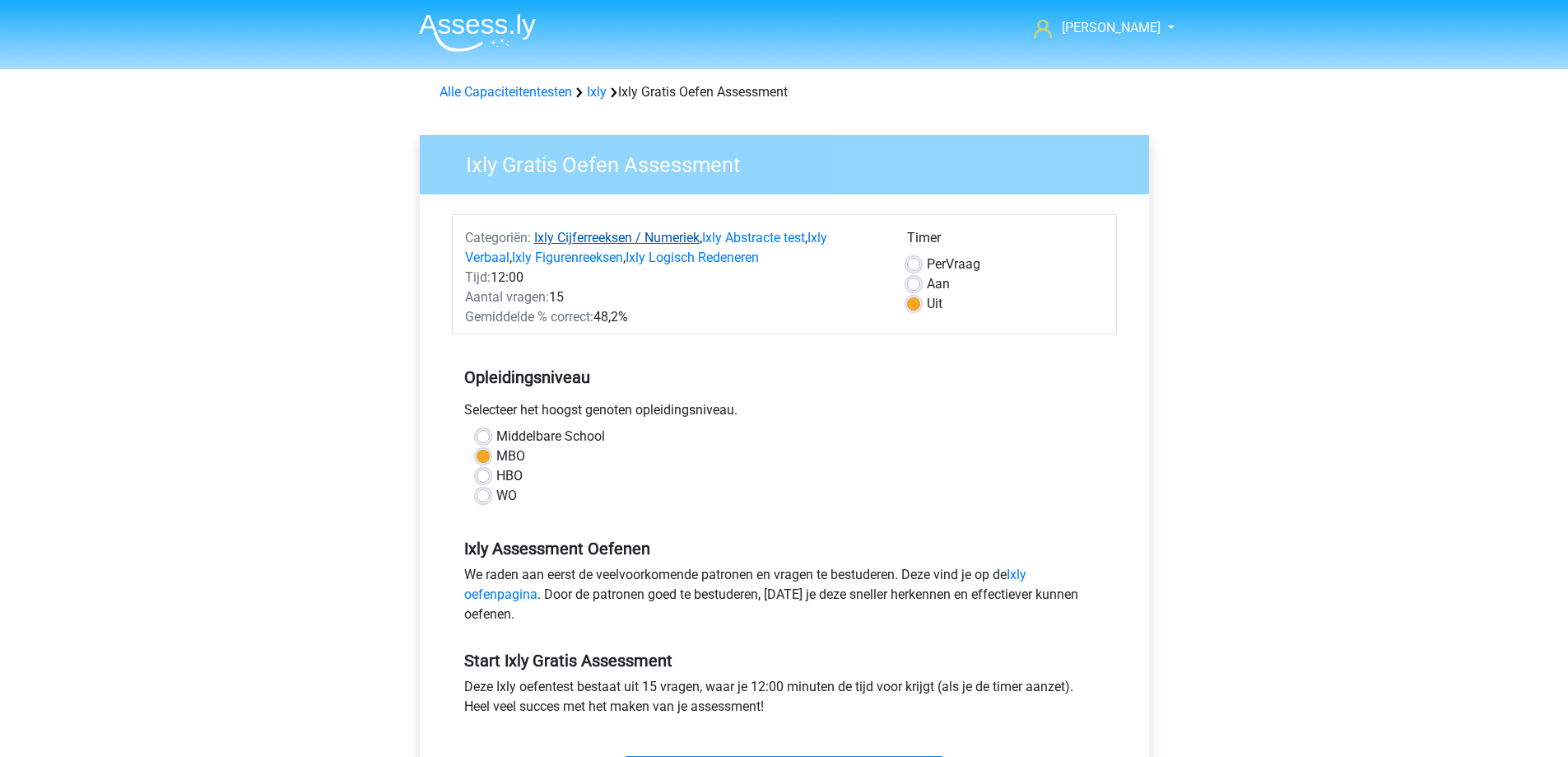
click at [571, 237] on link "Ixly Cijferreeksen / Numeriek" at bounding box center [617, 237] width 165 height 16
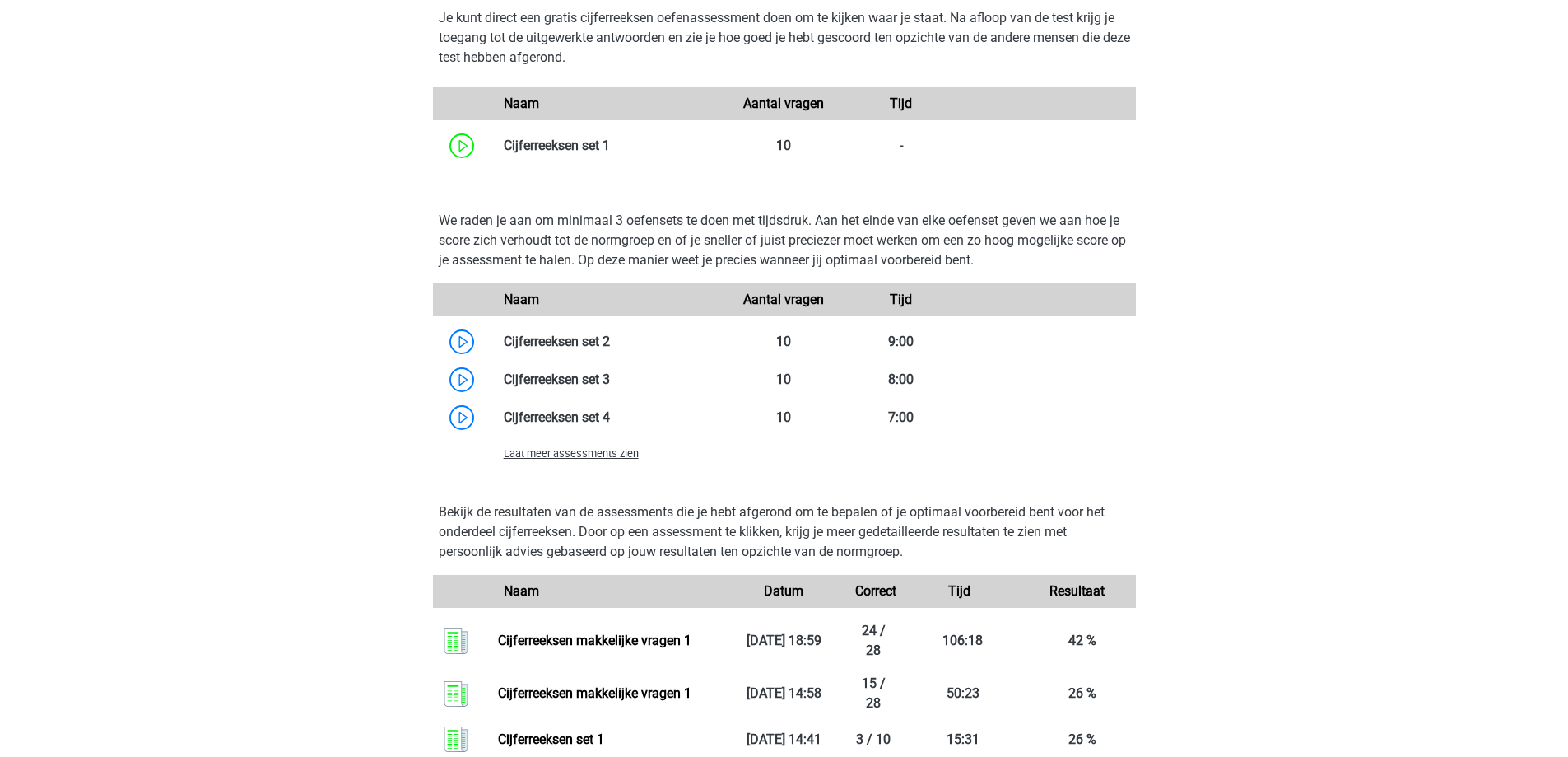
scroll to position [1286, 0]
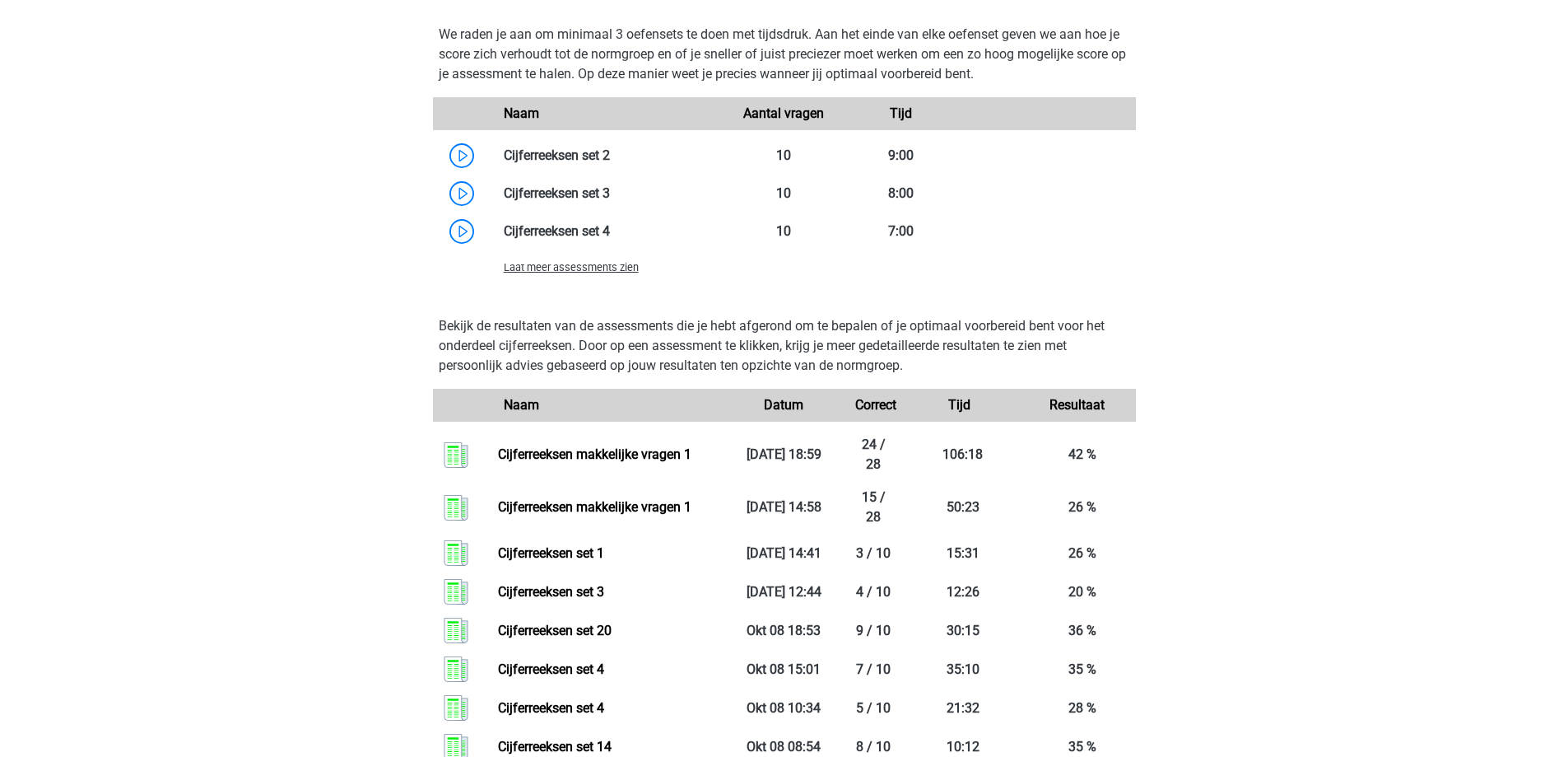
click at [604, 265] on span "Laat meer assessments zien" at bounding box center [571, 267] width 135 height 12
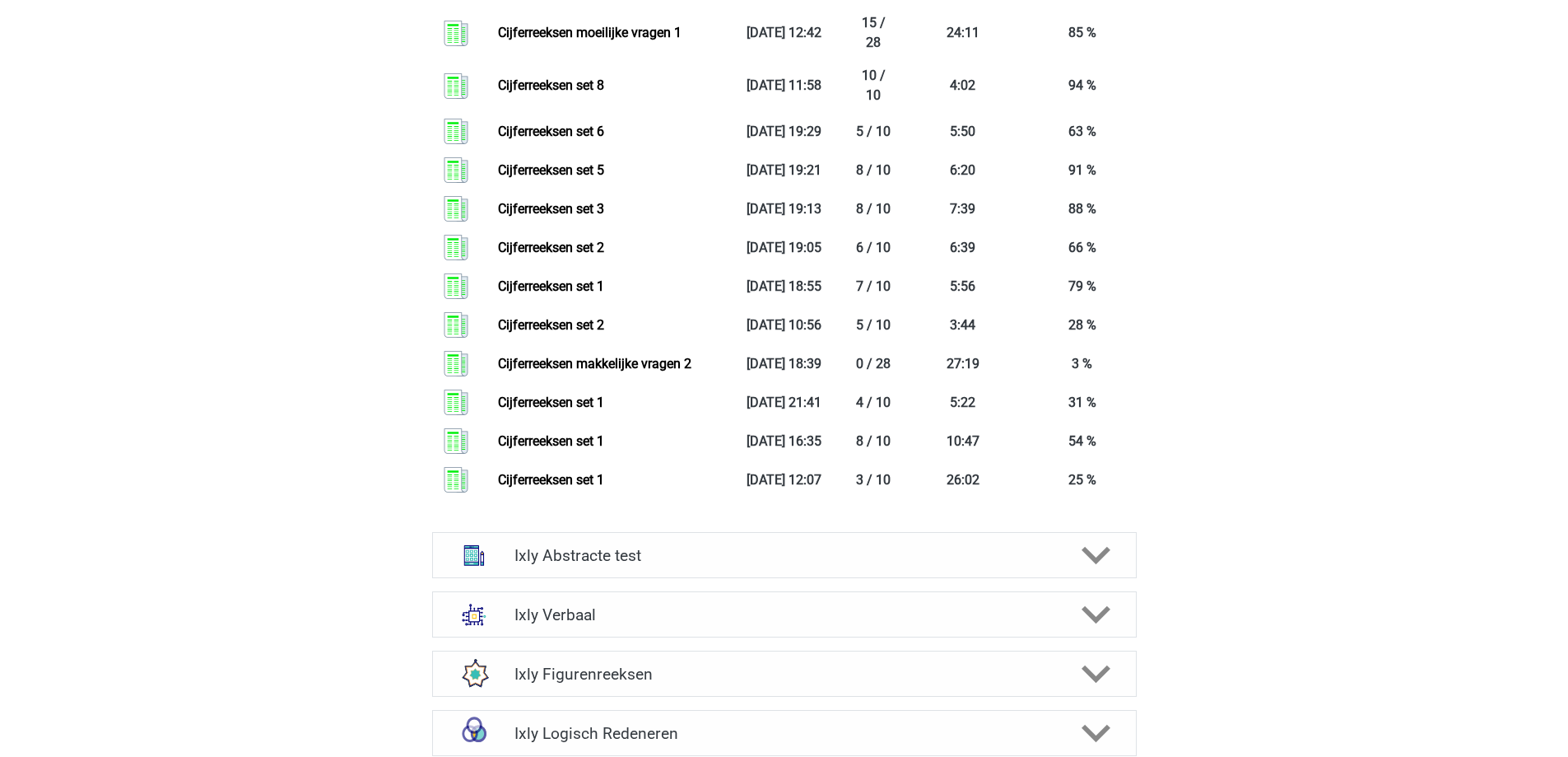
scroll to position [3510, 0]
